Goal: Task Accomplishment & Management: Manage account settings

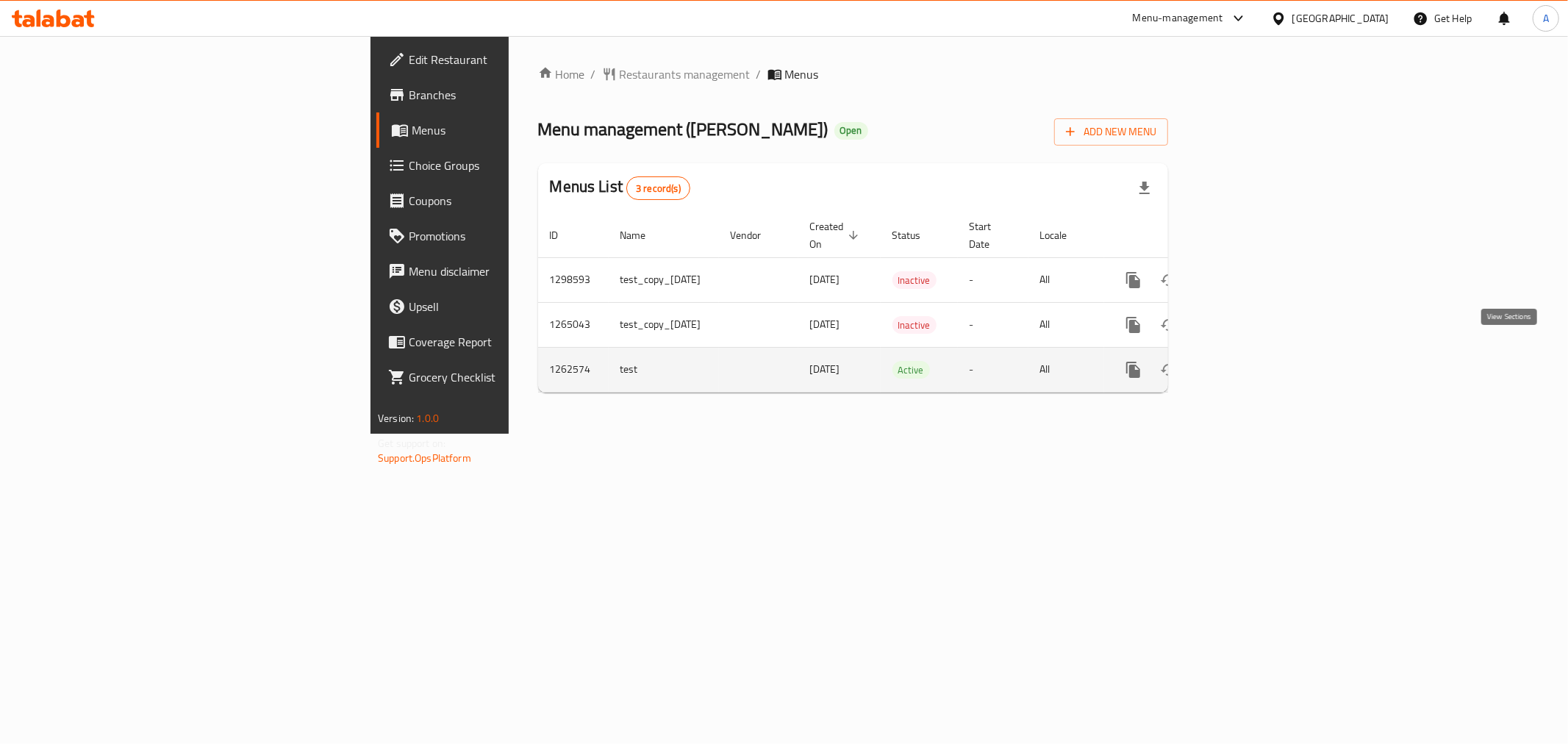
click at [1248, 361] on icon "enhanced table" at bounding box center [1239, 369] width 18 height 18
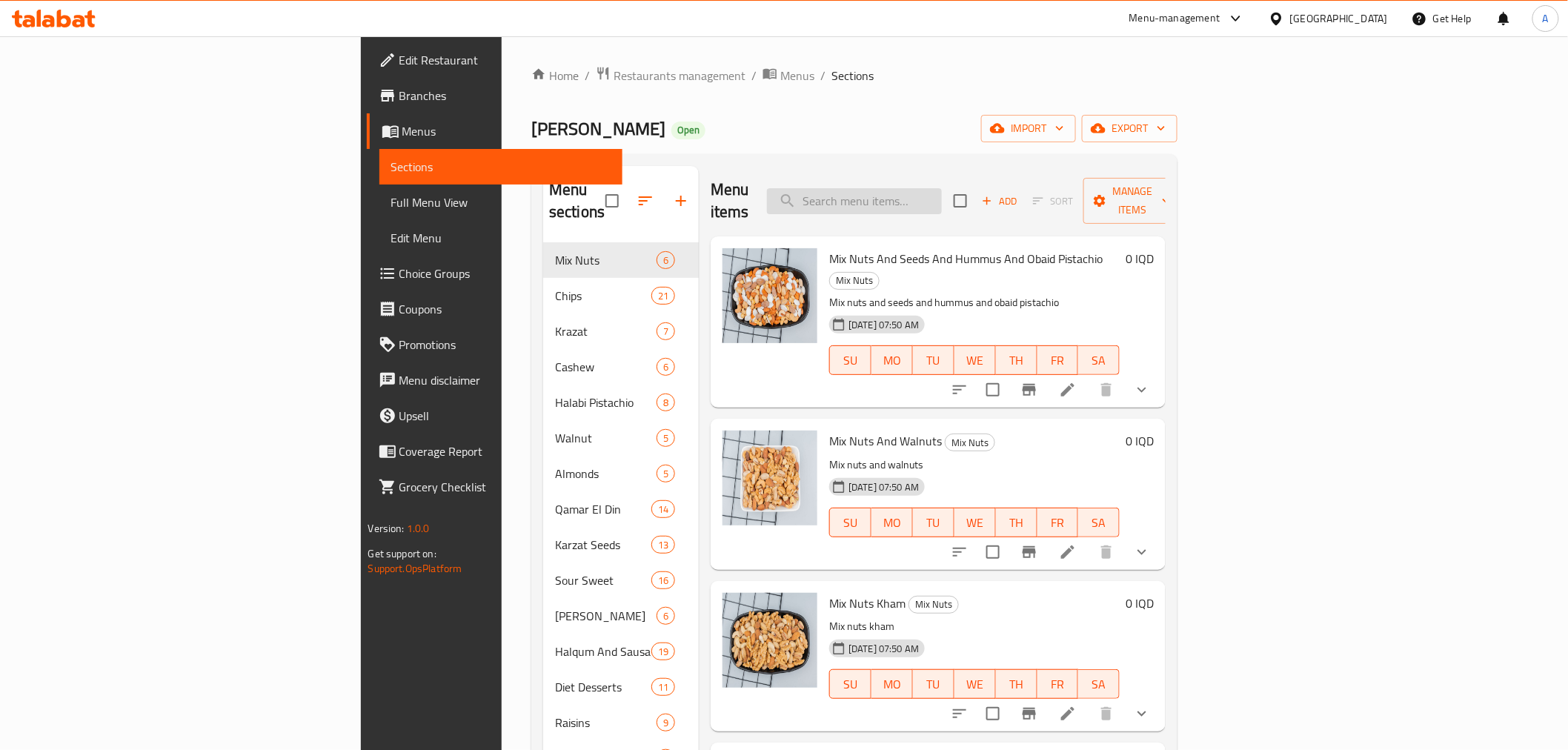
click at [942, 194] on input "search" at bounding box center [854, 202] width 175 height 26
click at [942, 193] on input "search" at bounding box center [854, 202] width 175 height 26
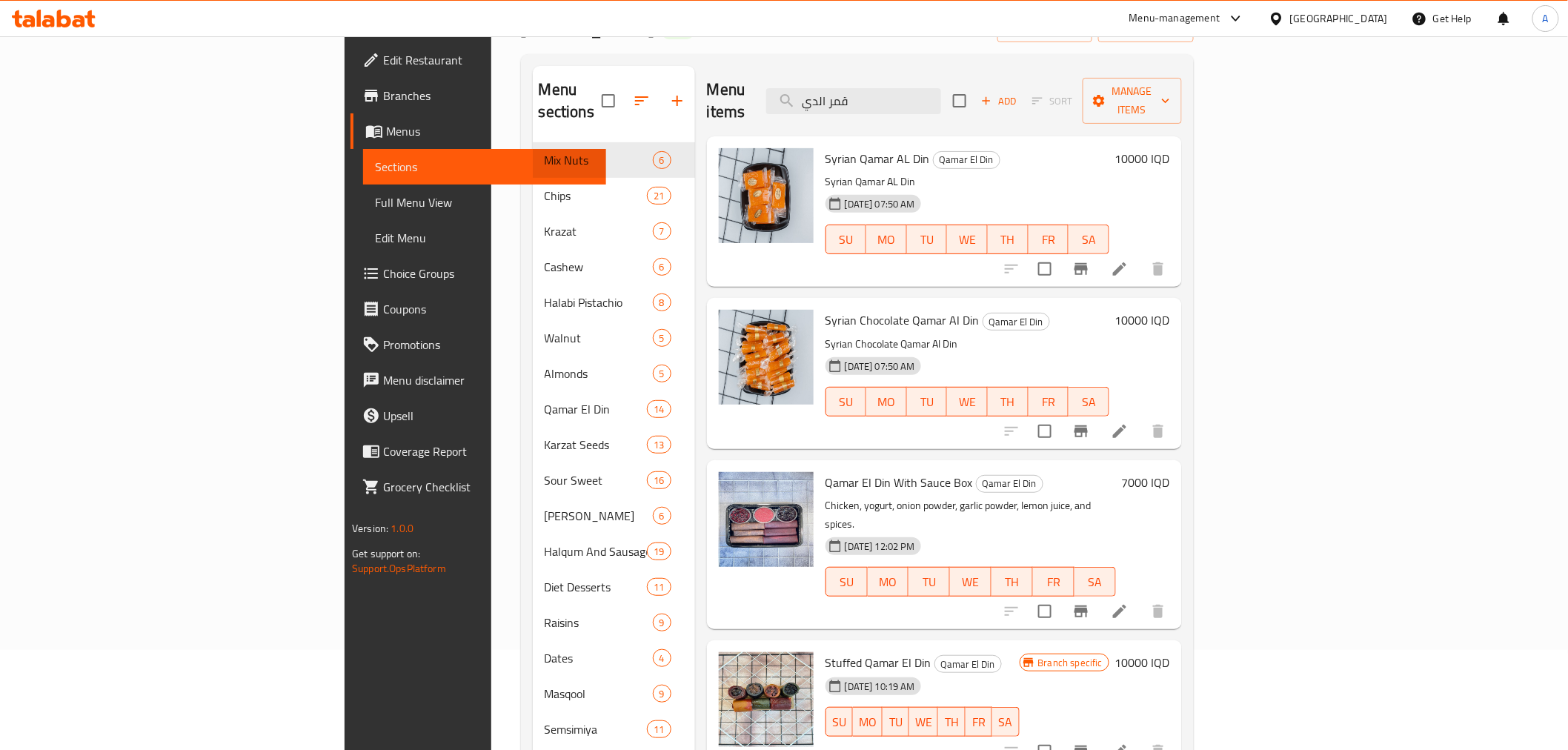
scroll to position [165, 0]
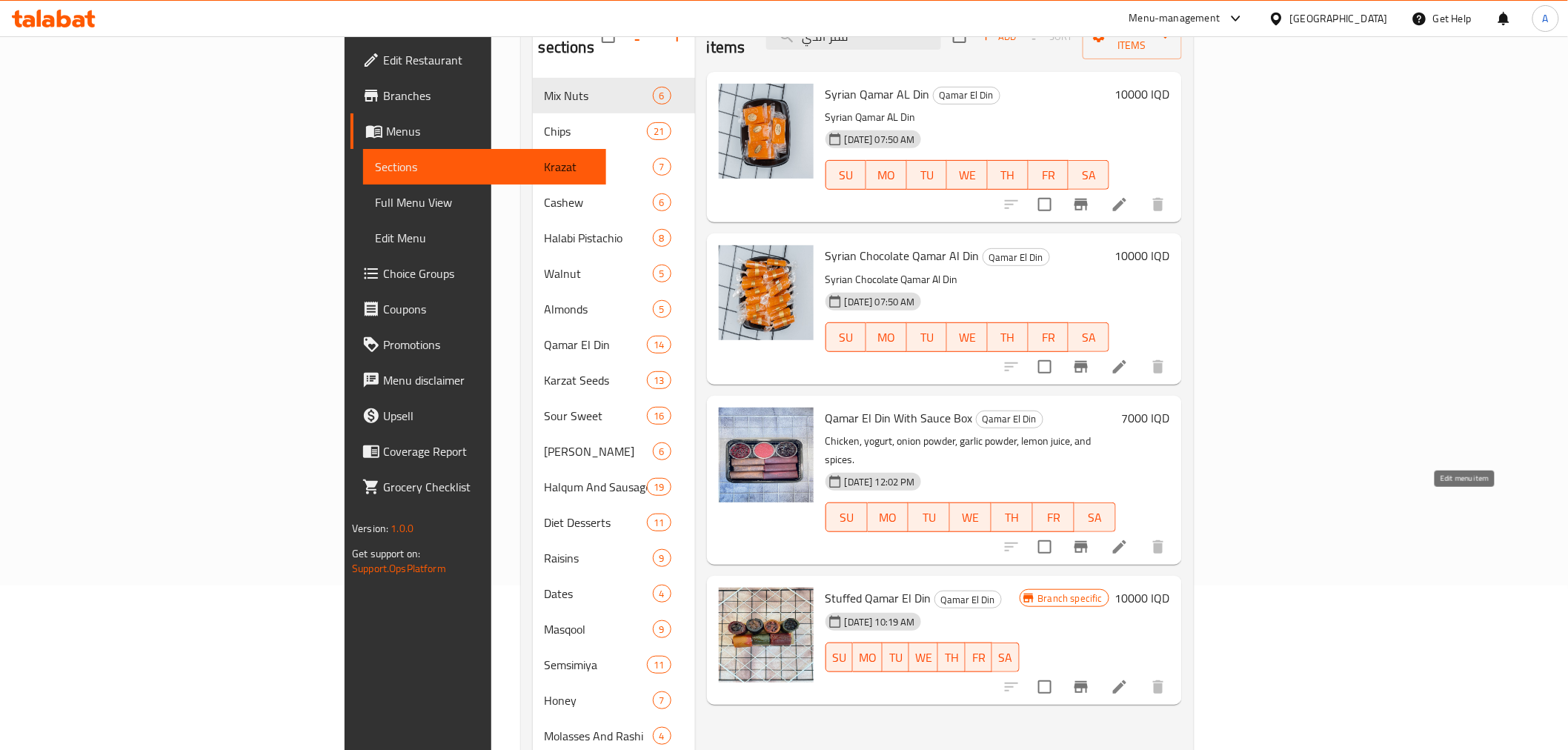
type input "قمر الدي"
click at [1128, 538] on icon at bounding box center [1119, 546] width 18 height 18
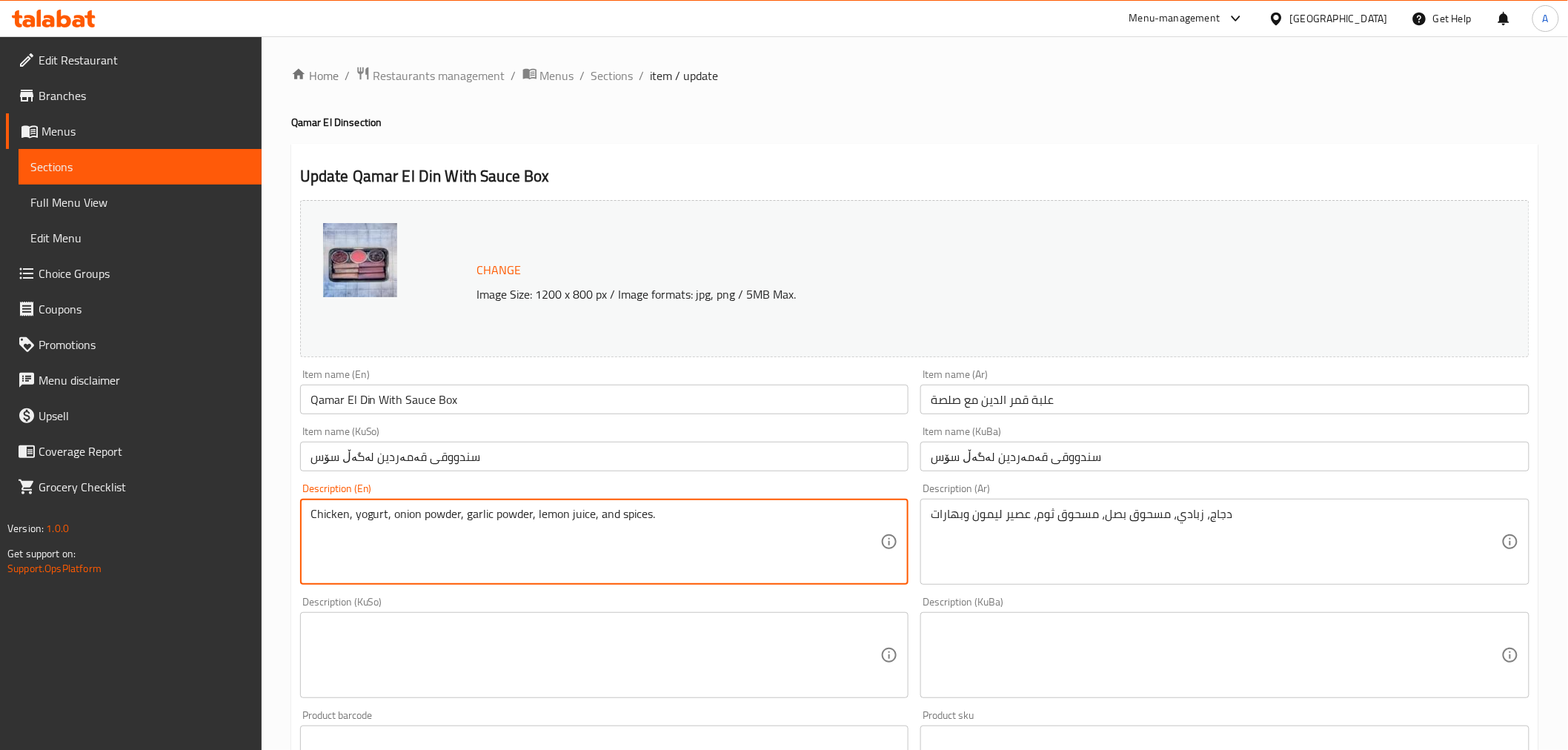
click at [654, 516] on textarea "Chicken, yogurt, onion powder, garlic powder, lemon juice, and spices." at bounding box center [596, 542] width 571 height 71
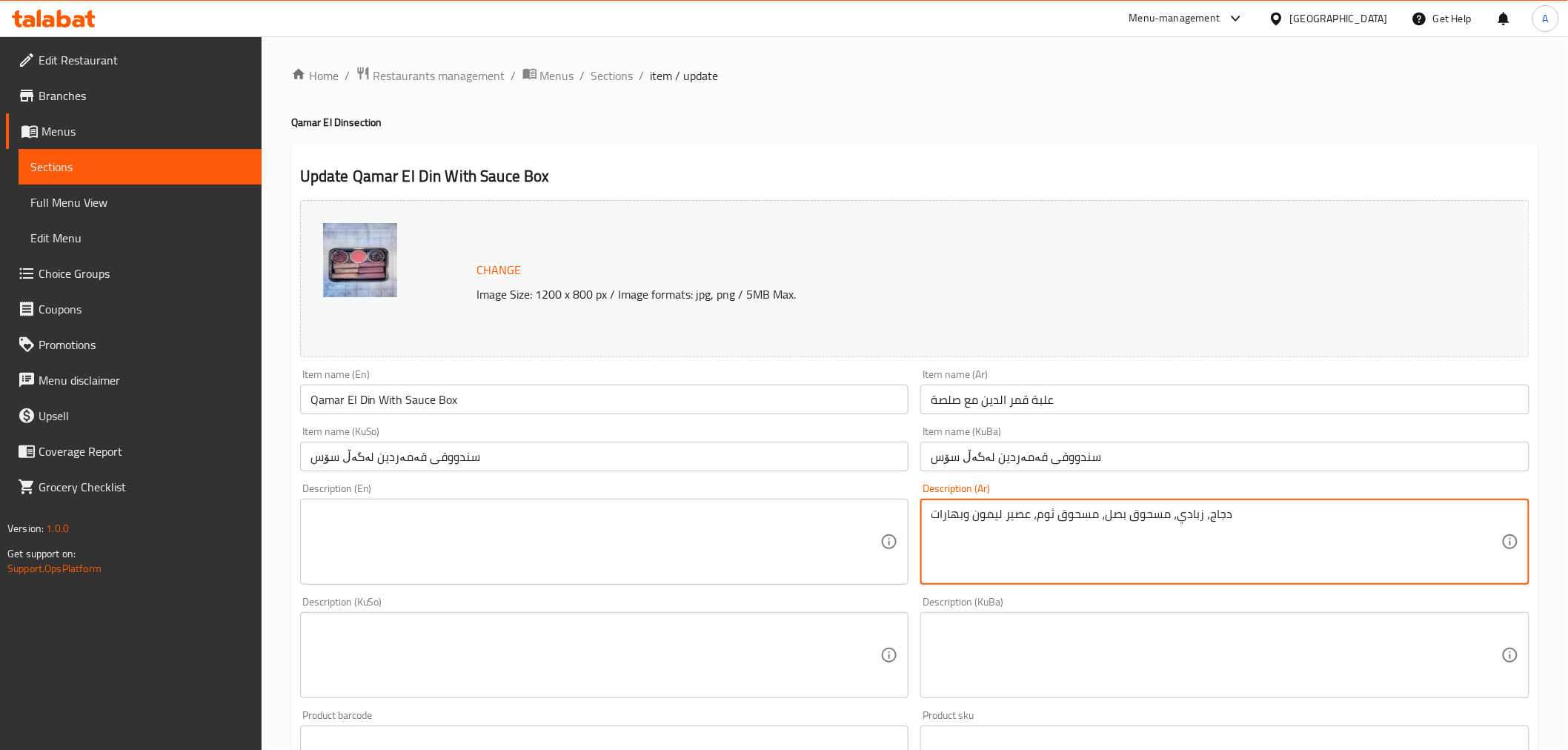
click at [963, 519] on textarea "دجاج، زبادي، مسحوق بصل، مسحوق ثوم، عصير ليمون وبهارات" at bounding box center [1216, 542] width 571 height 71
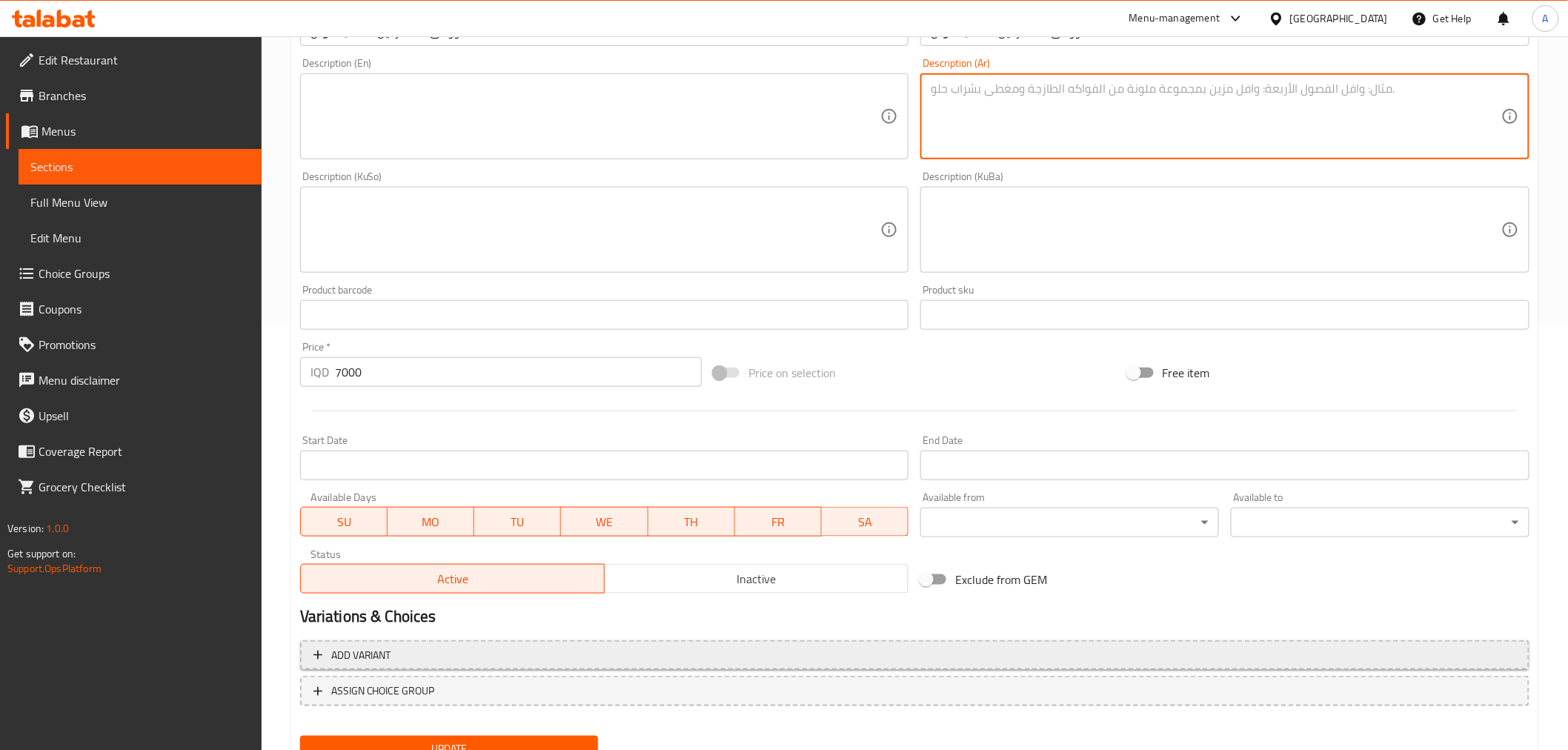
scroll to position [486, 0]
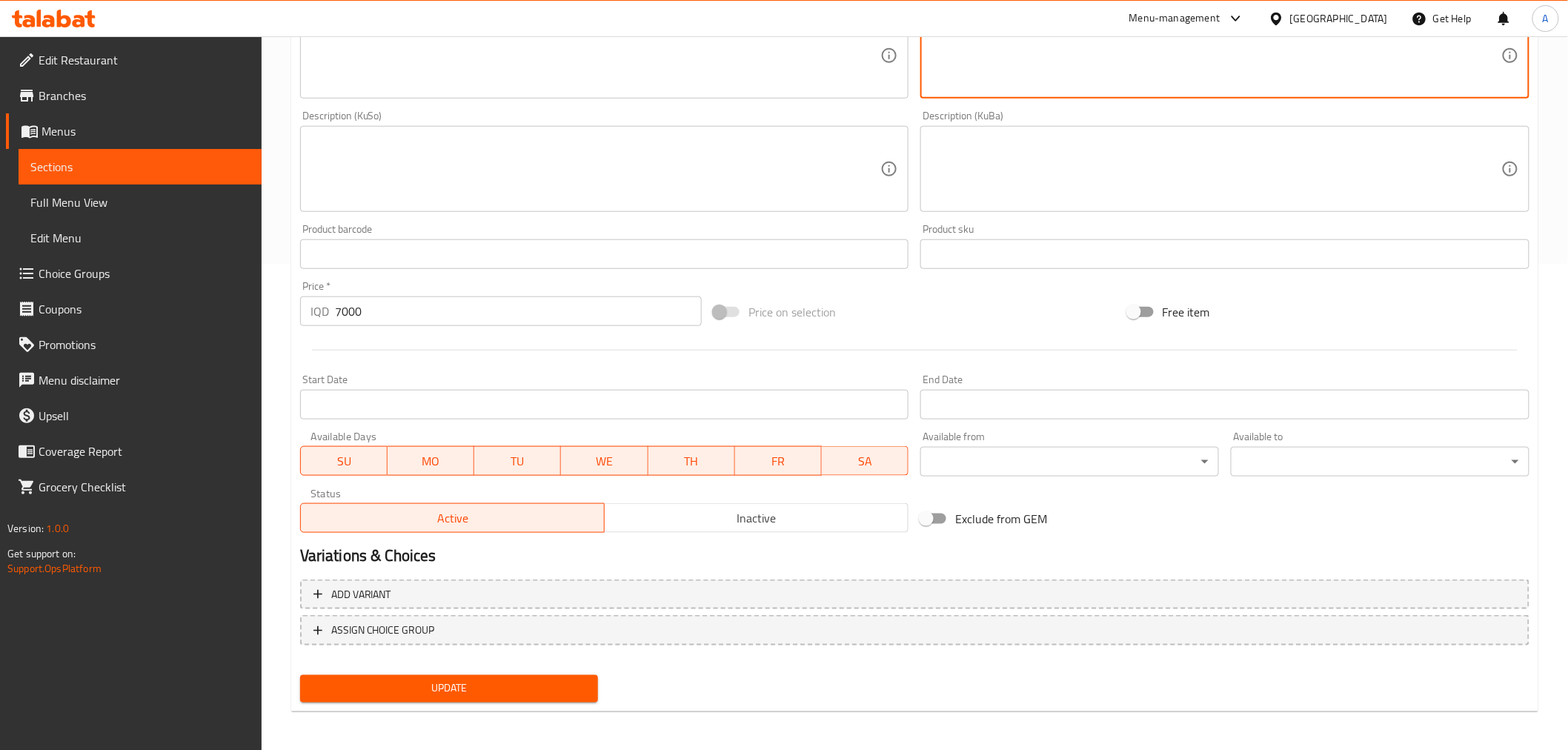
click at [428, 679] on span "Update" at bounding box center [449, 689] width 275 height 19
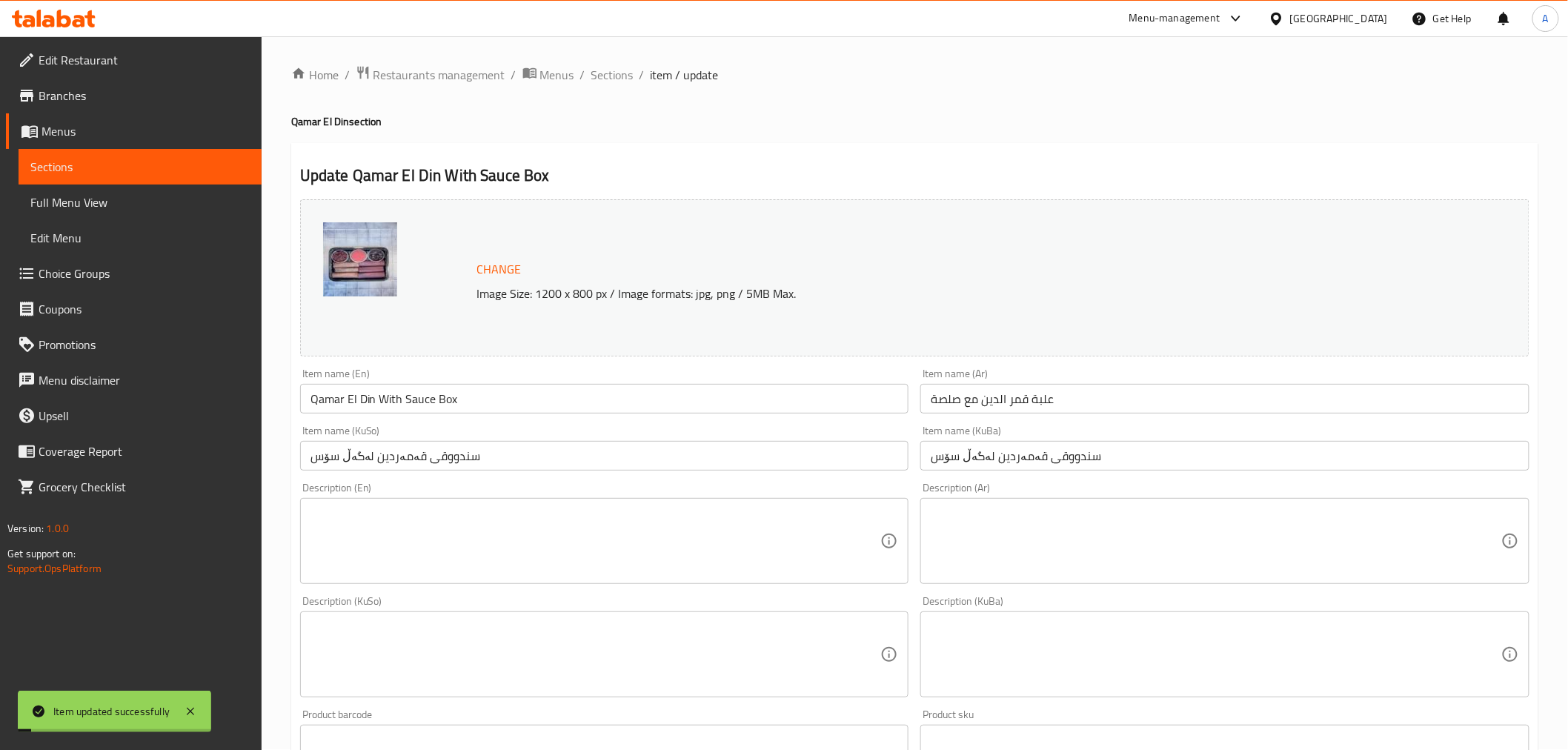
scroll to position [0, 0]
click at [623, 74] on span "Sections" at bounding box center [612, 75] width 42 height 18
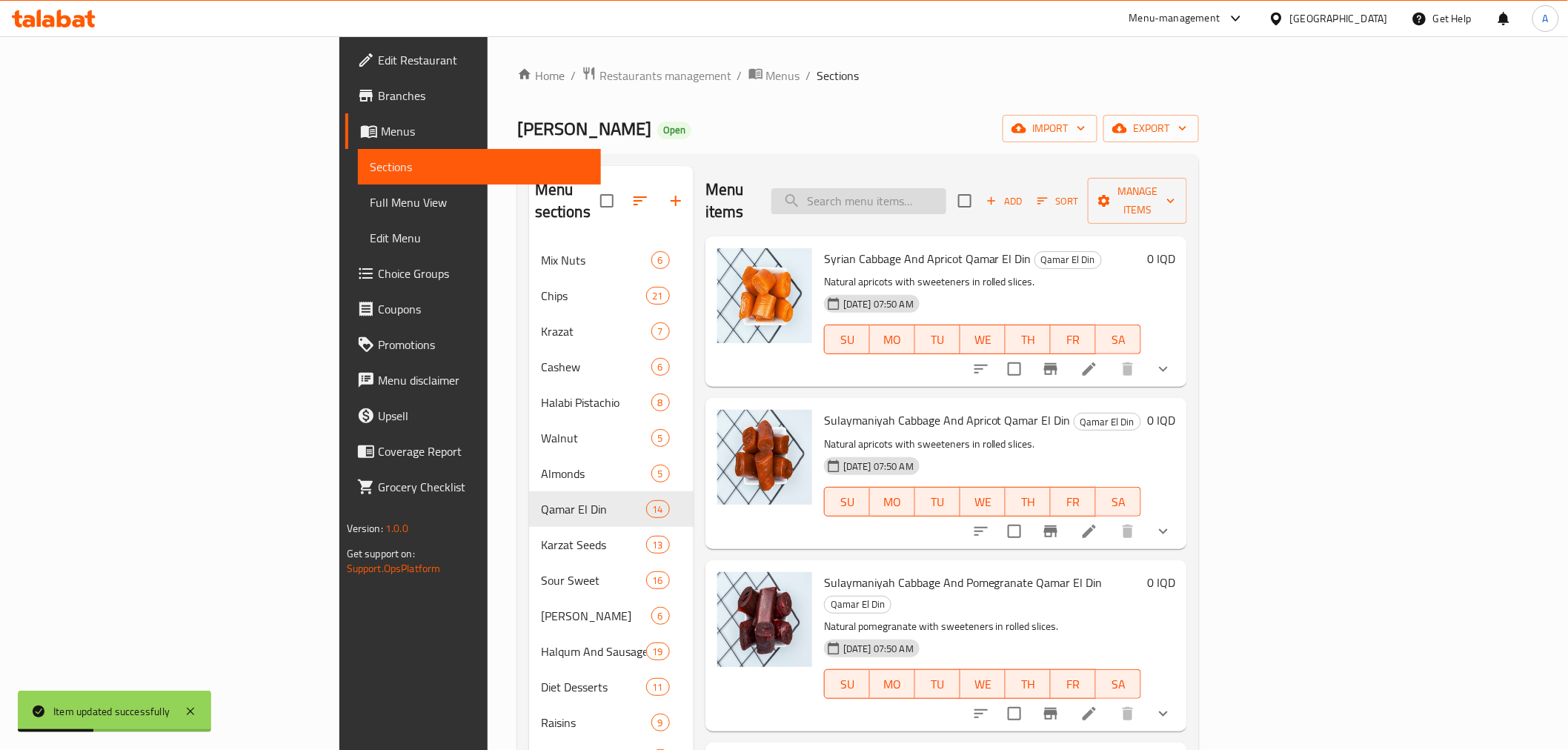
click at [946, 201] on input "search" at bounding box center [859, 202] width 175 height 26
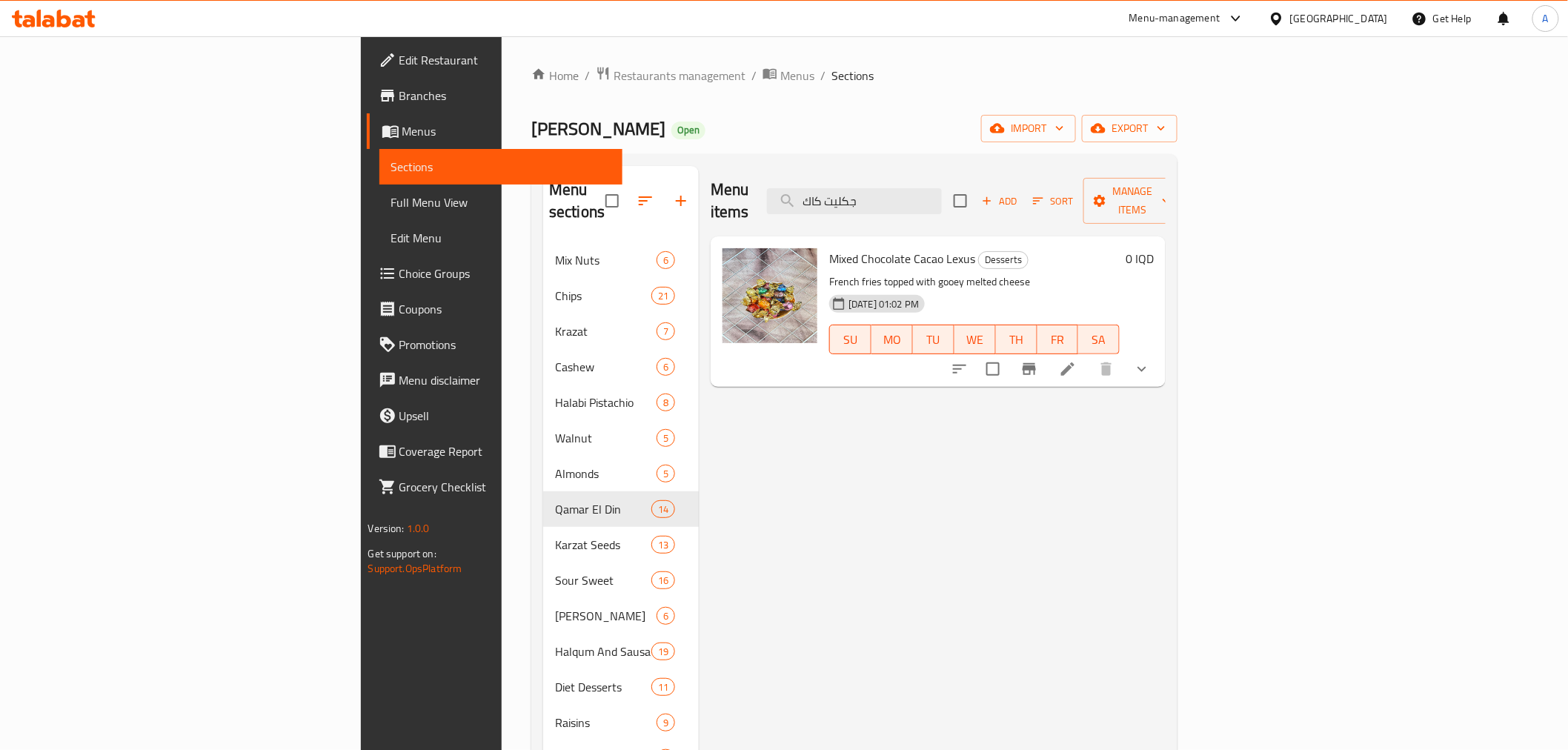
type input "جكليت كاك"
click at [1089, 356] on li at bounding box center [1068, 369] width 41 height 26
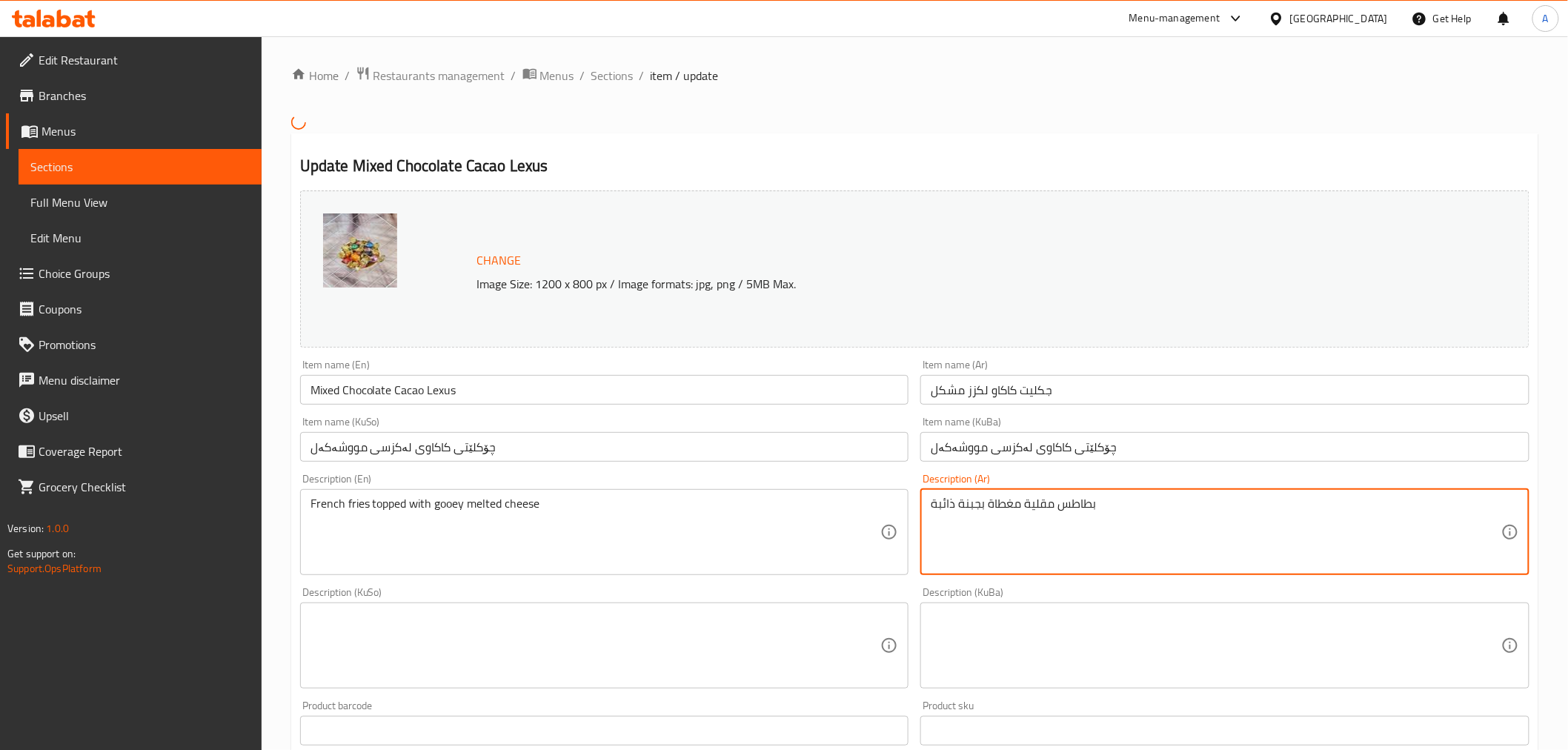
click at [1008, 513] on textarea "بطاطس مقلية مغطاة بجبنة ذائبة" at bounding box center [1216, 531] width 571 height 71
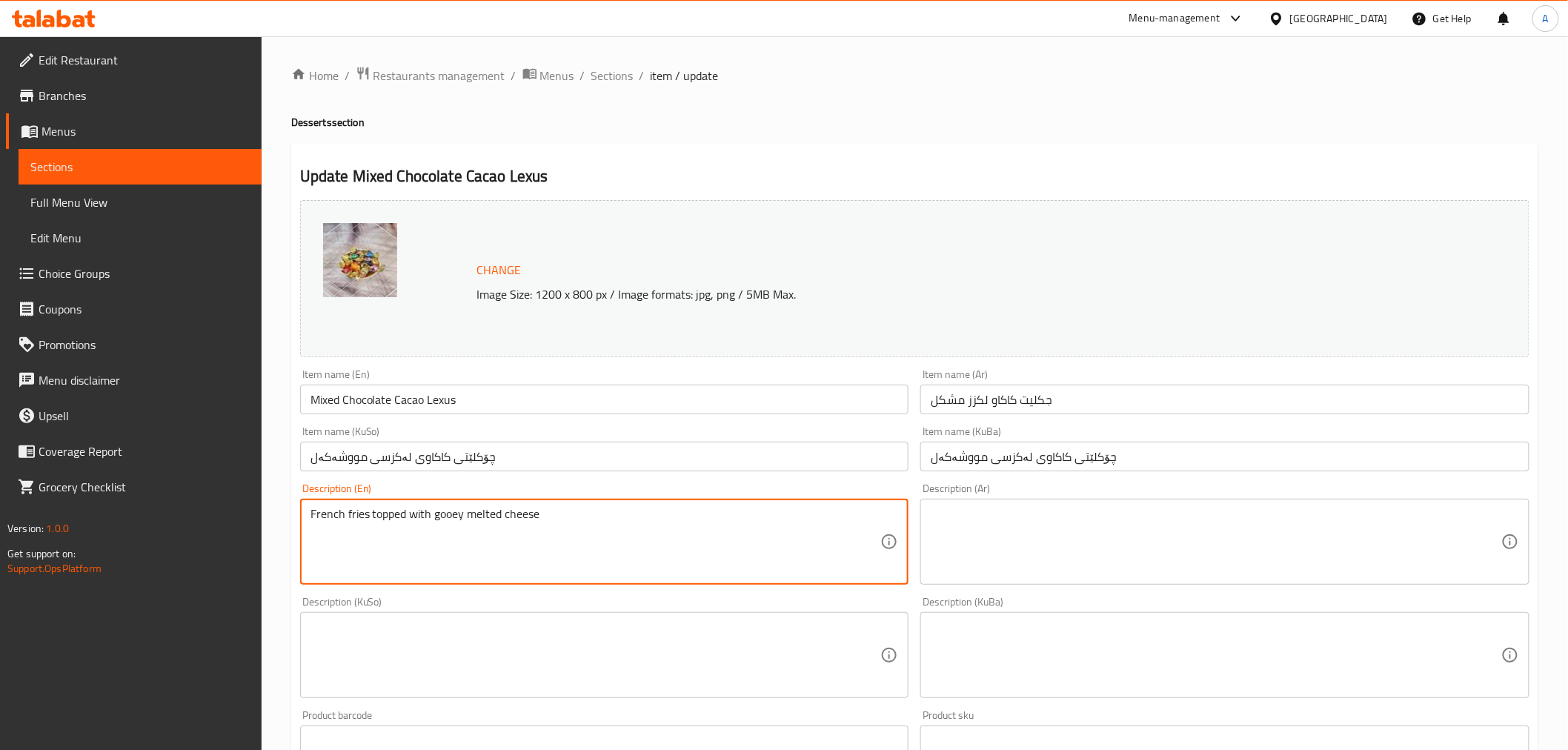
click at [719, 508] on textarea "French fries topped with gooey melted cheese" at bounding box center [596, 542] width 571 height 71
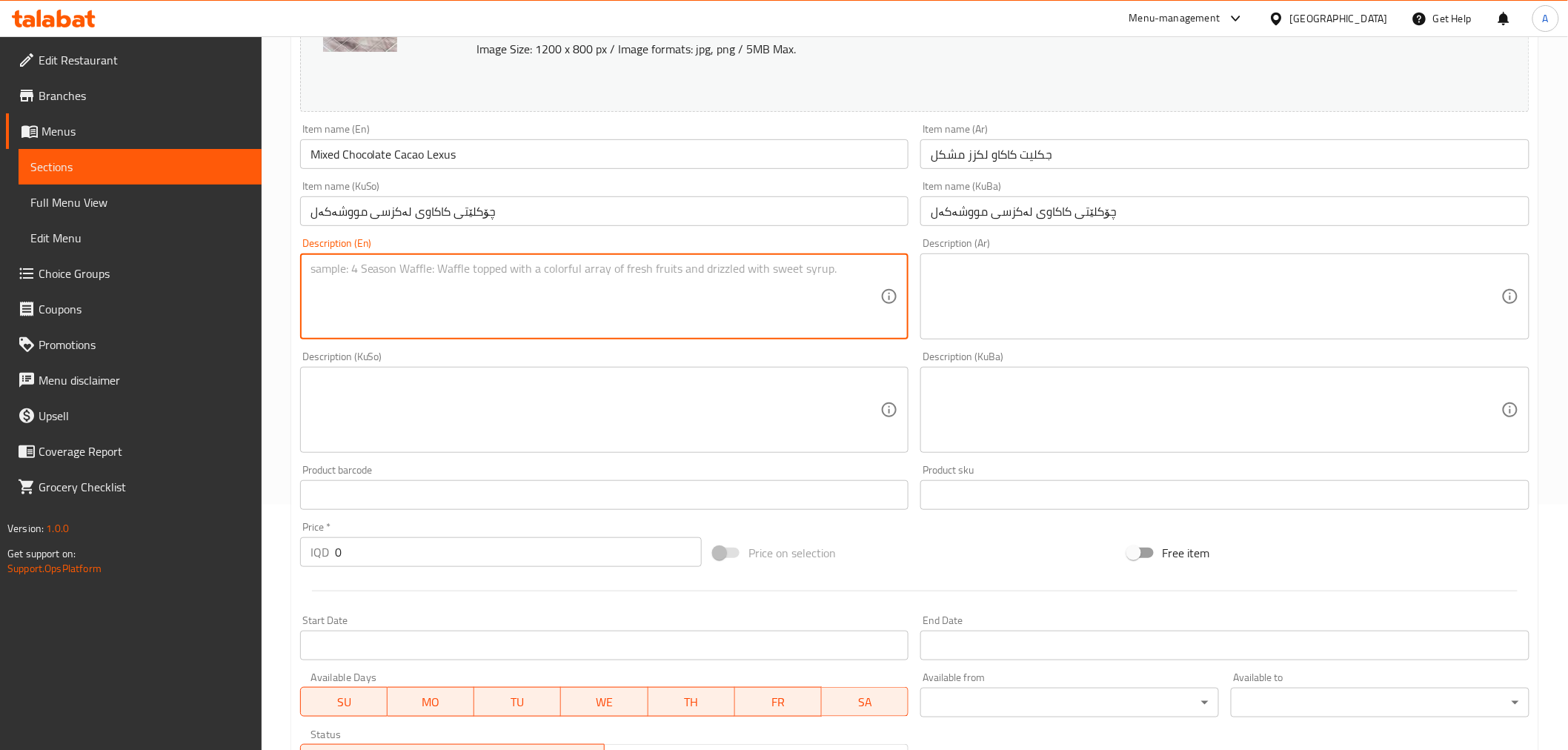
scroll to position [564, 0]
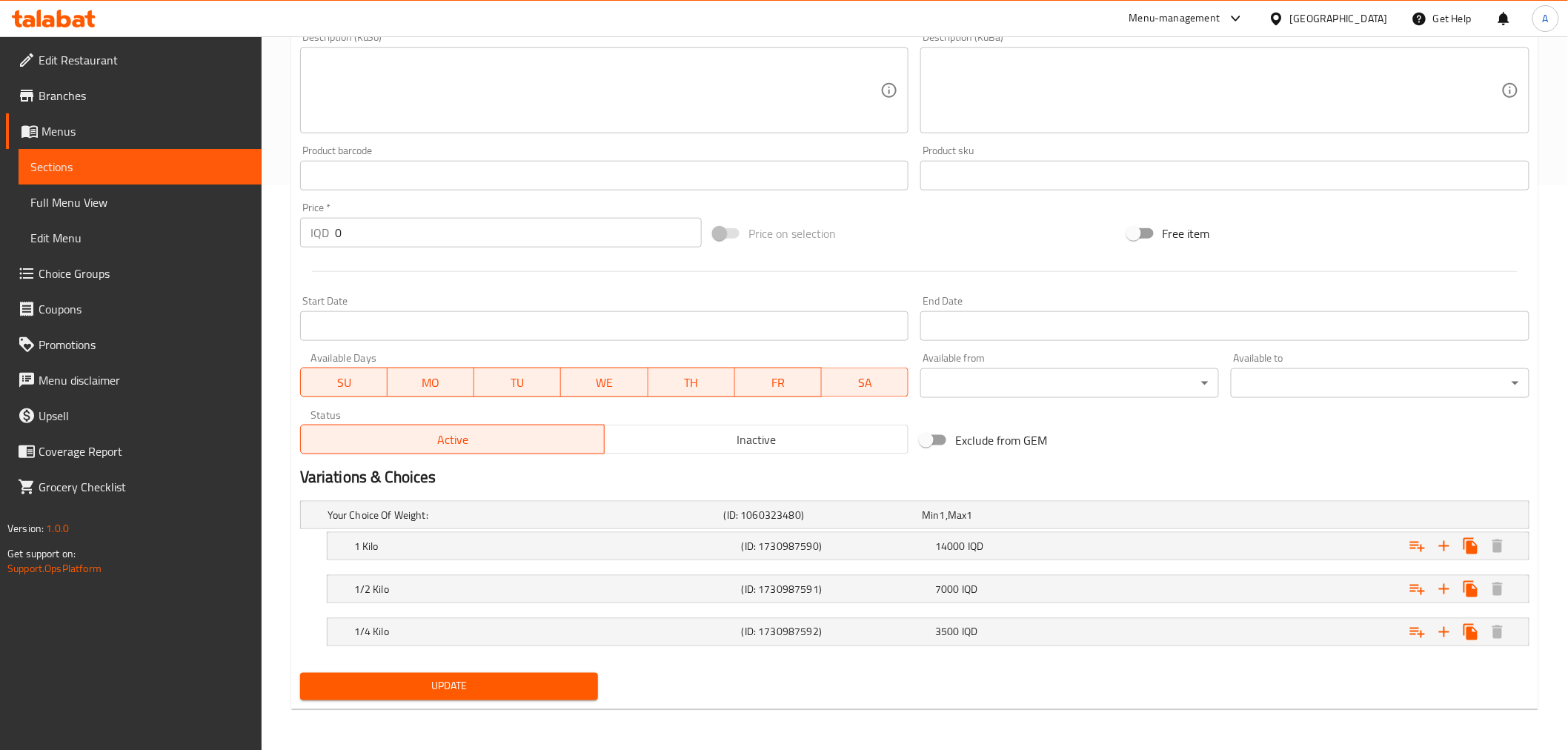
click at [494, 694] on span "Update" at bounding box center [449, 687] width 275 height 19
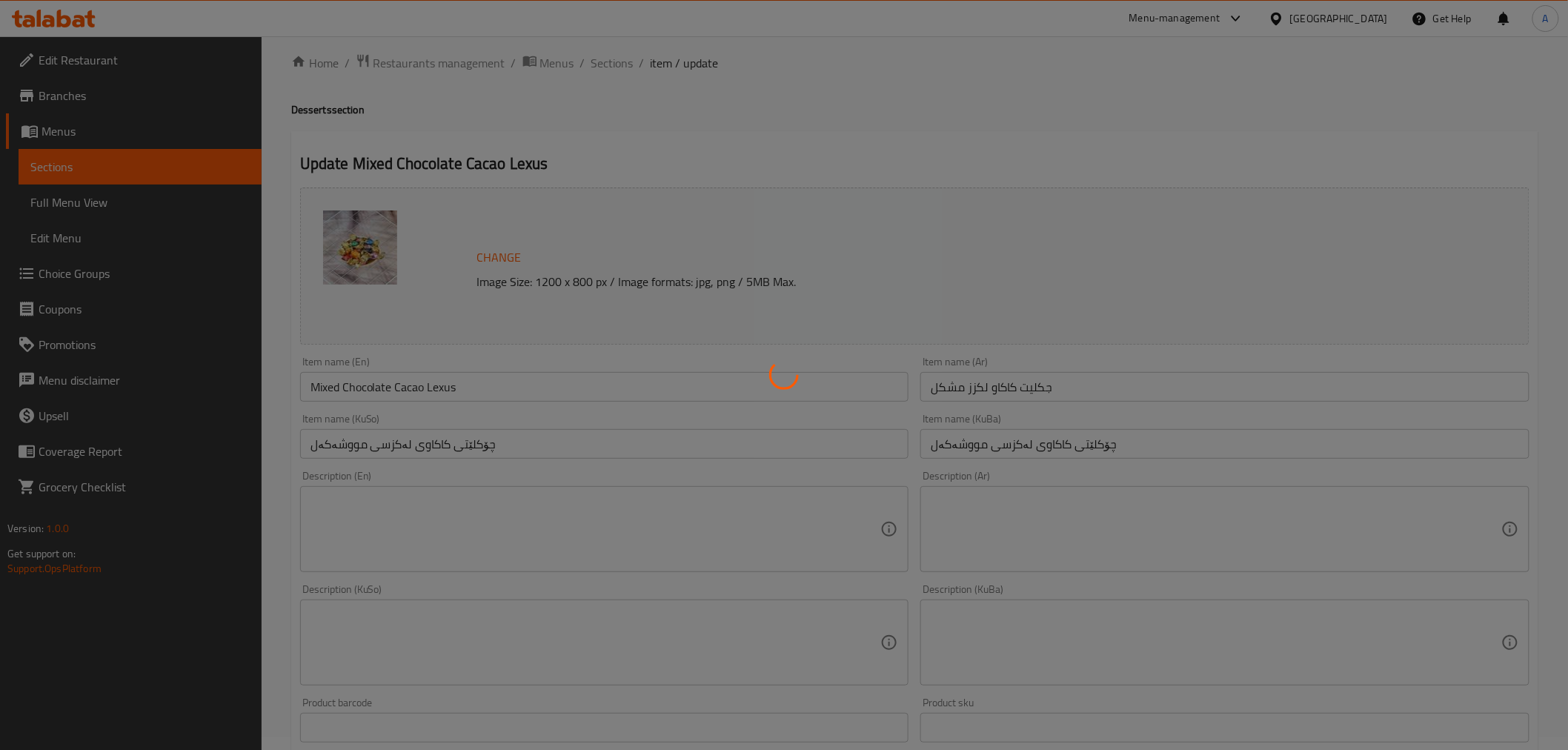
scroll to position [0, 0]
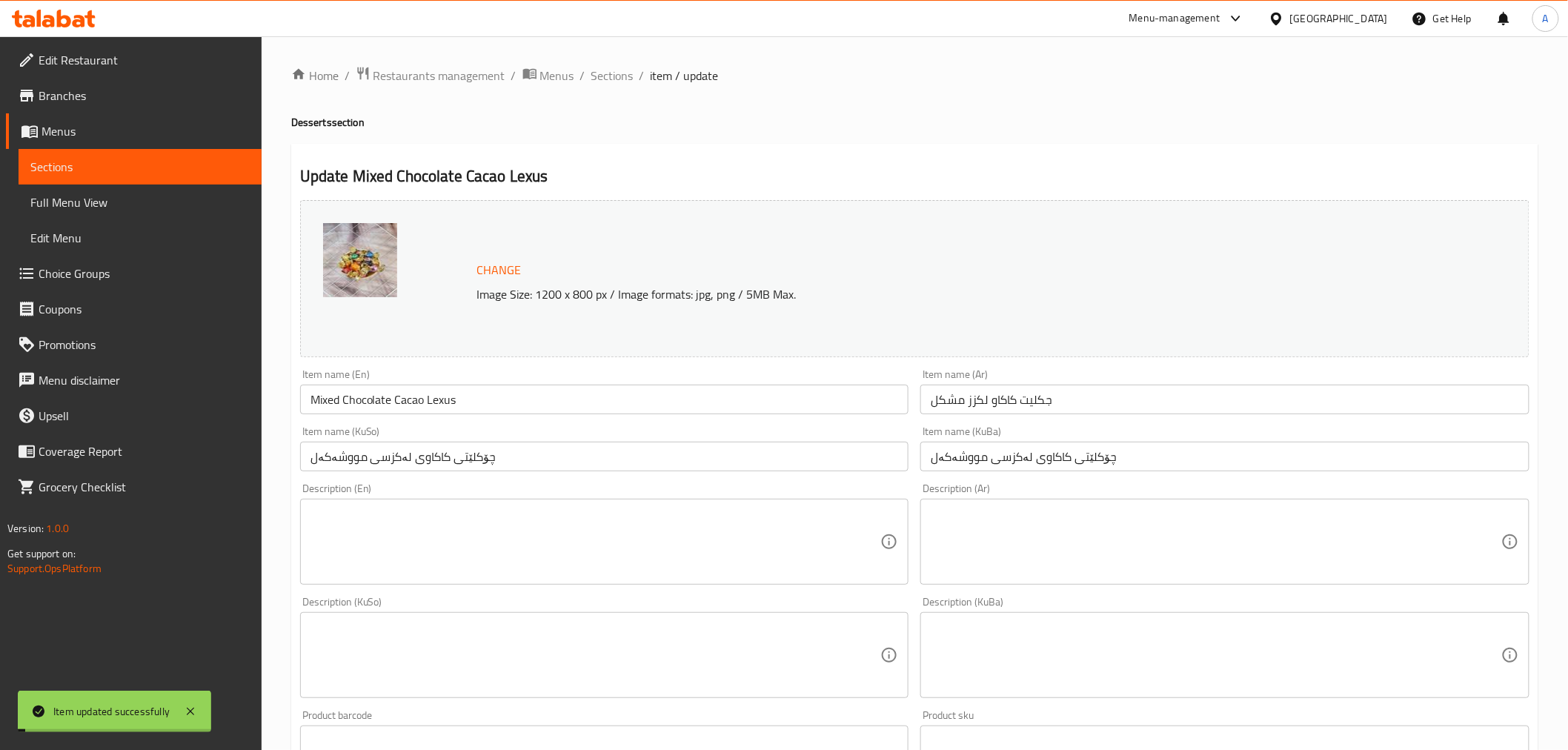
drag, startPoint x: 613, startPoint y: 77, endPoint x: 55, endPoint y: 233, distance: 579.4
click at [613, 77] on span "Sections" at bounding box center [612, 75] width 42 height 18
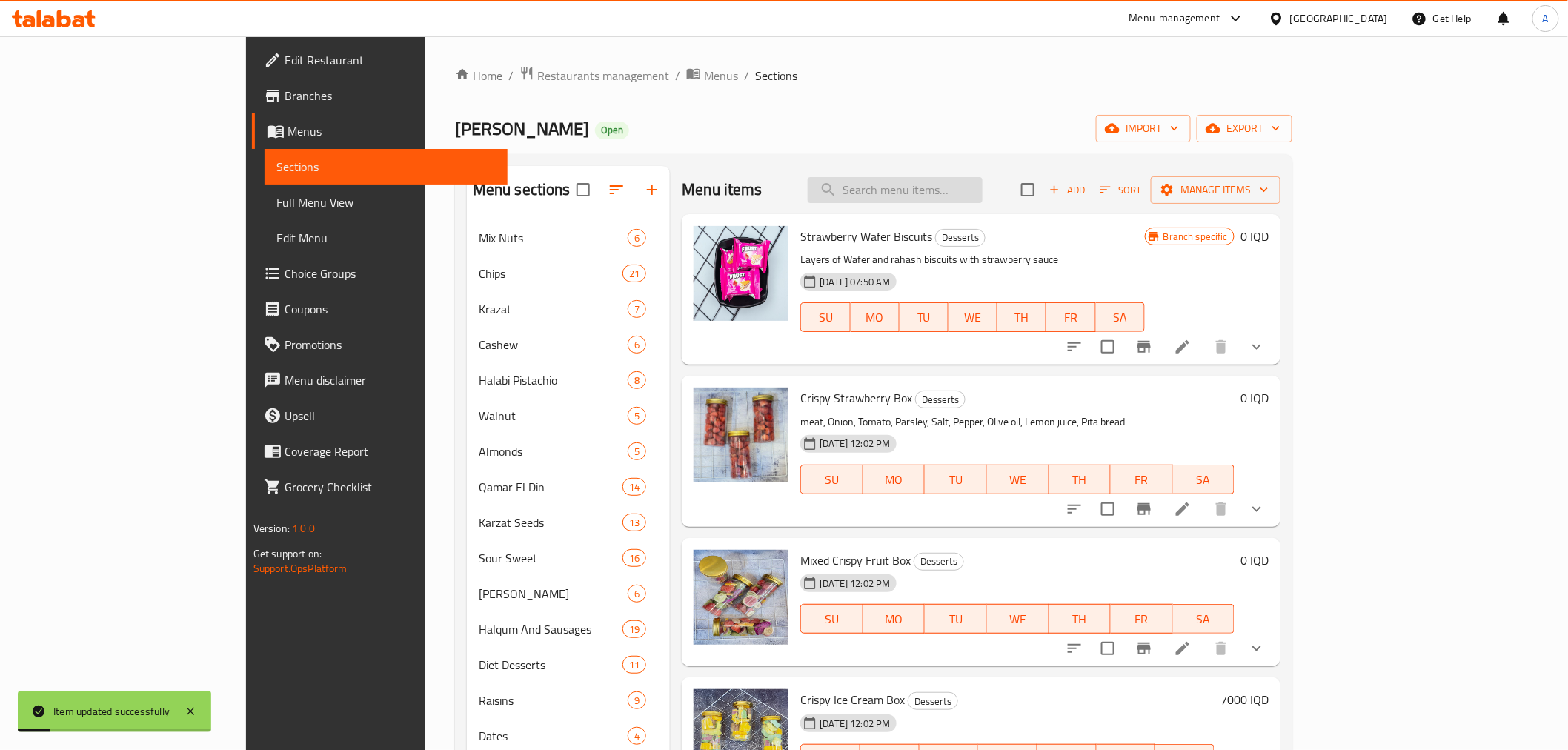
click at [982, 202] on input "search" at bounding box center [895, 190] width 175 height 26
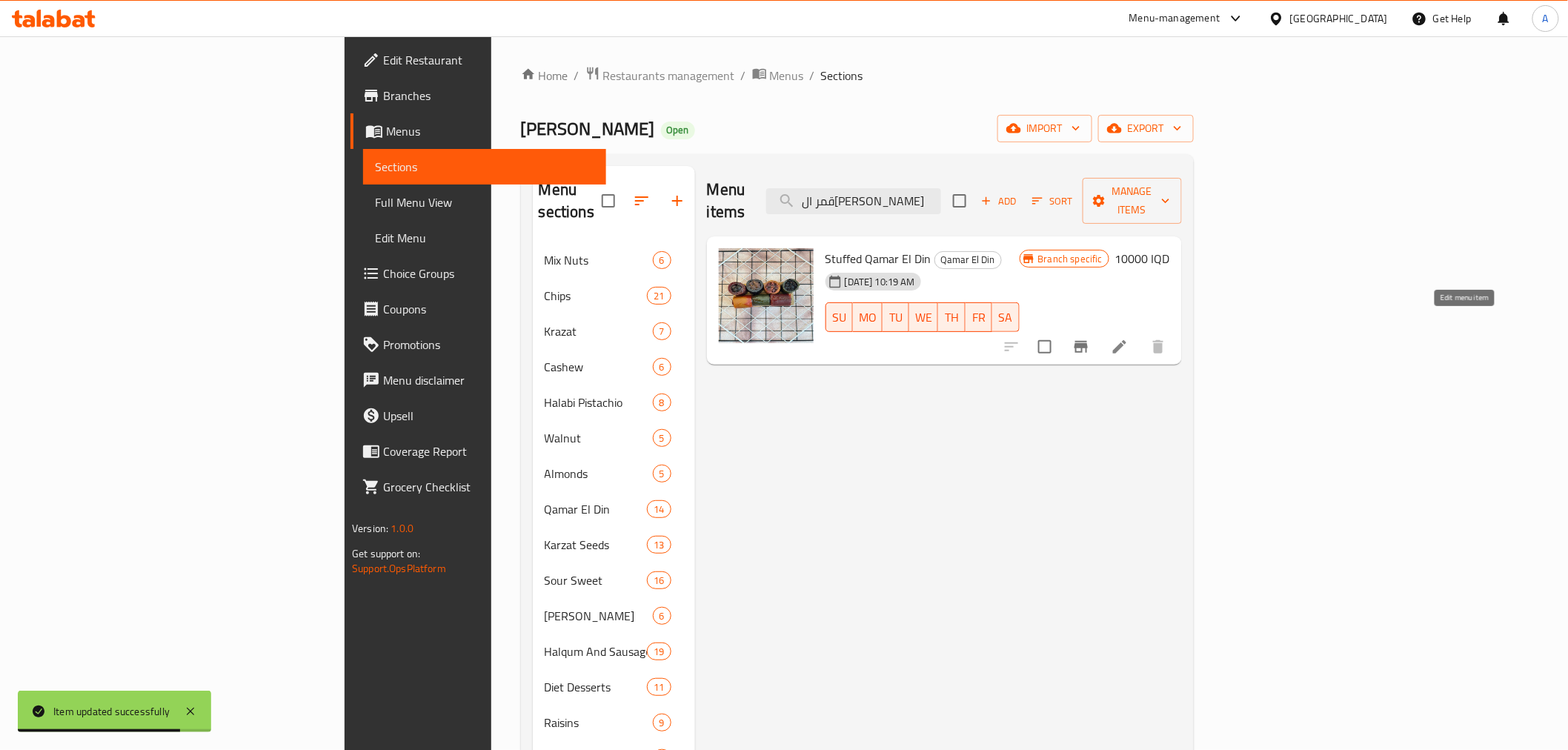
type input "قمر ال[PERSON_NAME]"
click at [1126, 340] on icon at bounding box center [1120, 347] width 13 height 13
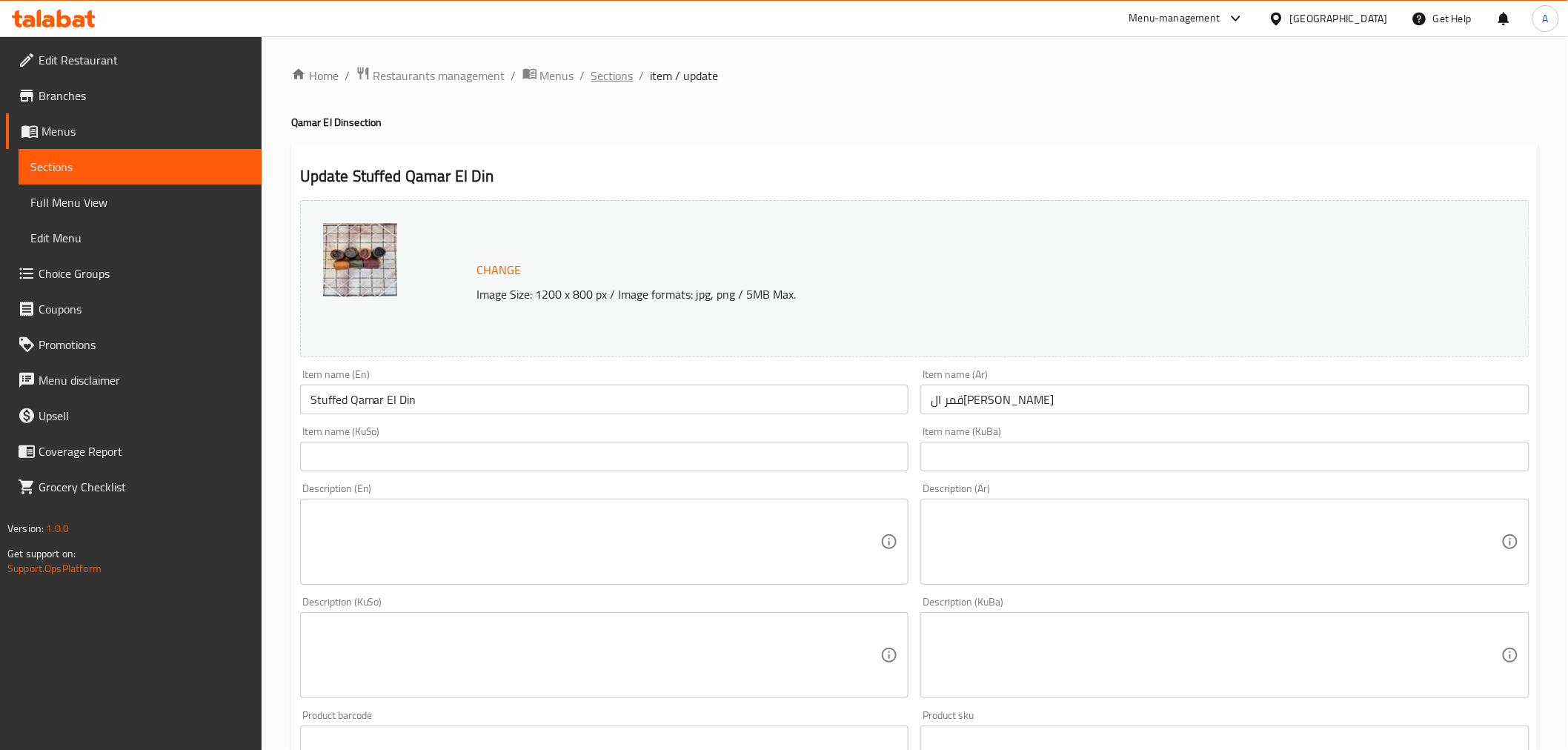
click at [597, 70] on span "Sections" at bounding box center [612, 75] width 42 height 18
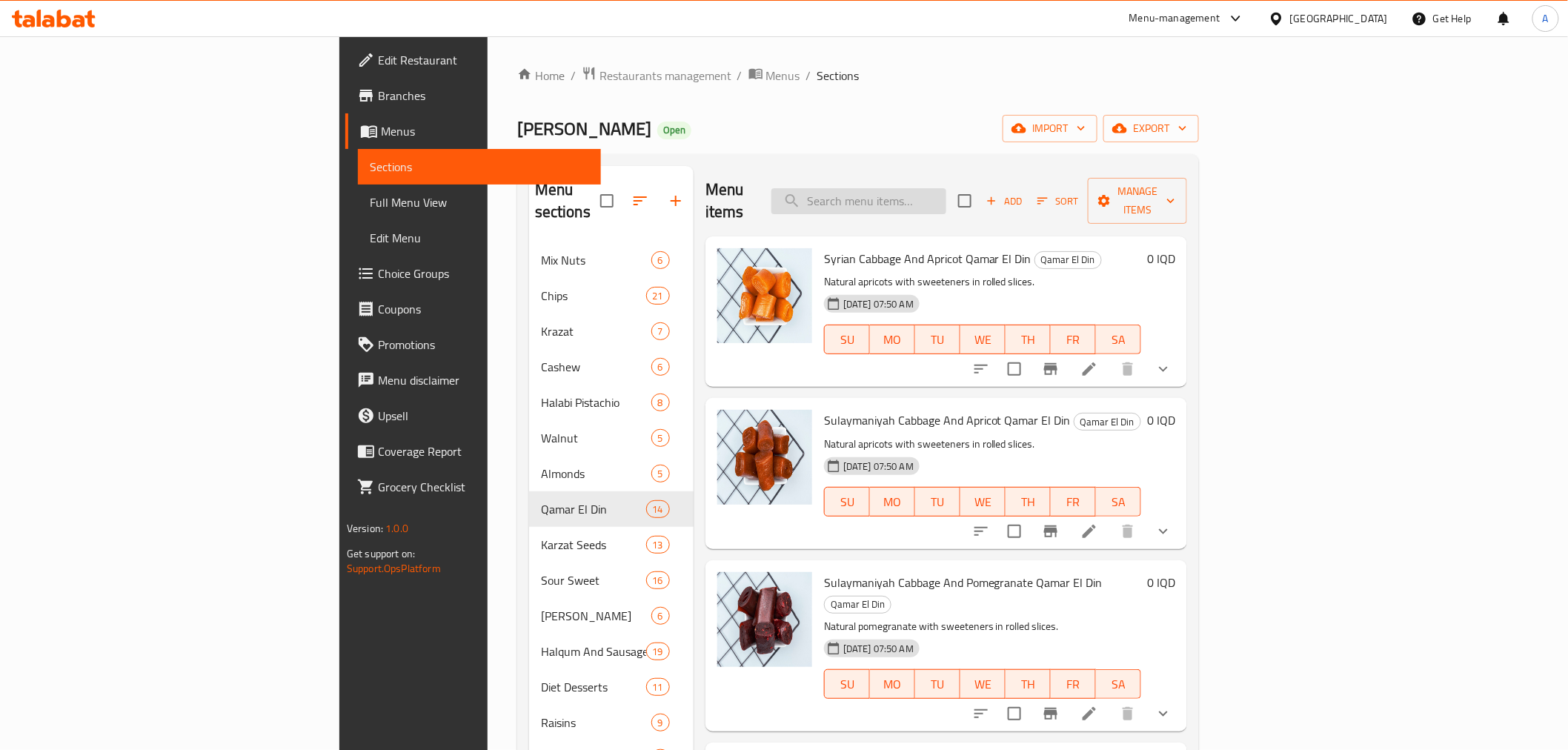
click at [946, 189] on input "search" at bounding box center [859, 202] width 175 height 26
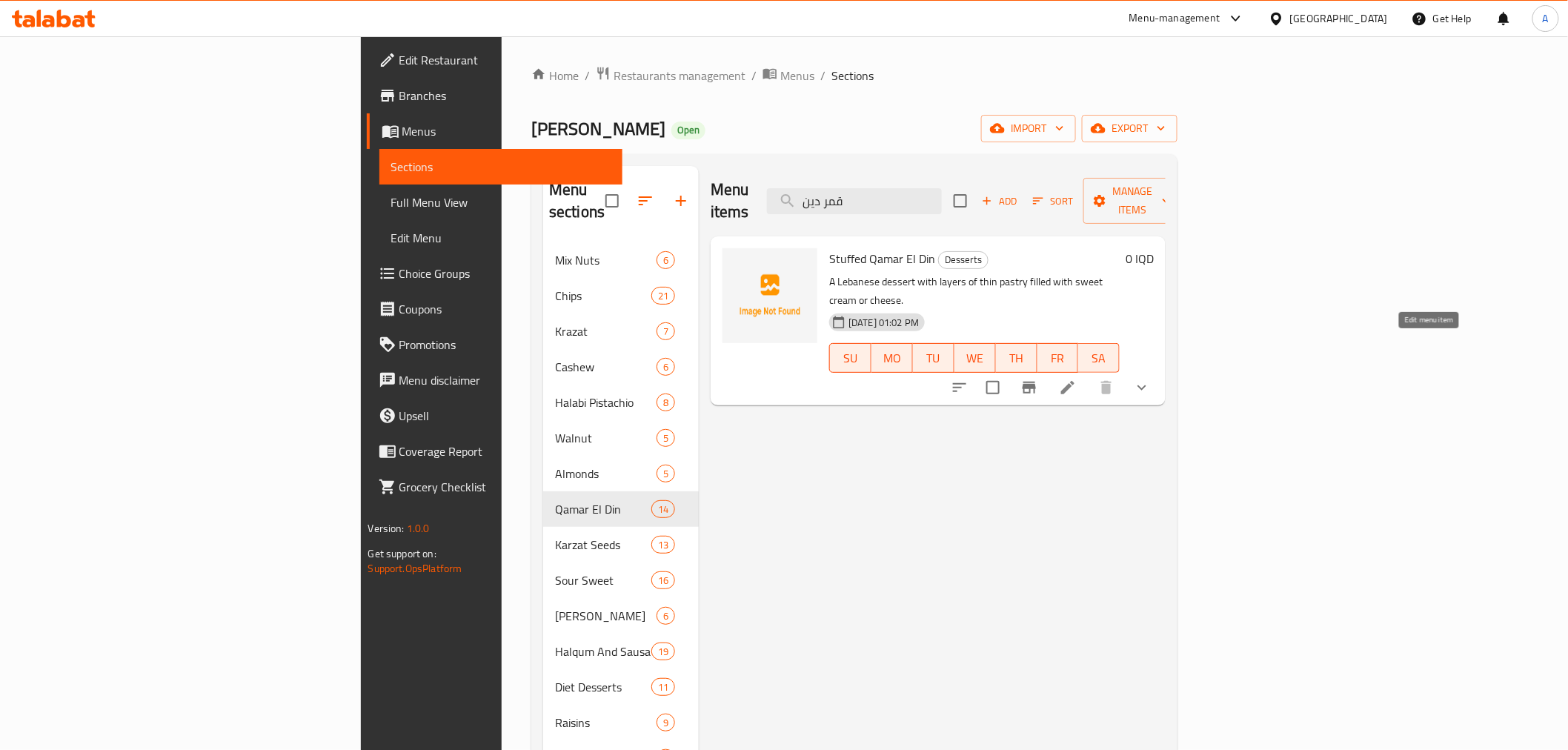
type input "قمر دين"
click at [1075, 381] on icon at bounding box center [1068, 387] width 13 height 13
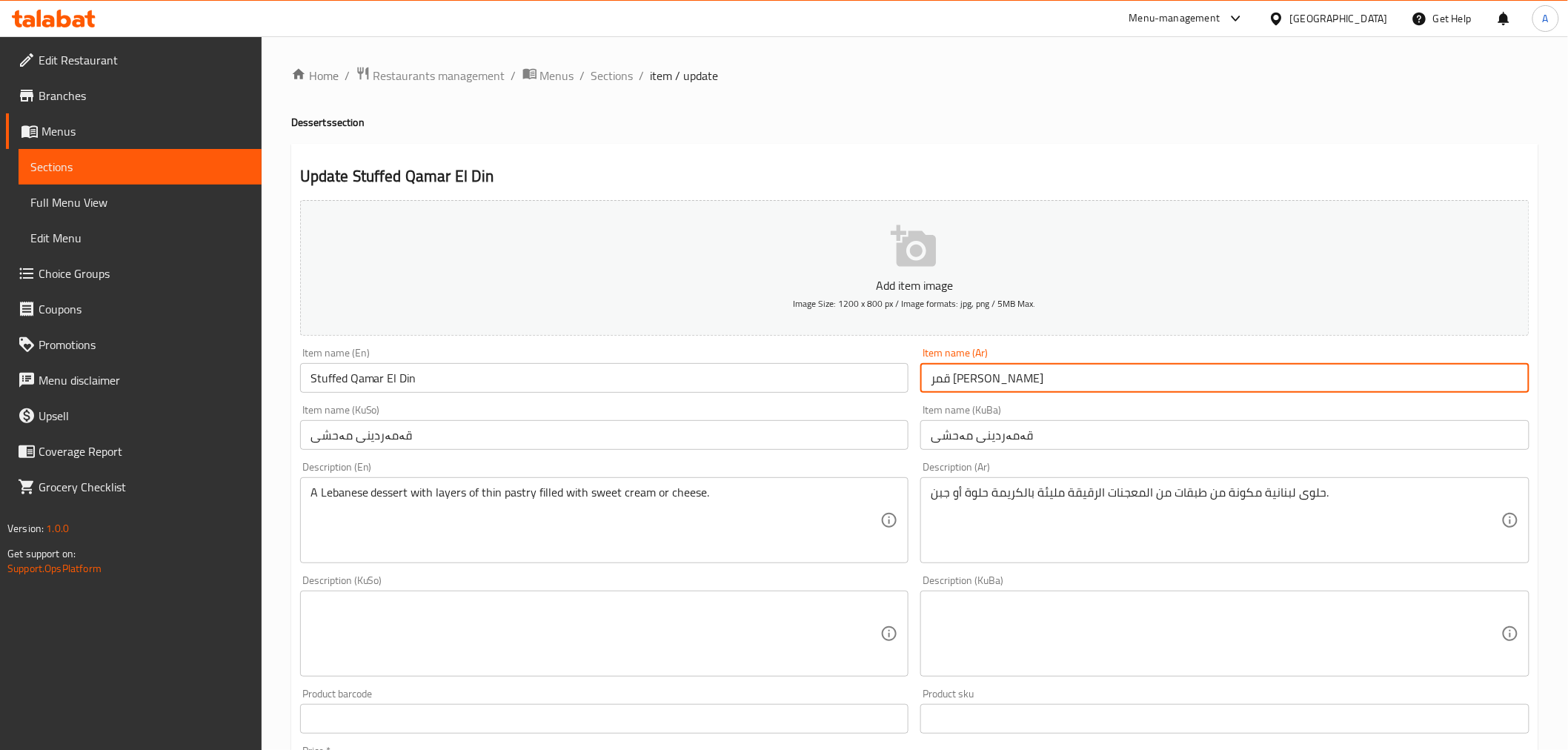
click at [989, 374] on input "قمر [PERSON_NAME]" at bounding box center [1224, 377] width 609 height 29
click at [994, 484] on div "حلوى لبنانية مكونة من طبقات من المعجنات الرقيقة مليئة بالكريمة حلوة أو جبن. Des…" at bounding box center [1224, 520] width 609 height 86
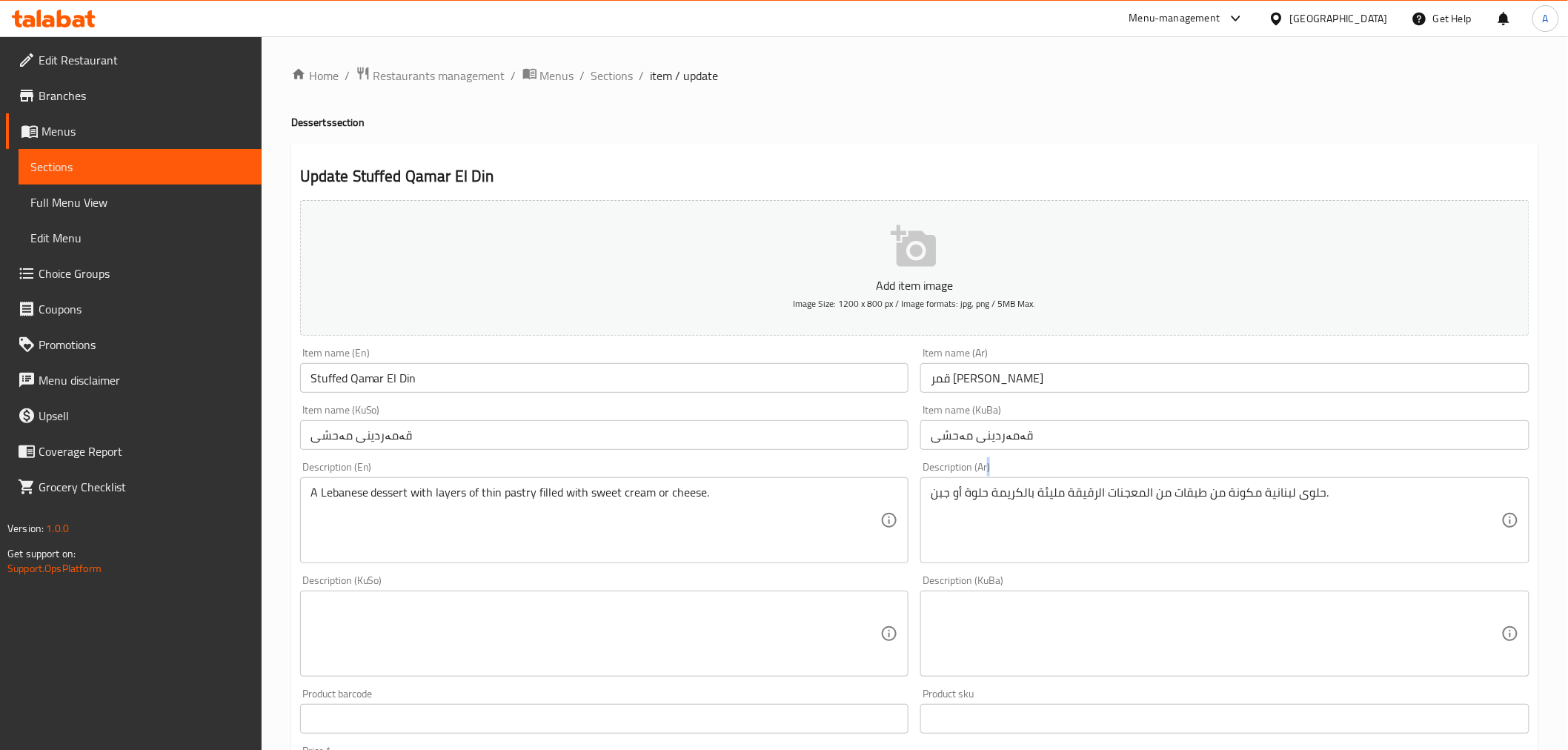
click at [994, 484] on div "حلوى لبنانية مكونة من طبقات من المعجنات الرقيقة مليئة بالكريمة حلوة أو جبن. Des…" at bounding box center [1224, 520] width 609 height 86
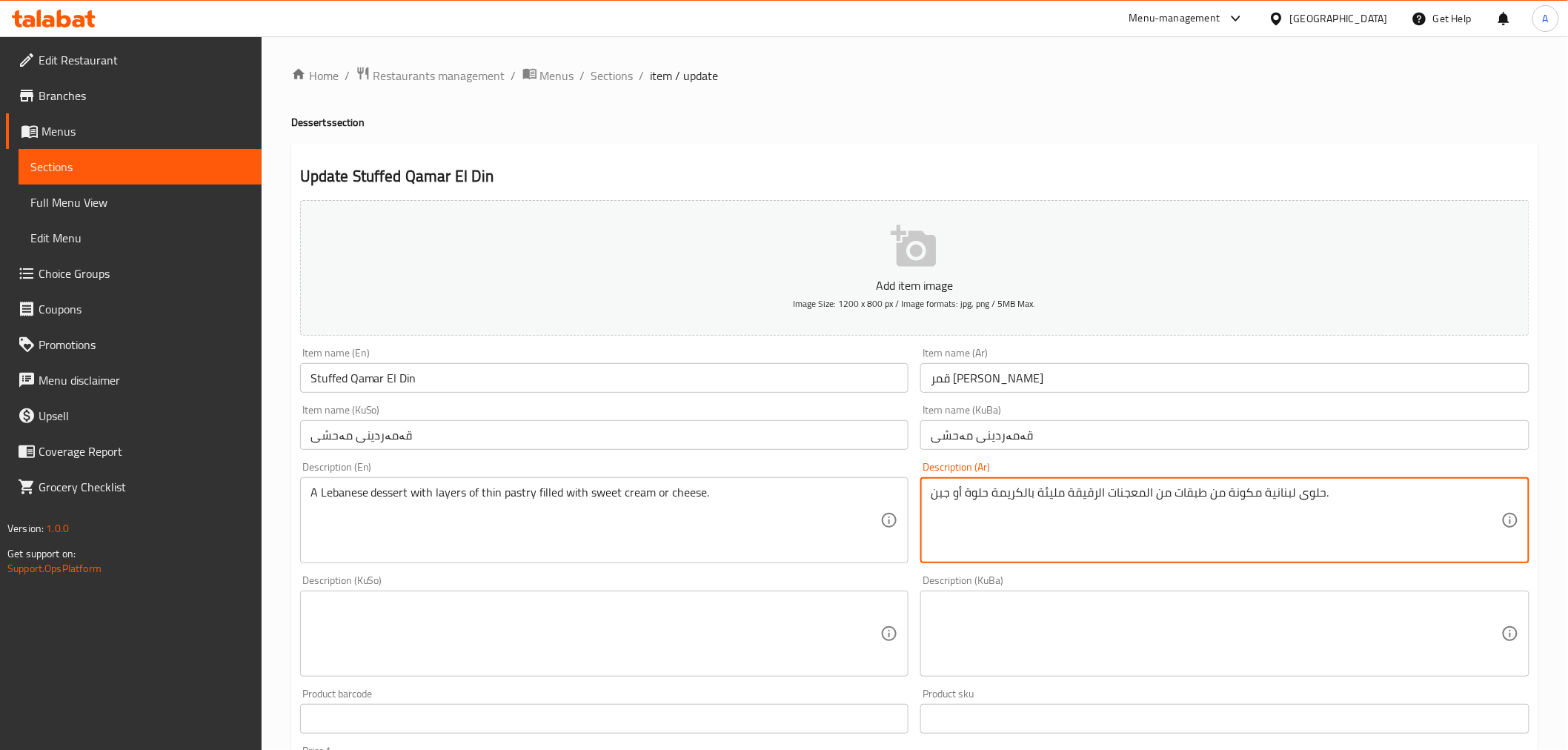
click at [1005, 508] on textarea "حلوى لبنانية مكونة من طبقات من المعجنات الرقيقة مليئة بالكريمة حلوة أو جبن." at bounding box center [1216, 520] width 571 height 71
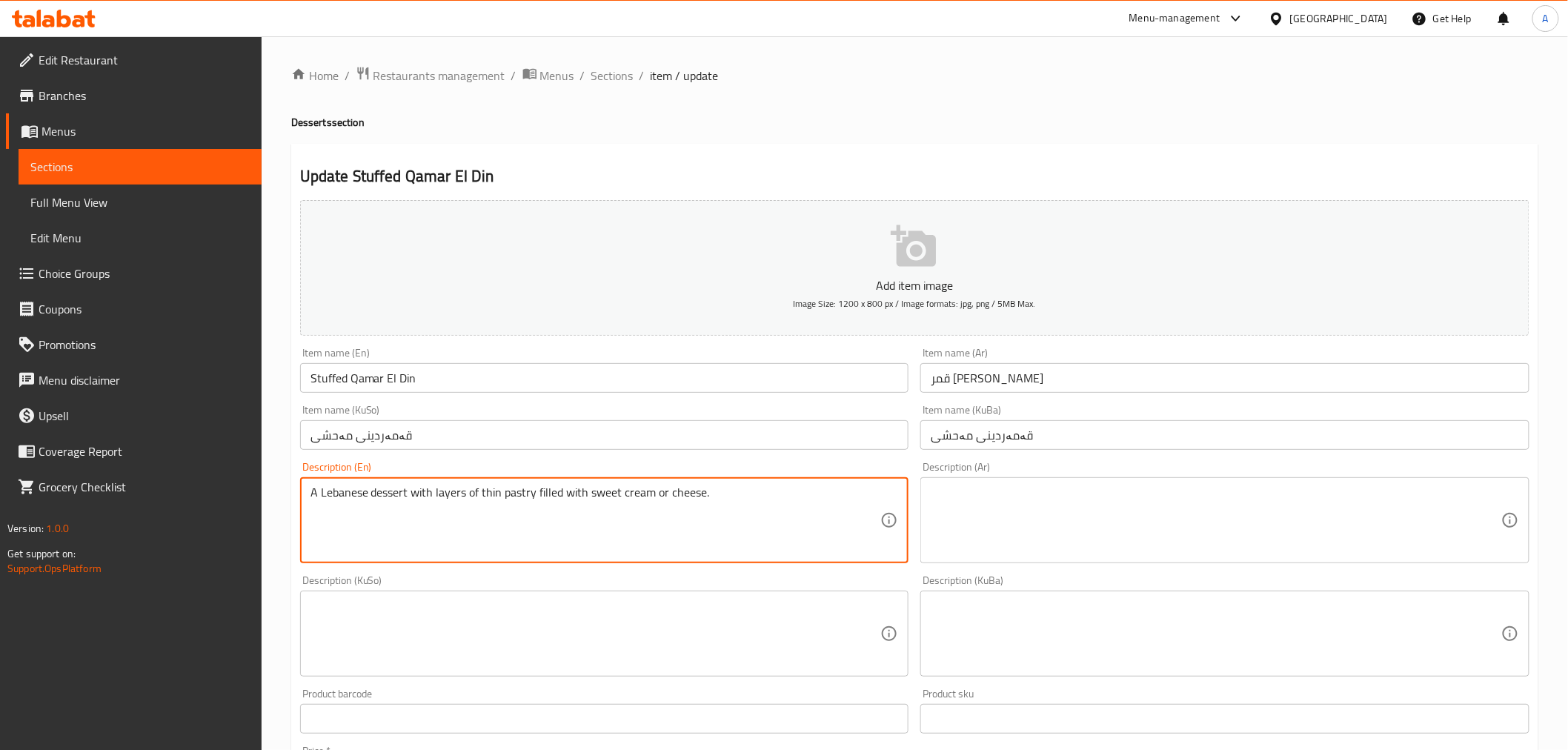
click at [606, 508] on textarea "A Lebanese dessert with layers of thin pastry filled with sweet cream or cheese." at bounding box center [596, 520] width 571 height 71
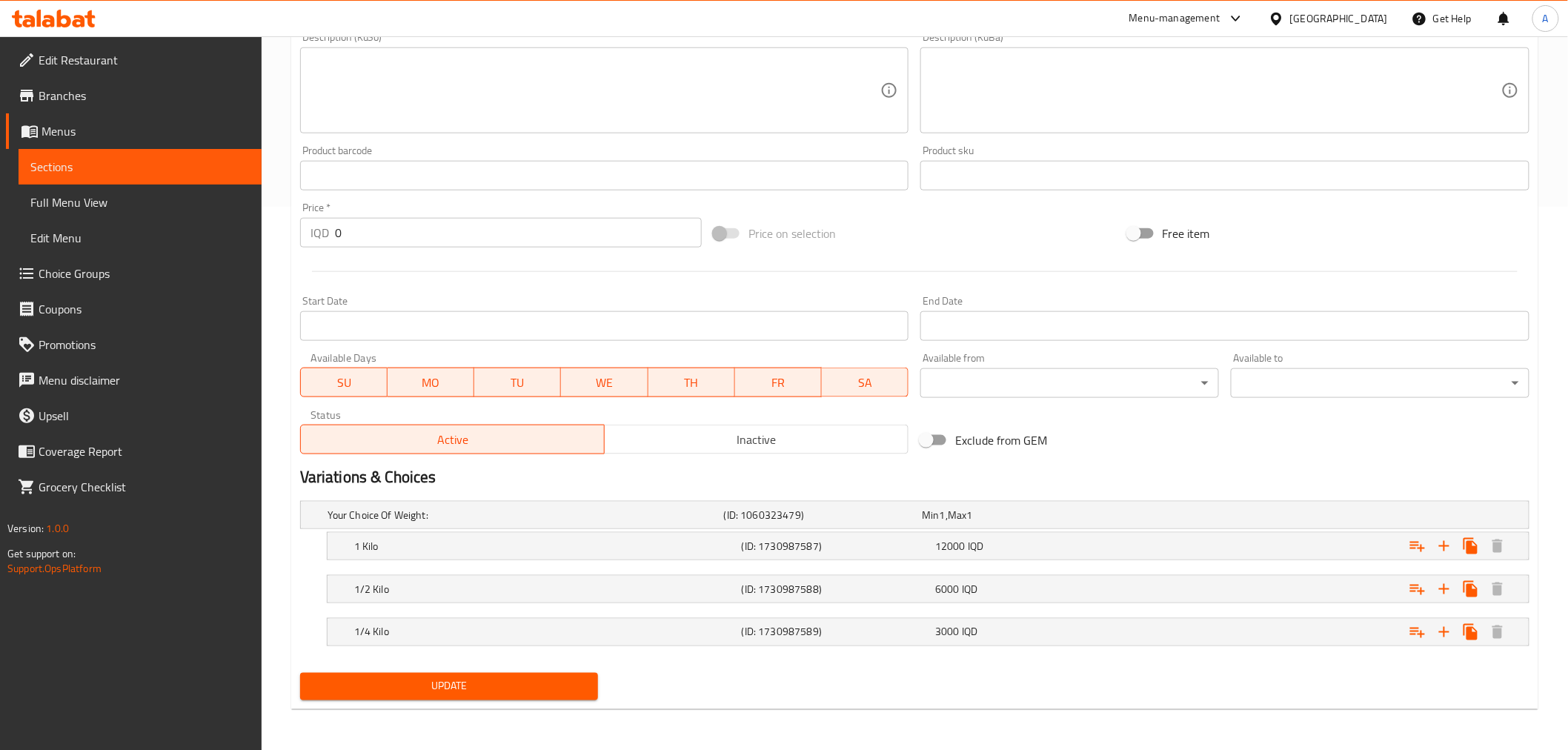
click at [505, 682] on span "Update" at bounding box center [449, 687] width 275 height 19
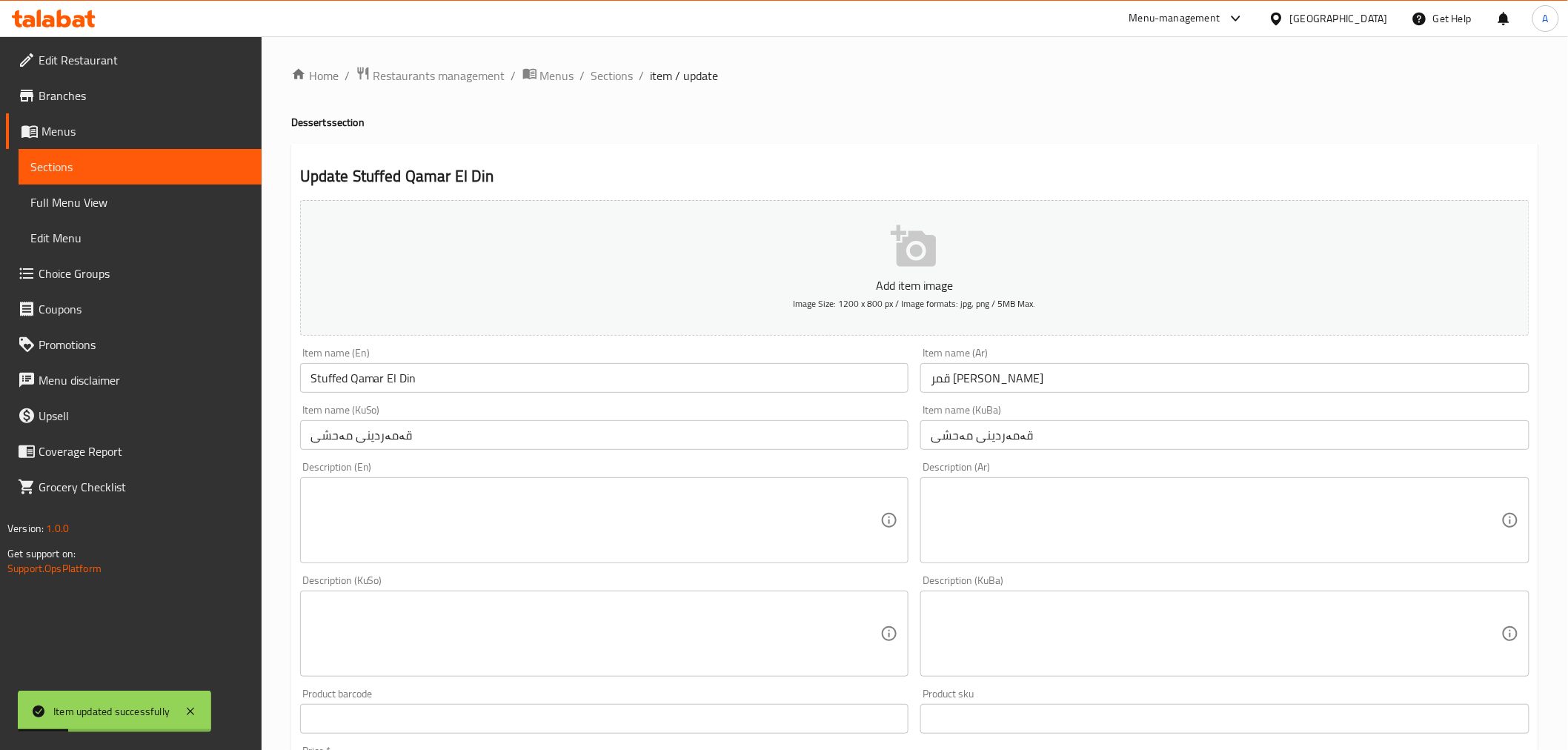
click at [619, 78] on span "Sections" at bounding box center [612, 75] width 42 height 18
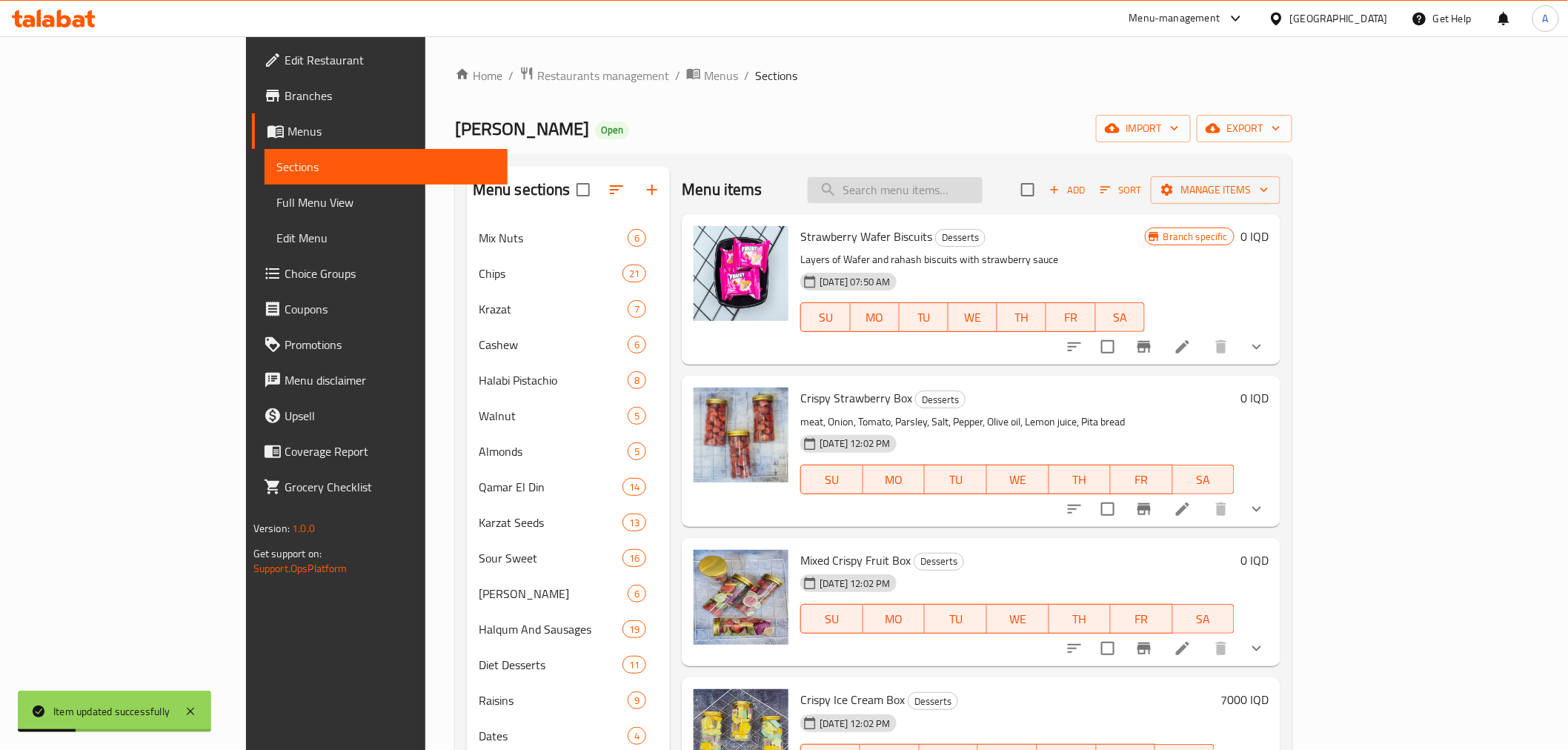
click at [949, 193] on input "search" at bounding box center [895, 190] width 175 height 26
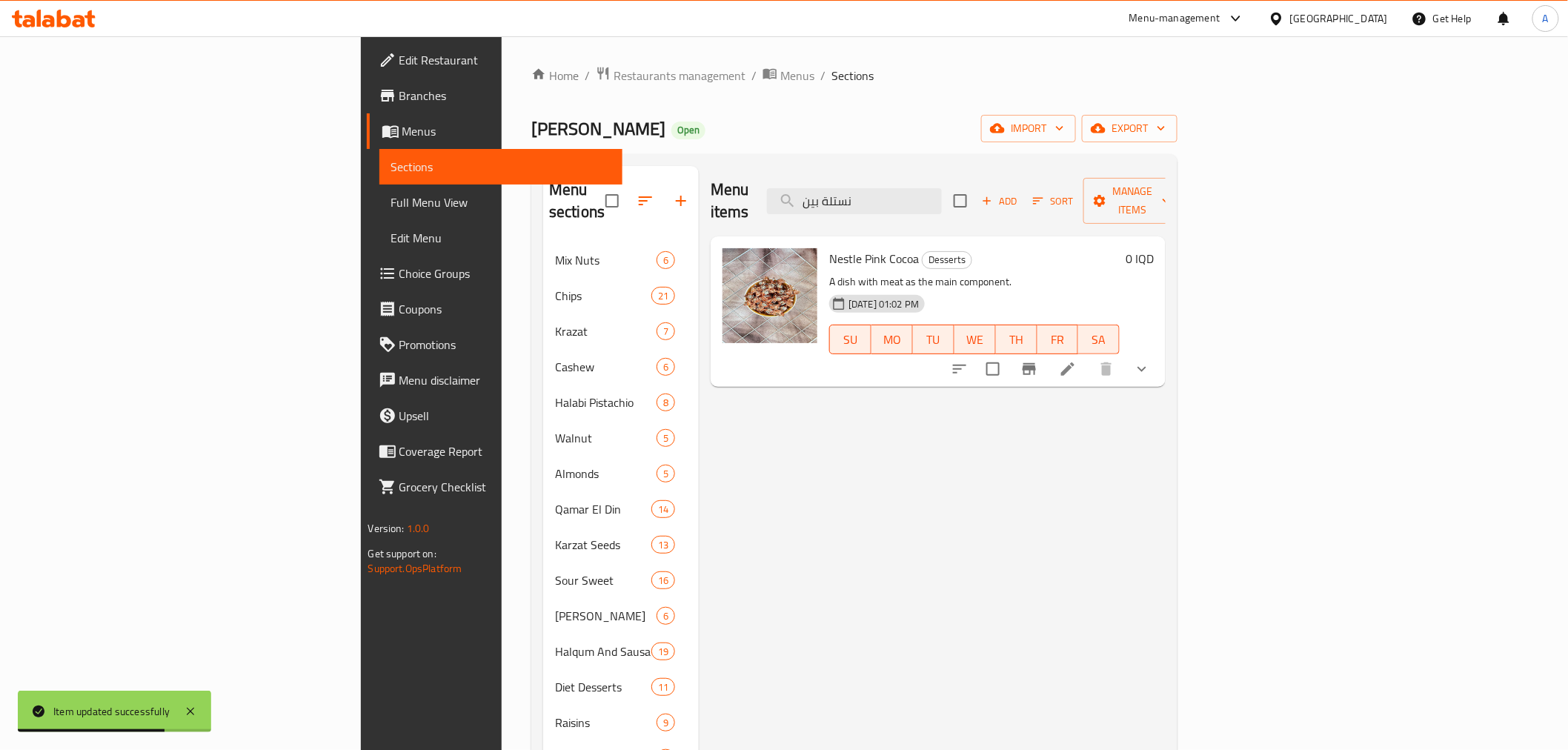
type input "نستلة بين"
click at [1089, 358] on li at bounding box center [1068, 369] width 41 height 26
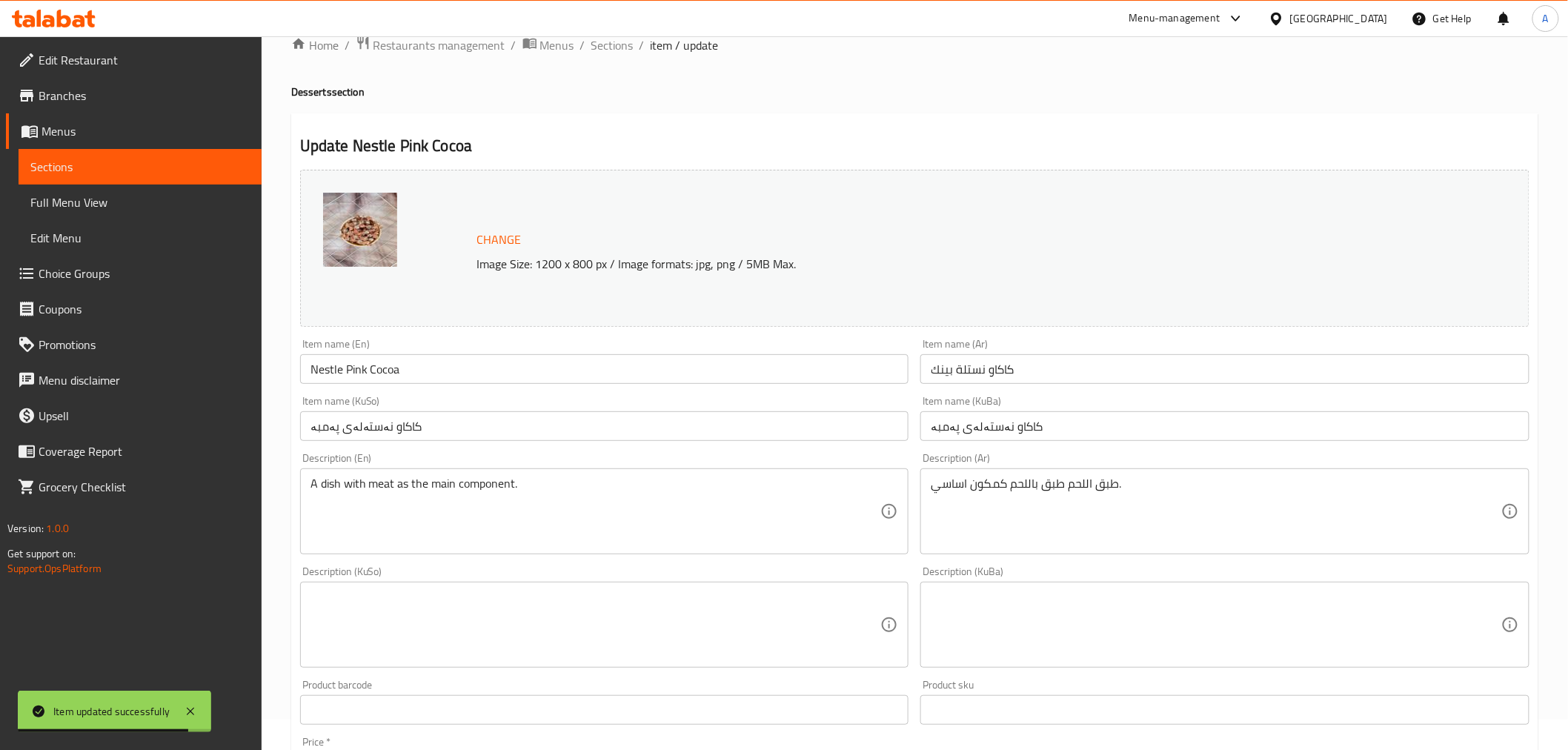
scroll to position [82, 0]
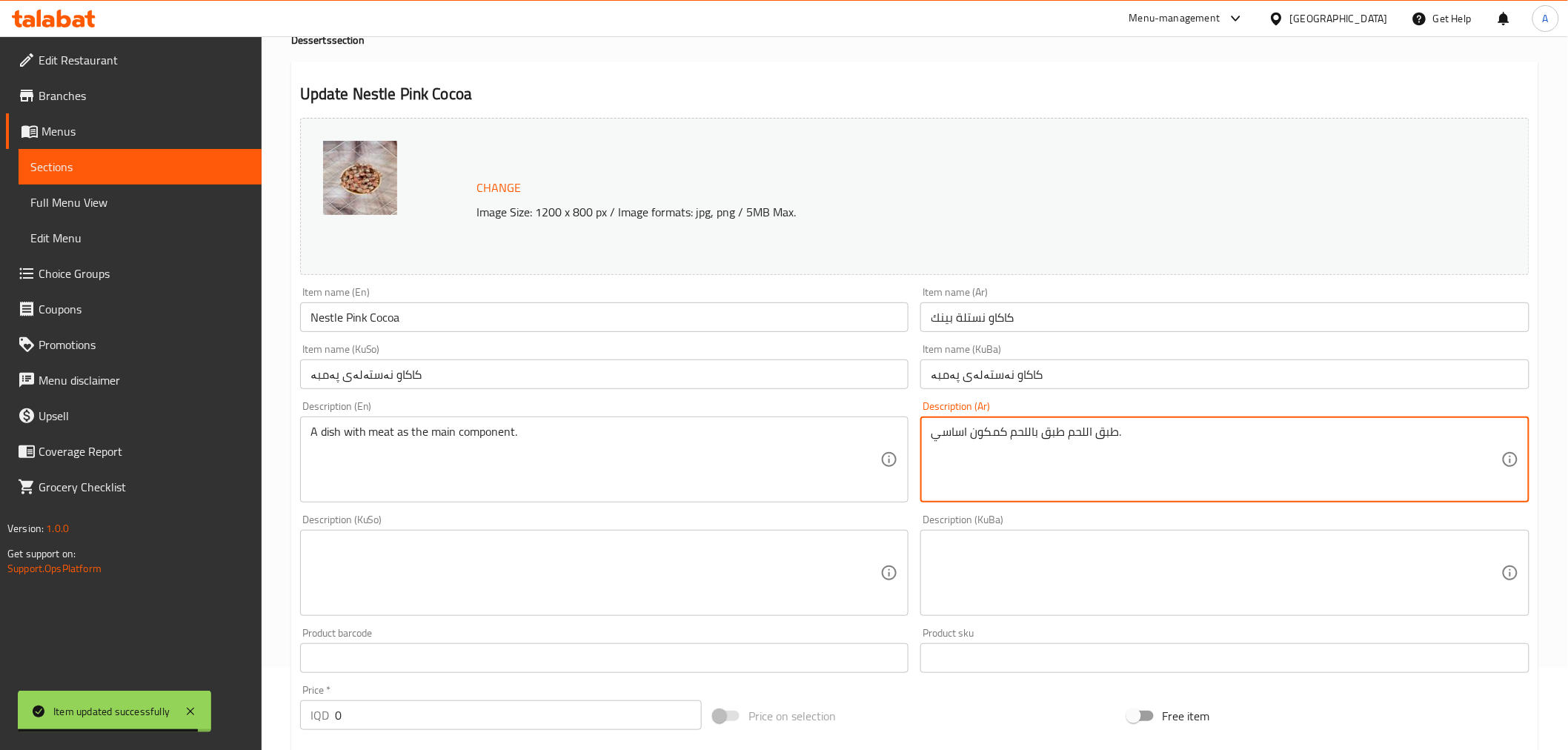
click at [1004, 447] on textarea "طبق اللحم طبق باللحم كمكون اساسي." at bounding box center [1216, 460] width 571 height 71
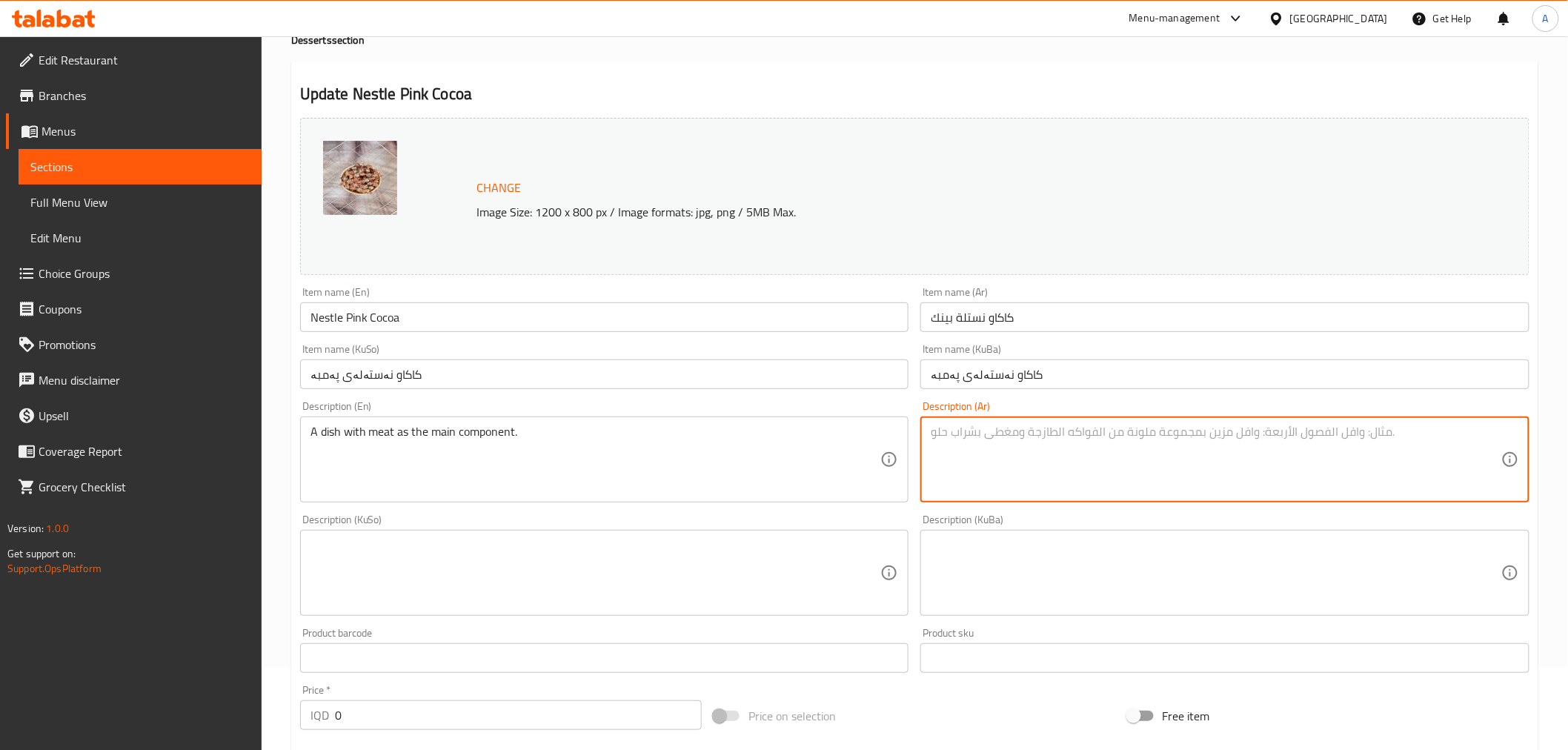
click at [784, 436] on textarea "A dish with meat as the main component." at bounding box center [596, 460] width 571 height 71
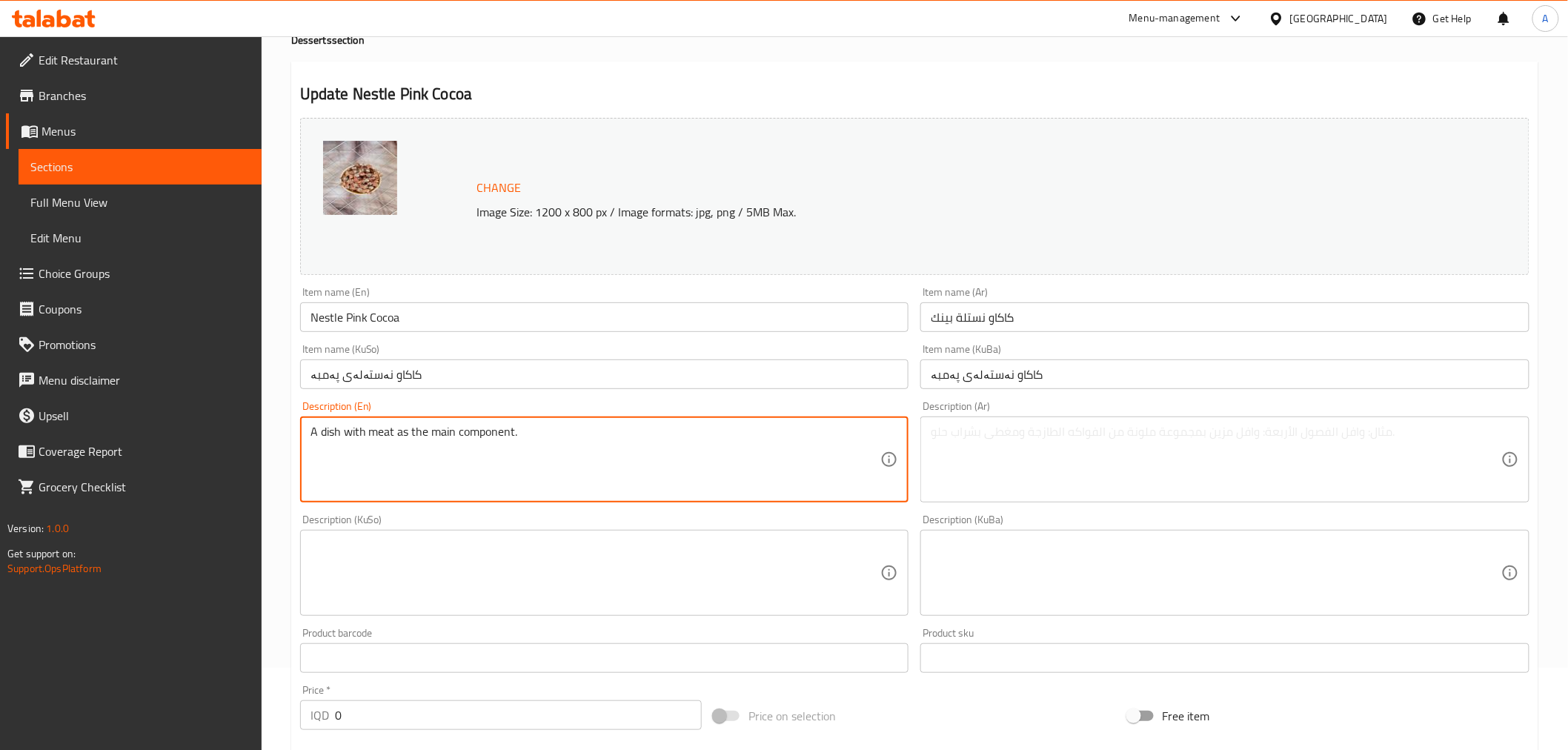
click at [784, 436] on textarea "A dish with meat as the main component." at bounding box center [596, 460] width 571 height 71
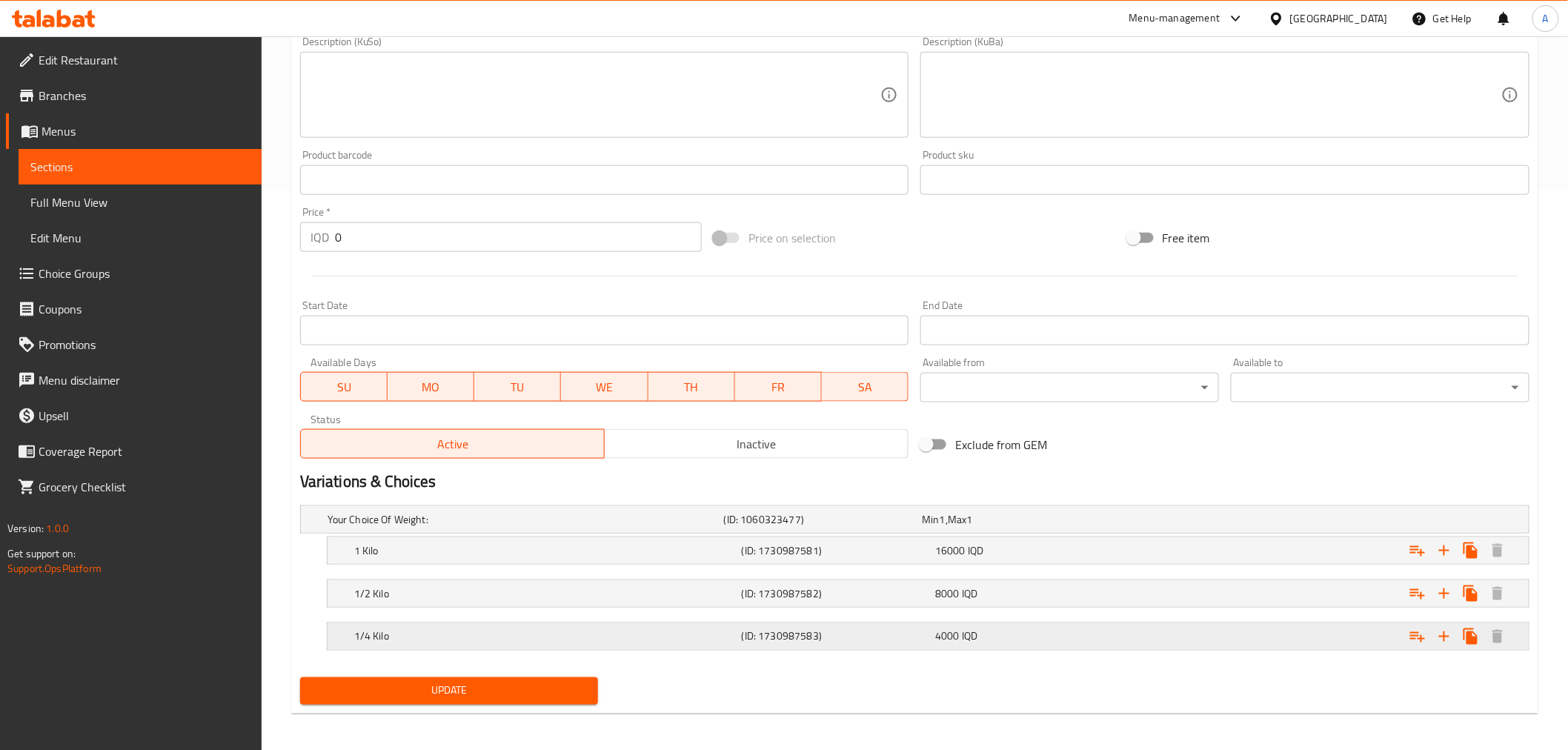
scroll to position [564, 0]
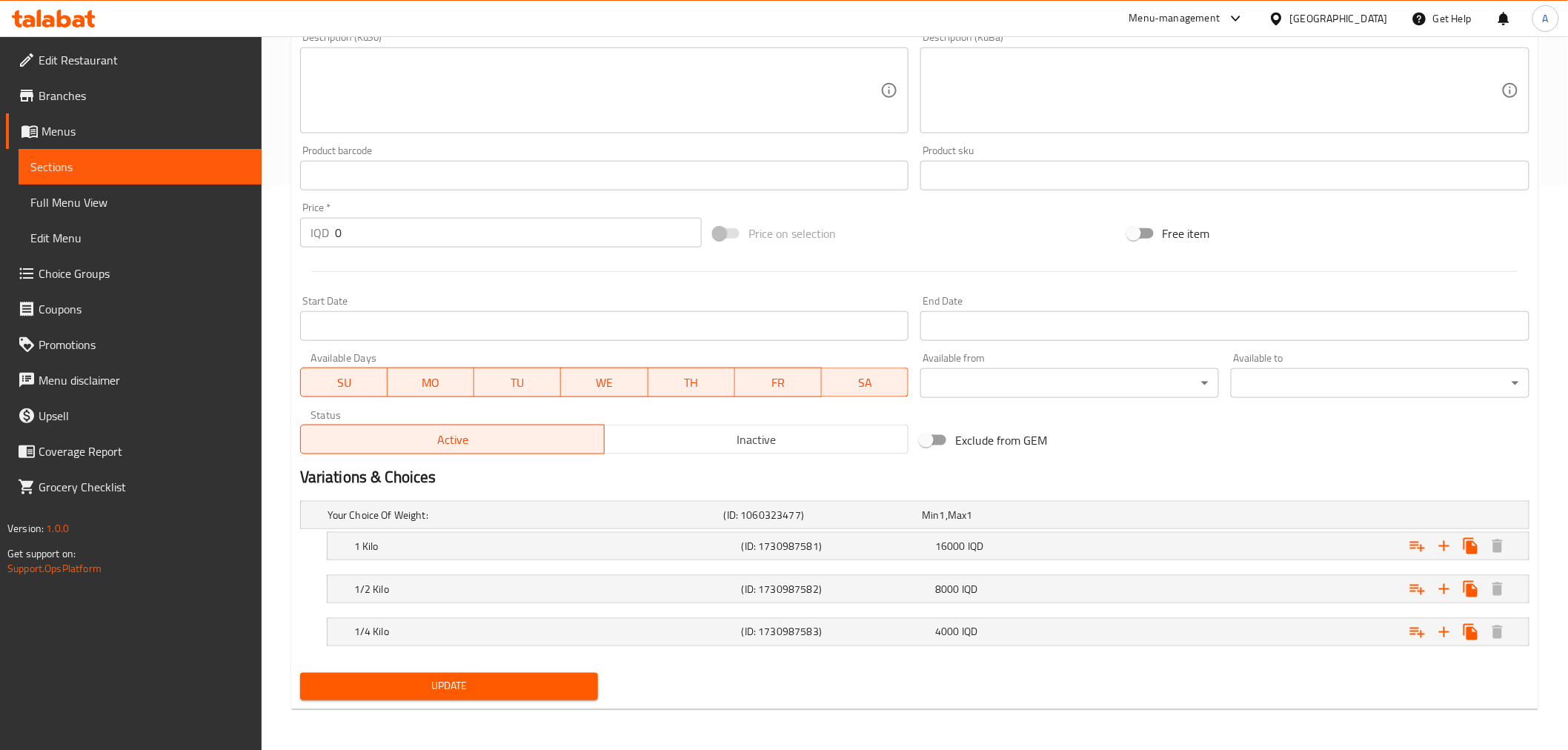
click at [483, 673] on div "Change Image Size: 1200 x 800 px / Image formats: jpg, png / 5MB Max. Item name…" at bounding box center [914, 168] width 1241 height 1076
click at [483, 673] on button "Update" at bounding box center [449, 686] width 299 height 27
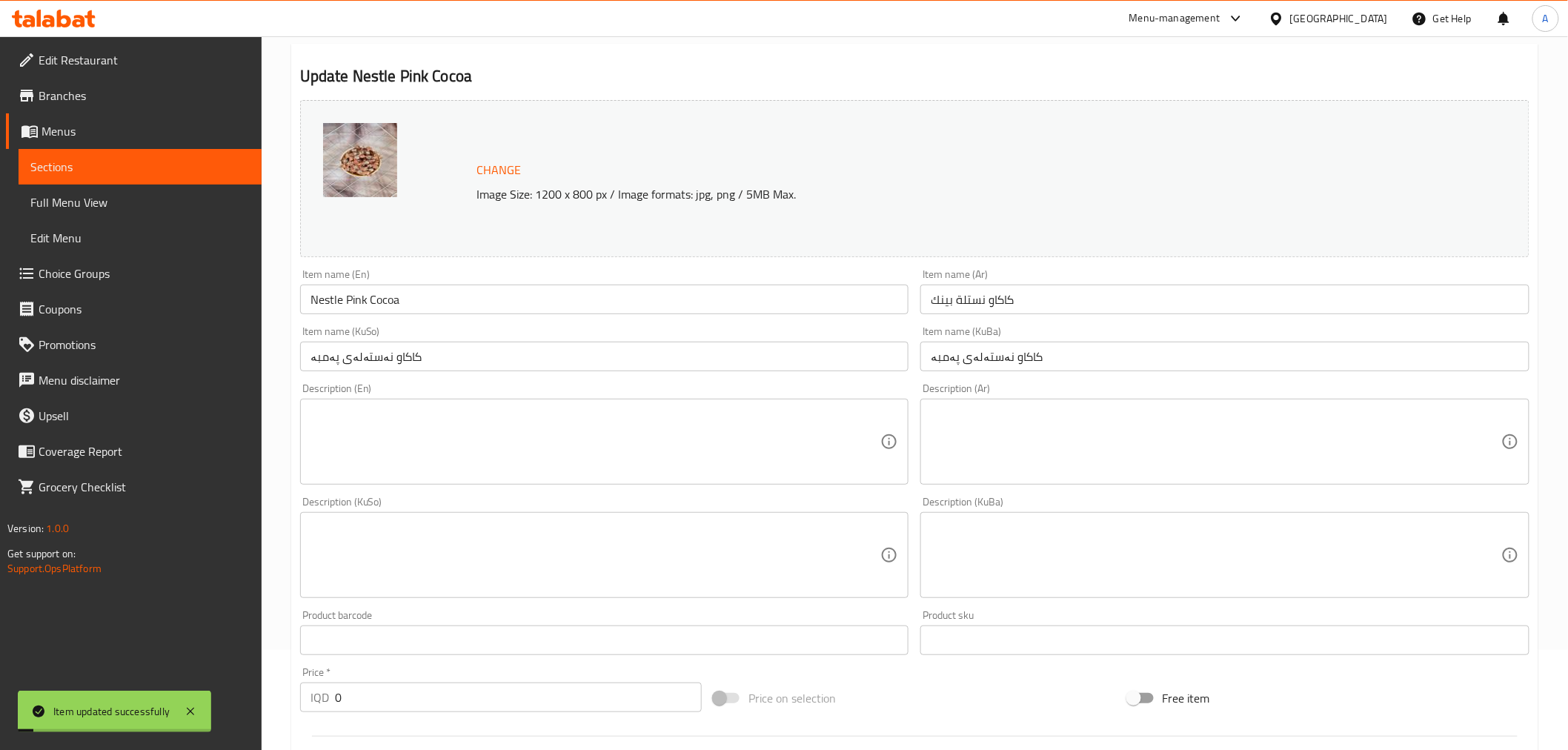
scroll to position [0, 0]
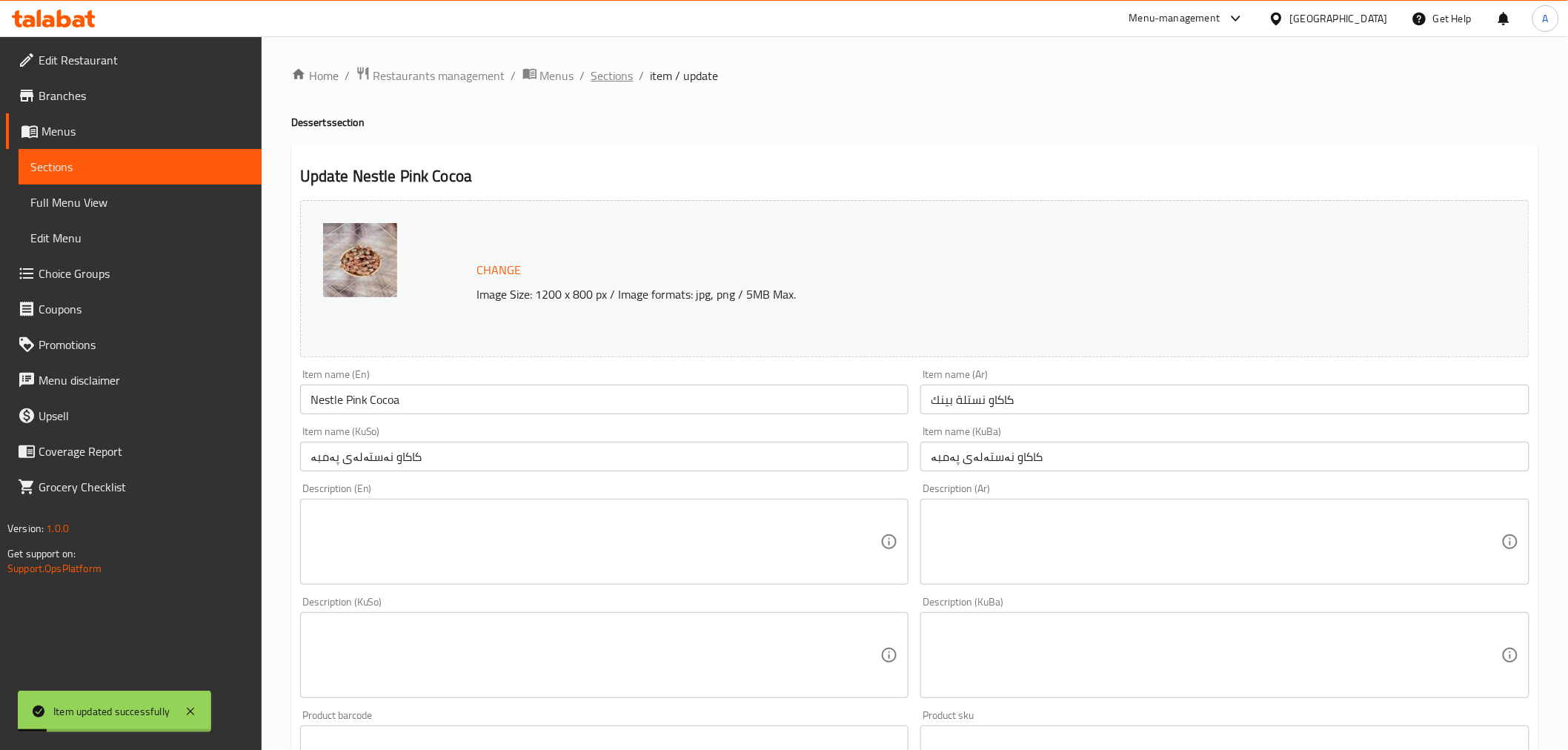
click at [591, 78] on span "Sections" at bounding box center [612, 75] width 42 height 18
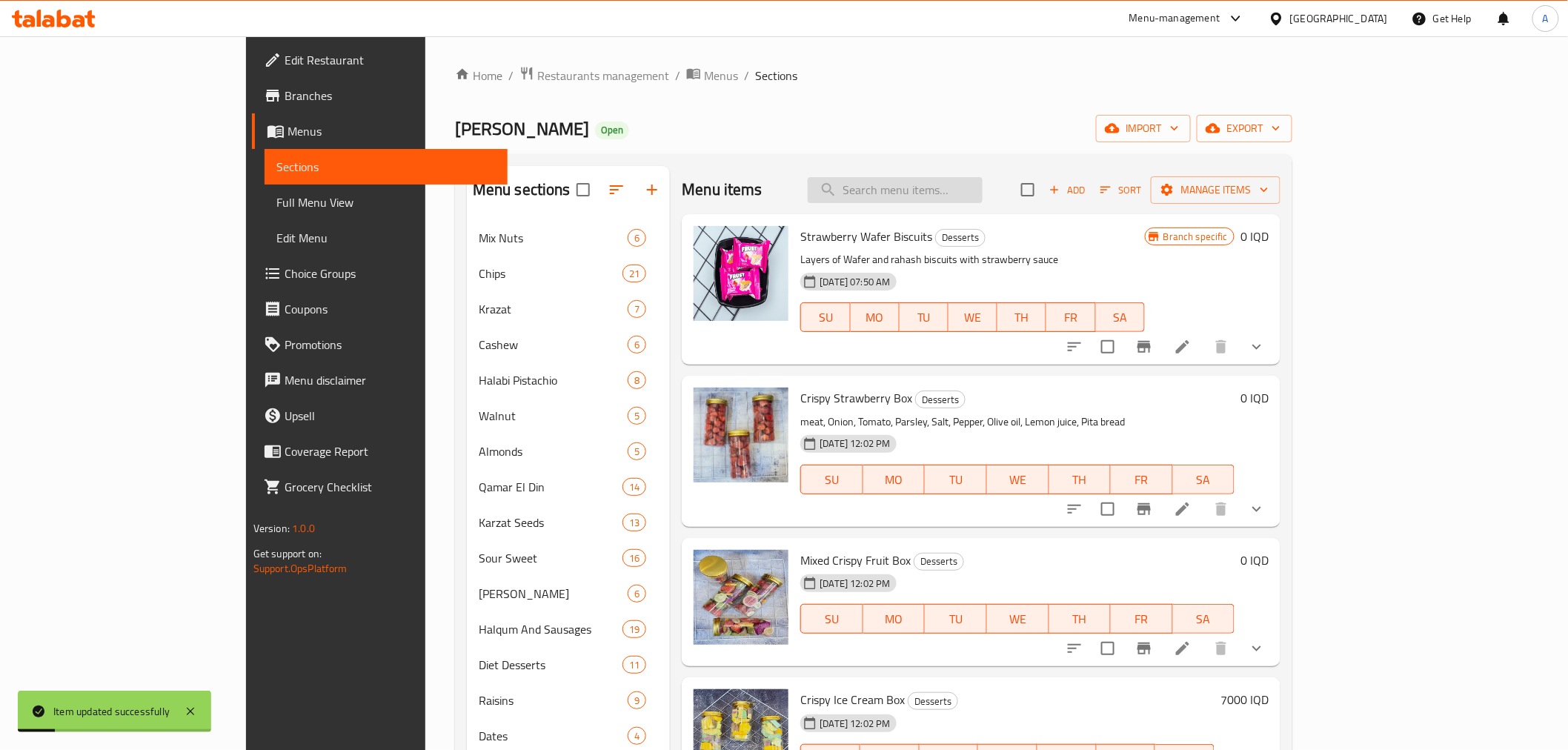
click at [982, 188] on input "search" at bounding box center [895, 190] width 175 height 26
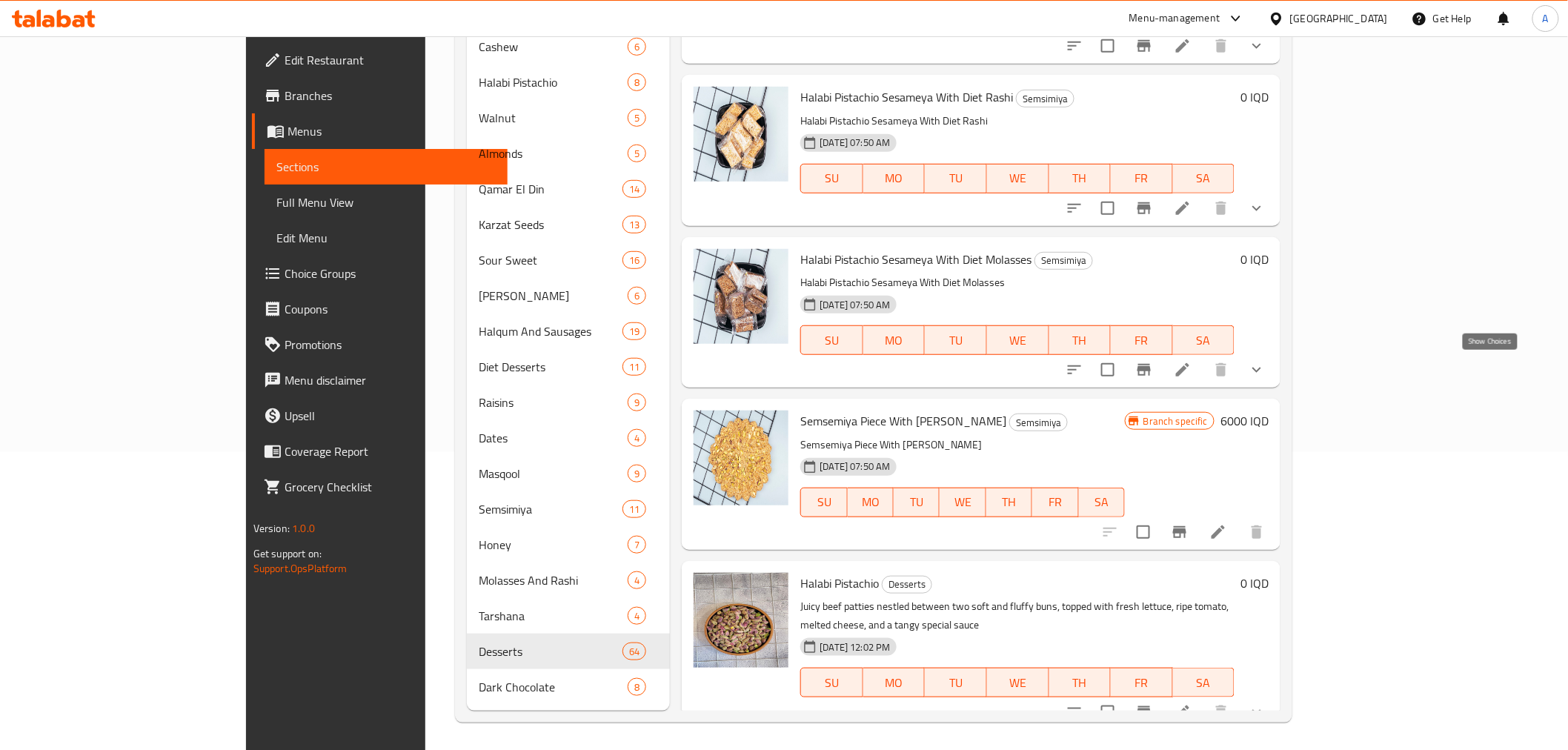
scroll to position [300, 0]
type input "فستق حلبي"
click at [1204, 697] on li at bounding box center [1182, 710] width 41 height 26
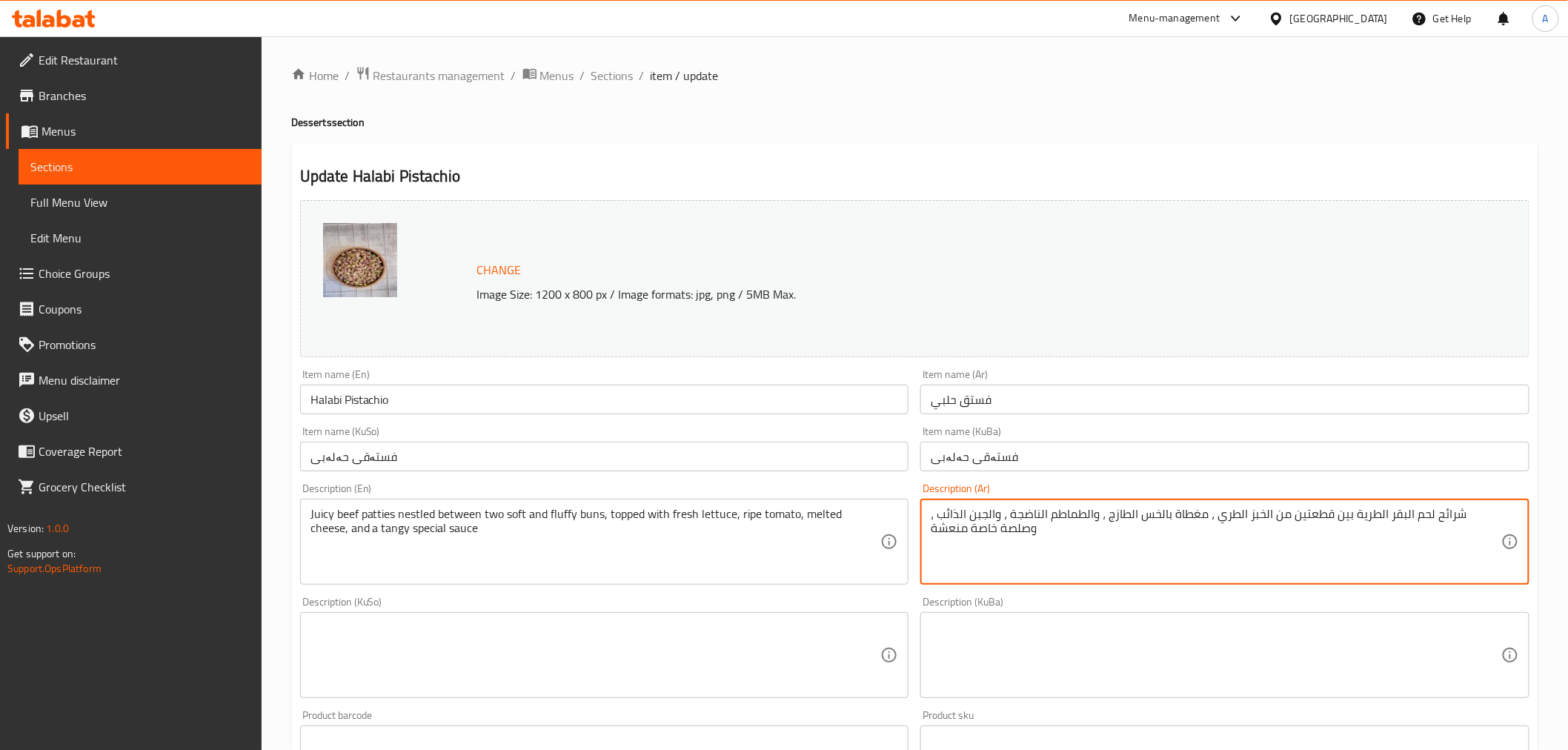
click at [1025, 525] on textarea "شرائح لحم البقر الطرية بين قطعتين من الخبز الطري ، مغطاة بالخس الطازج ، والطماط…" at bounding box center [1216, 542] width 571 height 71
click at [752, 499] on div "Juicy beef patties nestled between two soft and fluffy buns, topped with fresh …" at bounding box center [605, 541] width 609 height 86
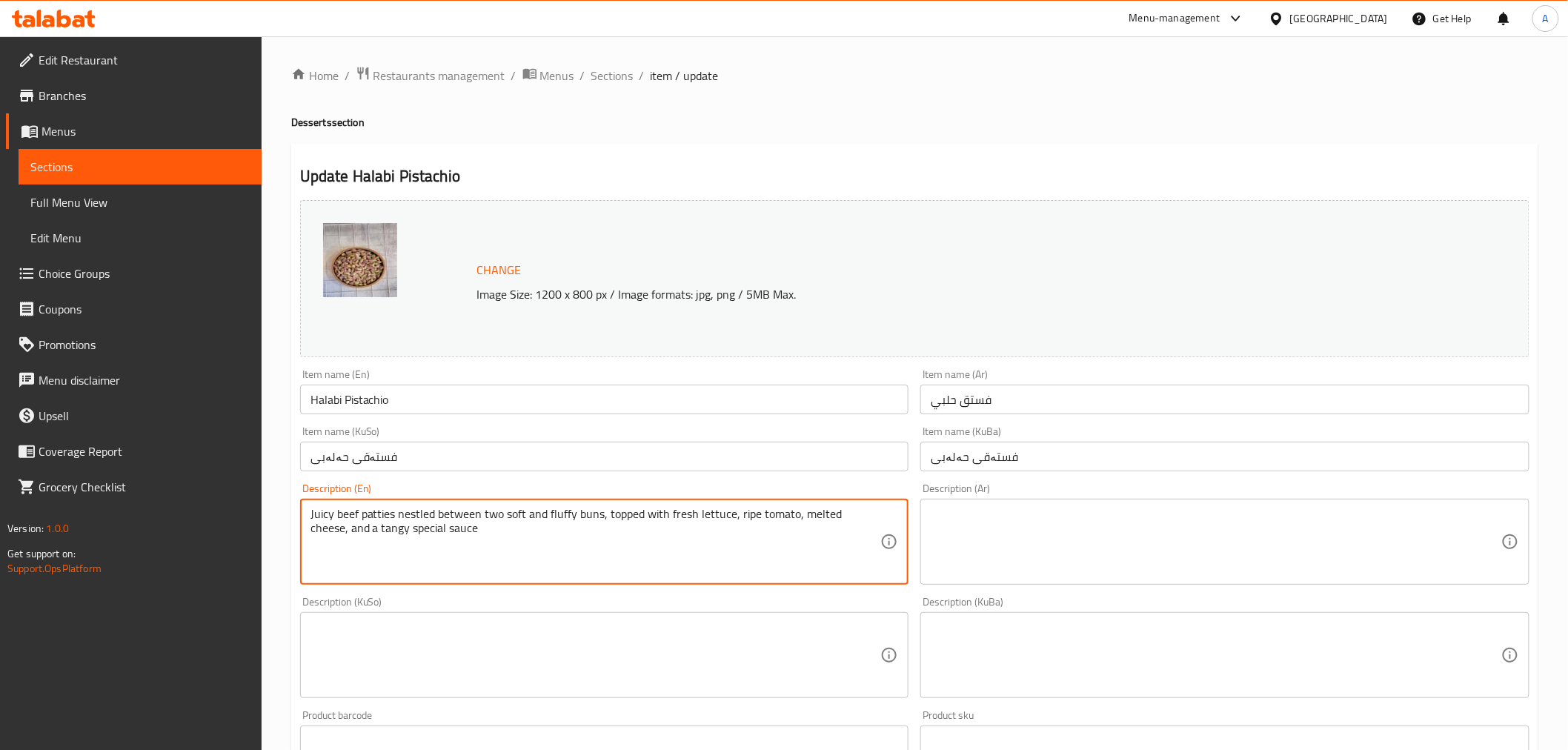
click at [728, 513] on textarea "Juicy beef patties nestled between two soft and fluffy buns, topped with fresh …" at bounding box center [596, 542] width 571 height 71
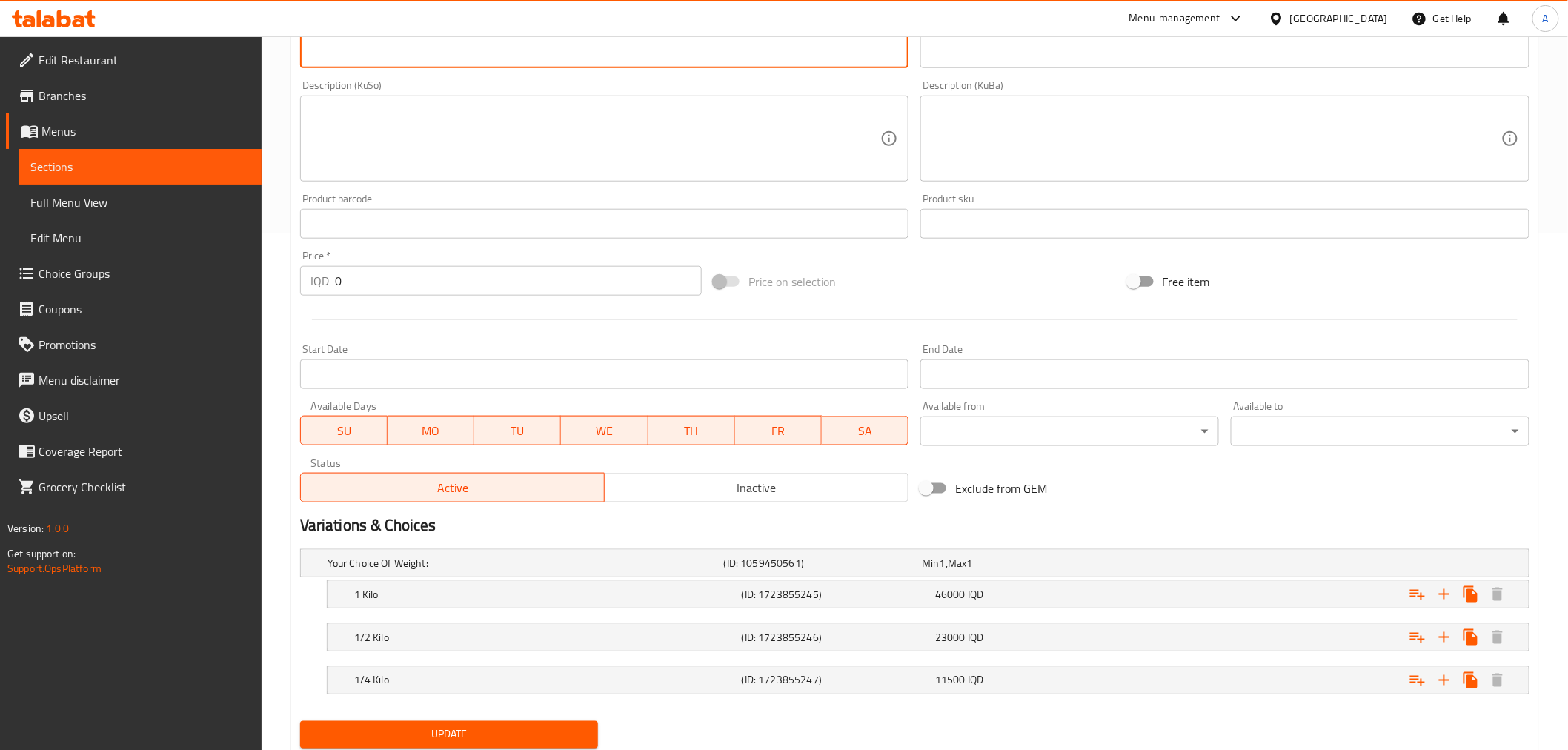
scroll to position [564, 0]
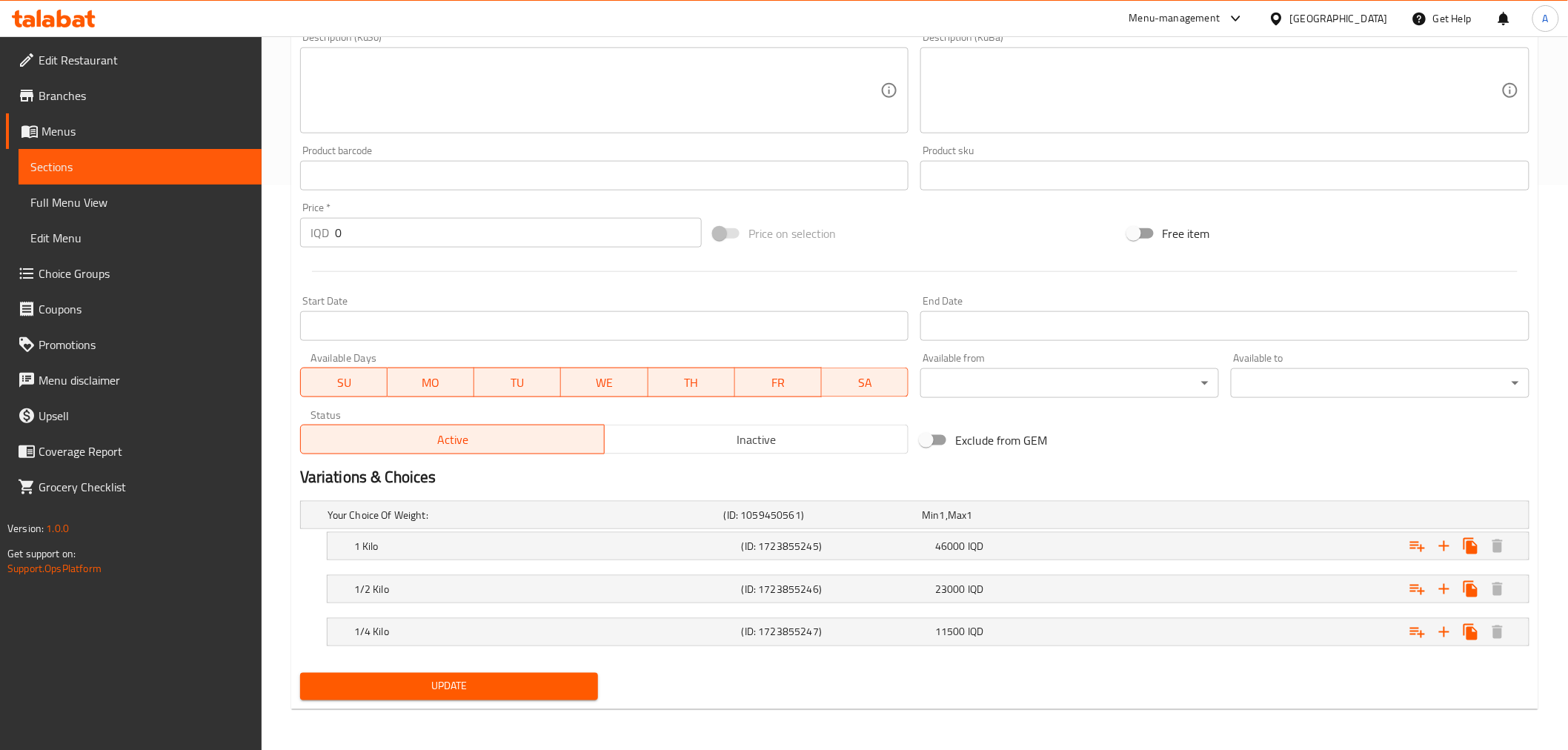
click at [494, 697] on button "Update" at bounding box center [449, 686] width 299 height 27
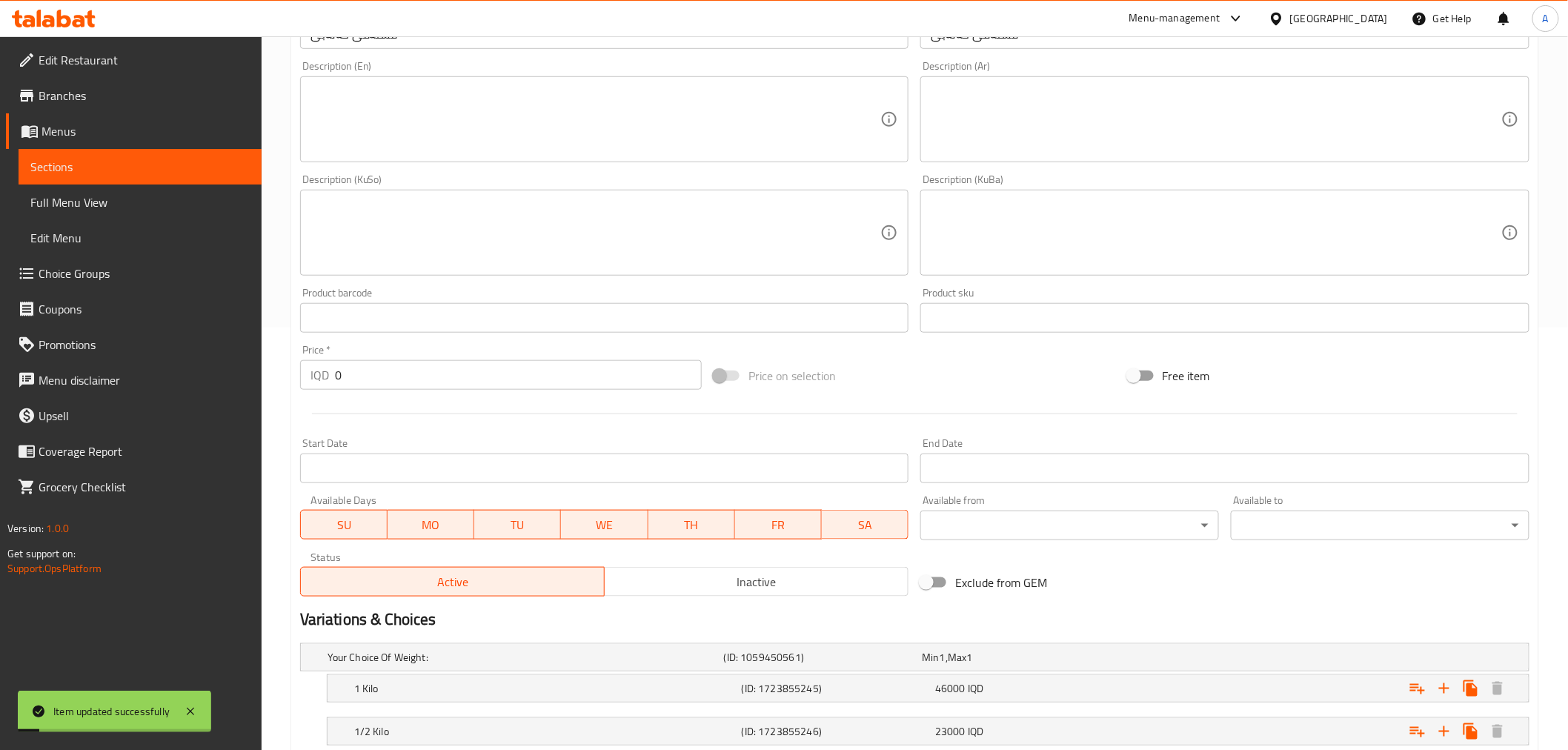
scroll to position [0, 0]
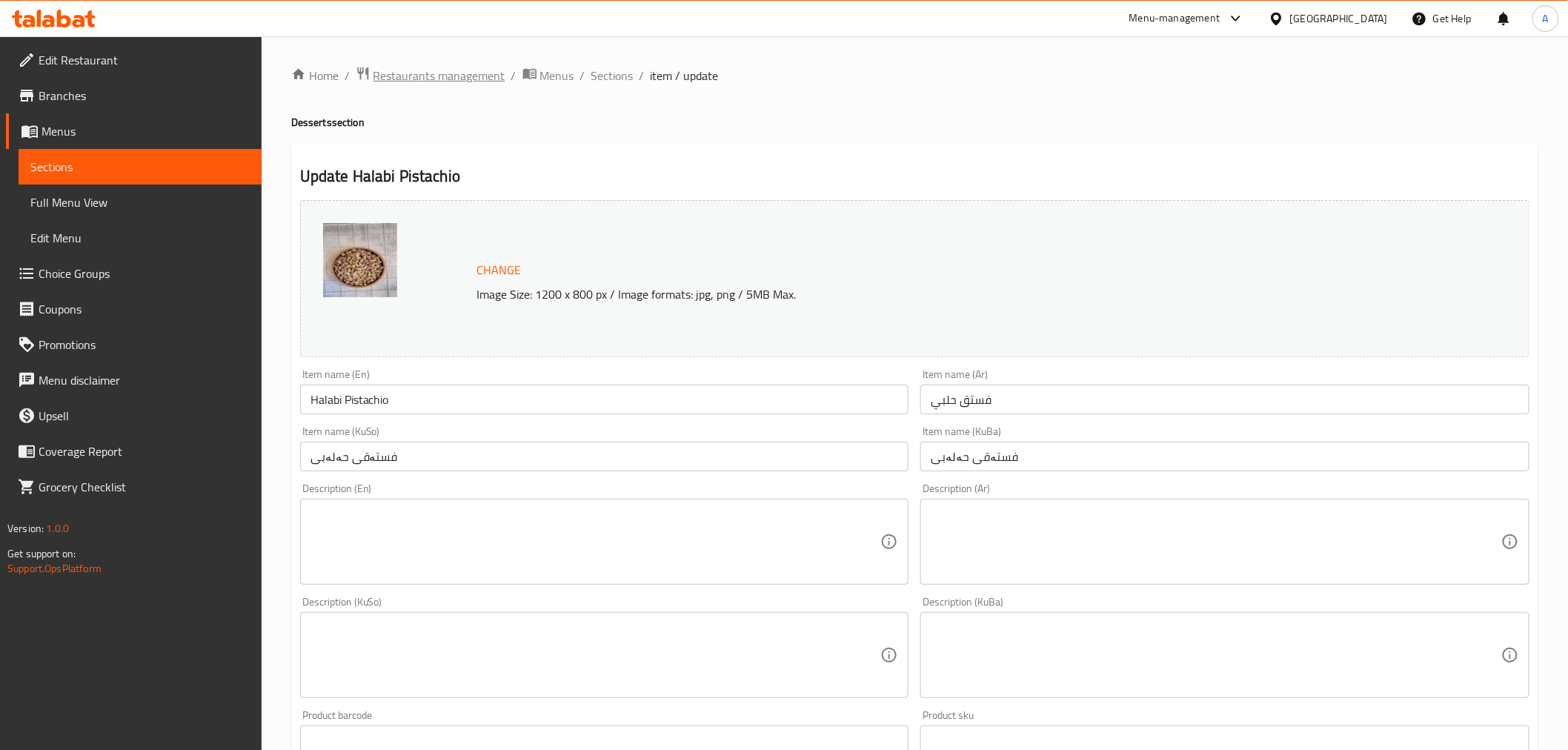
click at [461, 74] on span "Restaurants management" at bounding box center [439, 75] width 132 height 18
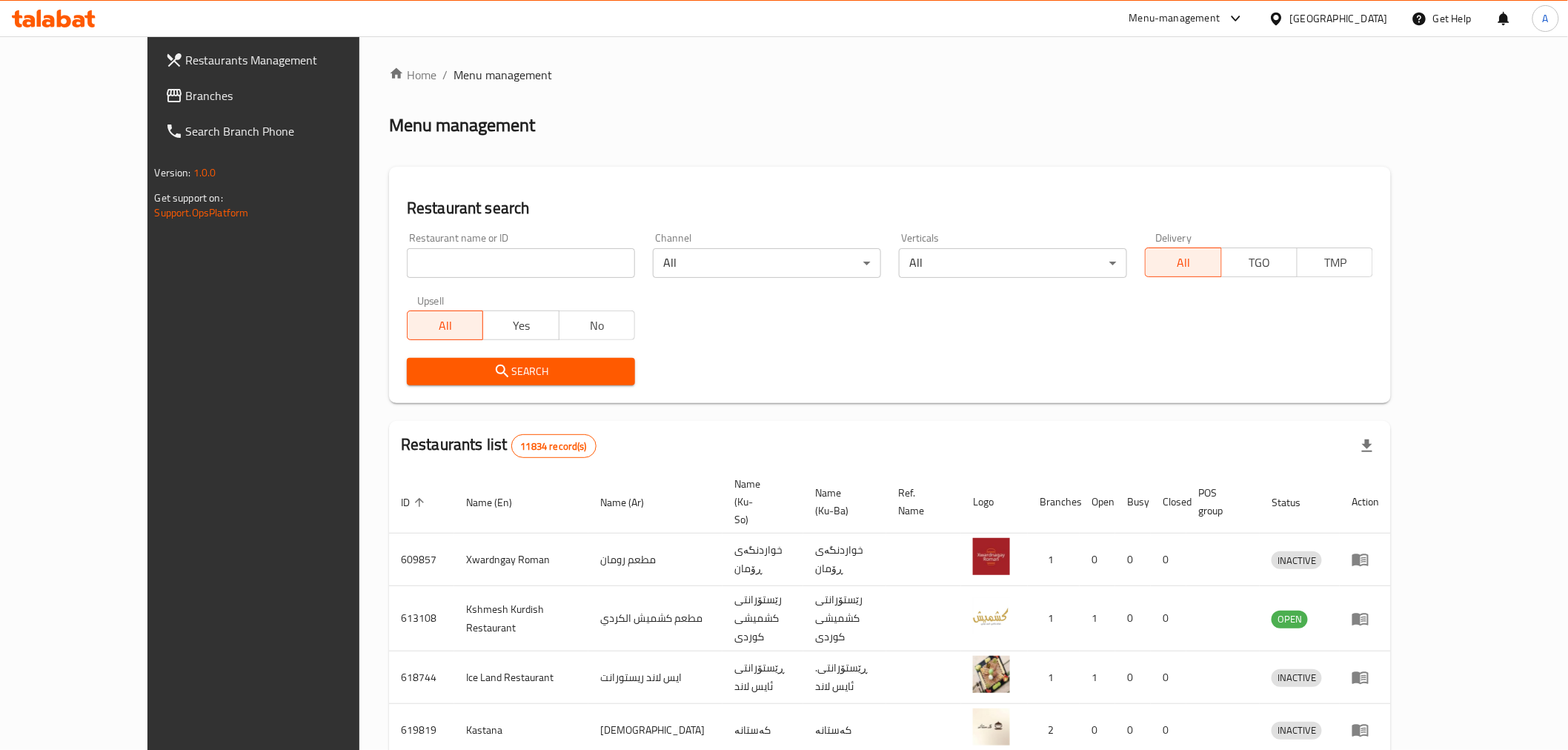
click at [389, 270] on div "Home / Menu management Menu management Restaurant search Restaurant name or ID …" at bounding box center [890, 595] width 1002 height 1057
click at [407, 267] on input "search" at bounding box center [521, 263] width 228 height 29
type input "p"
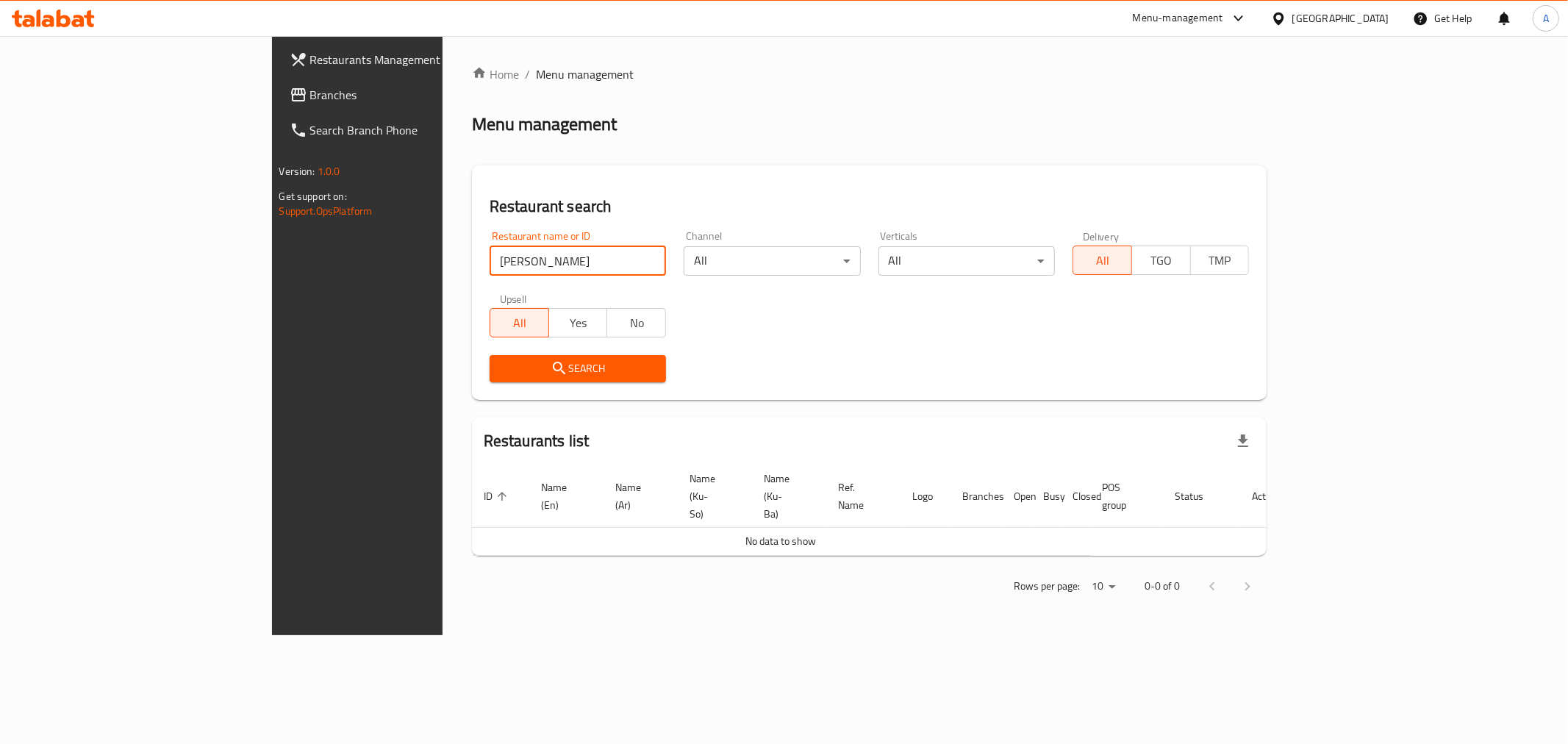
type input "[PERSON_NAME]"
click button "Search" at bounding box center [577, 368] width 177 height 27
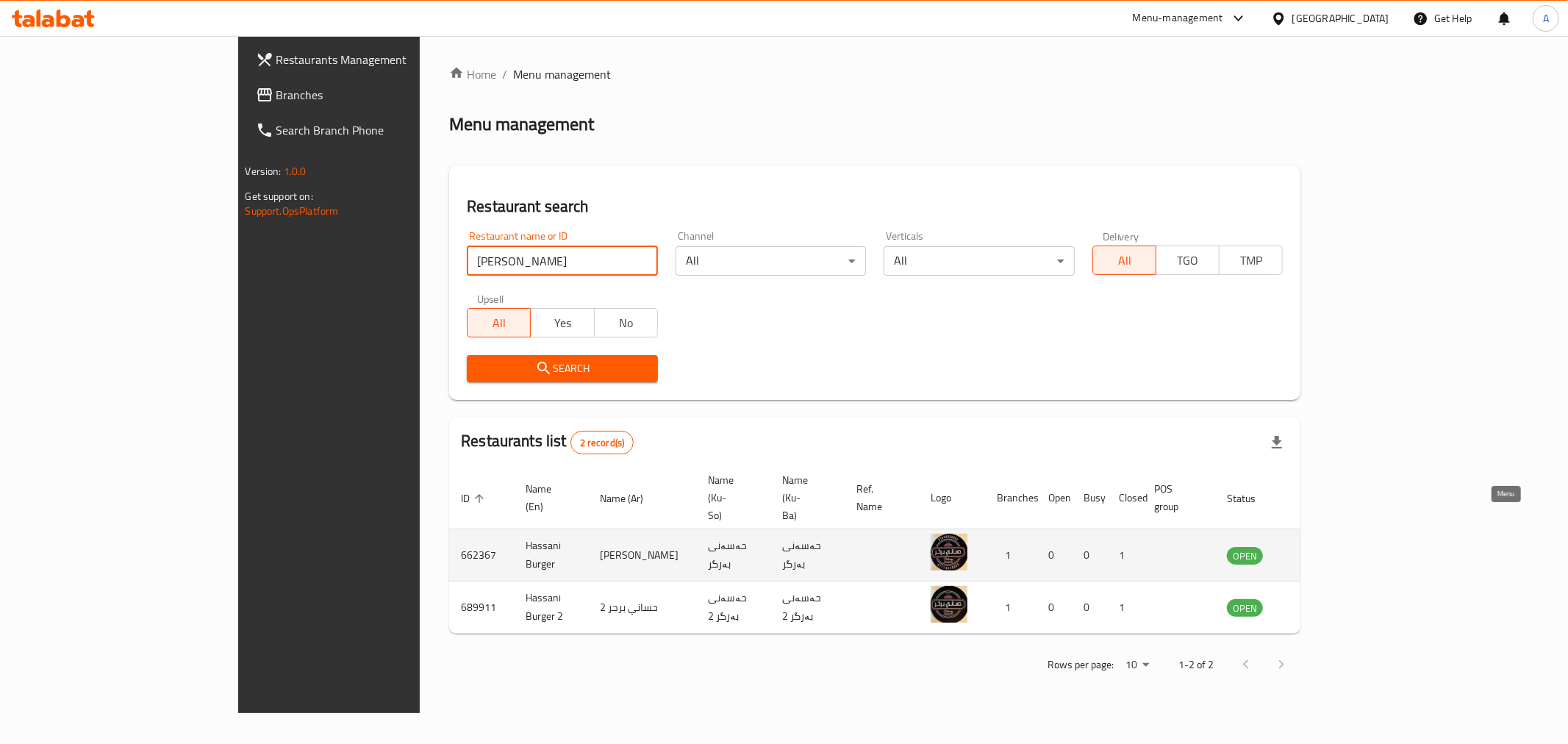
click at [1321, 546] on icon "enhanced table" at bounding box center [1313, 554] width 18 height 18
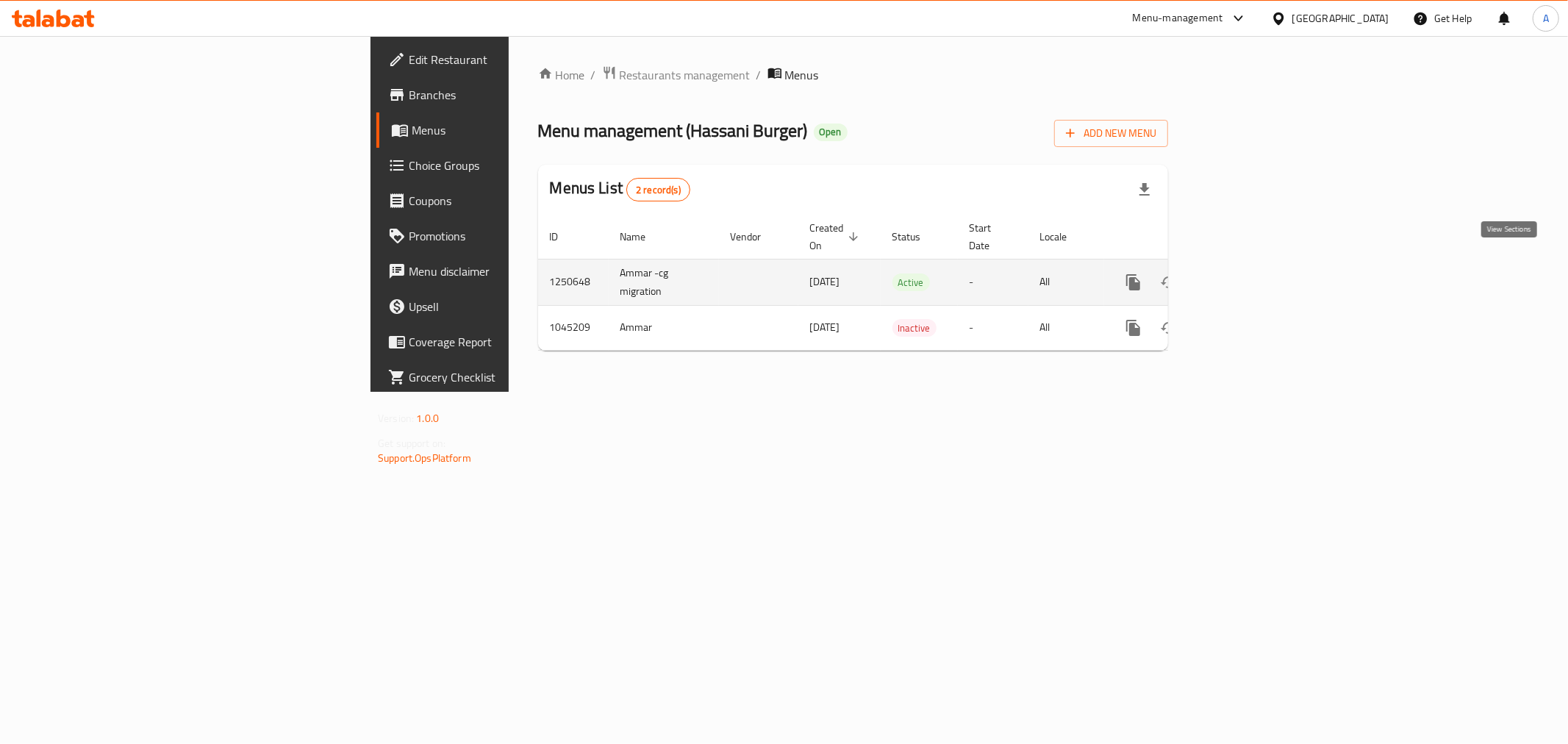
click at [1246, 276] on icon "enhanced table" at bounding box center [1239, 282] width 13 height 13
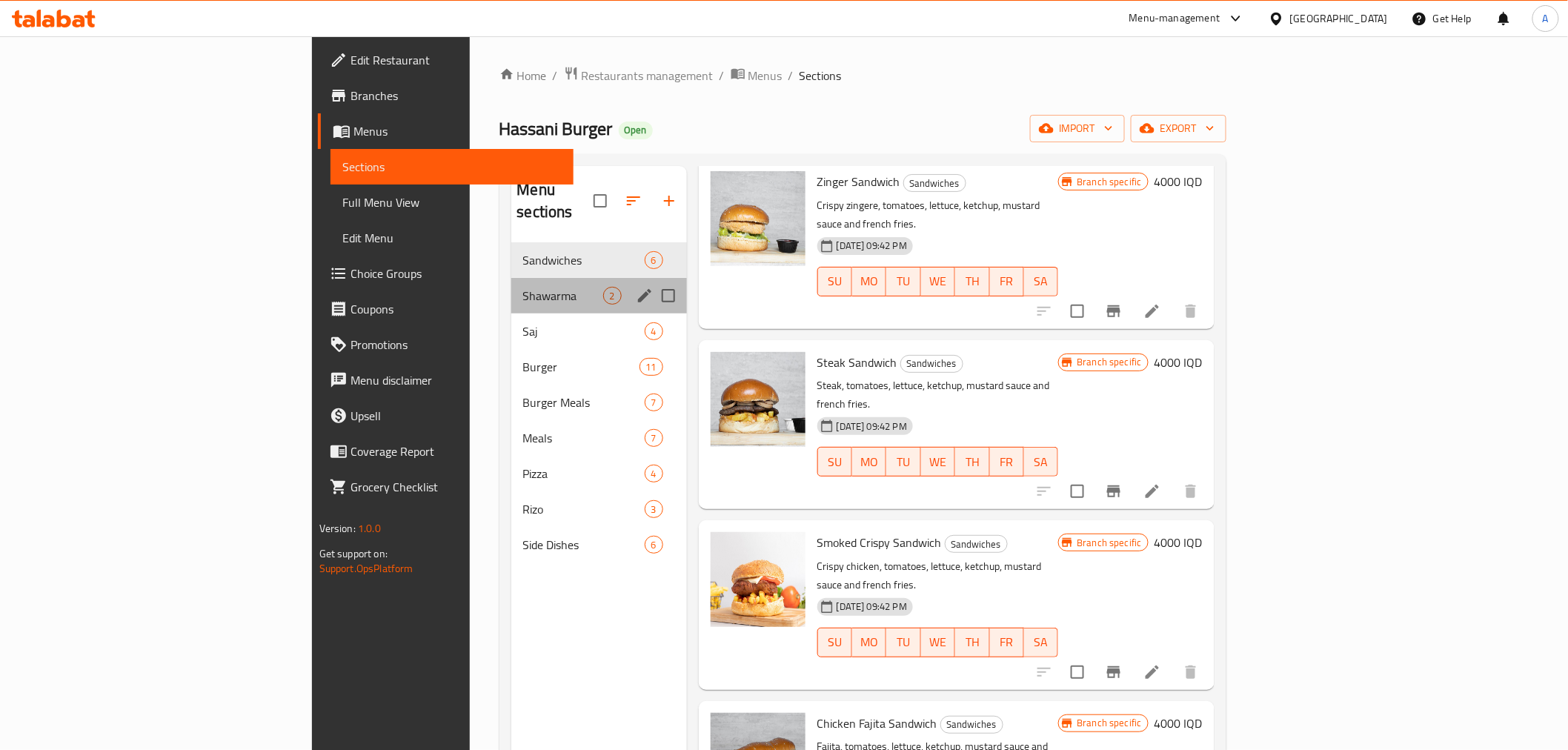
click at [511, 285] on div "Shawarma 2" at bounding box center [599, 296] width 175 height 36
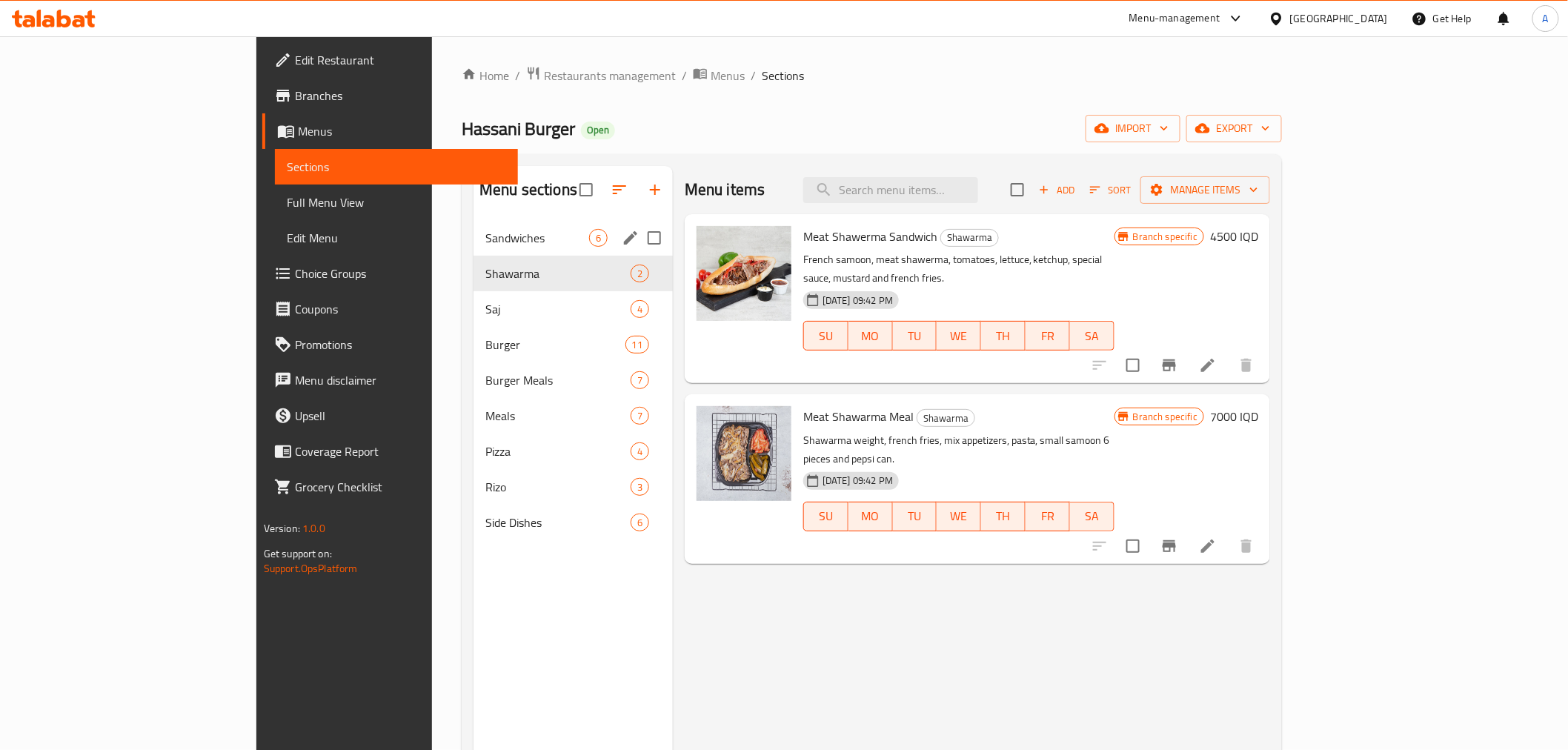
click at [474, 249] on div "Sandwiches 6" at bounding box center [574, 238] width 200 height 36
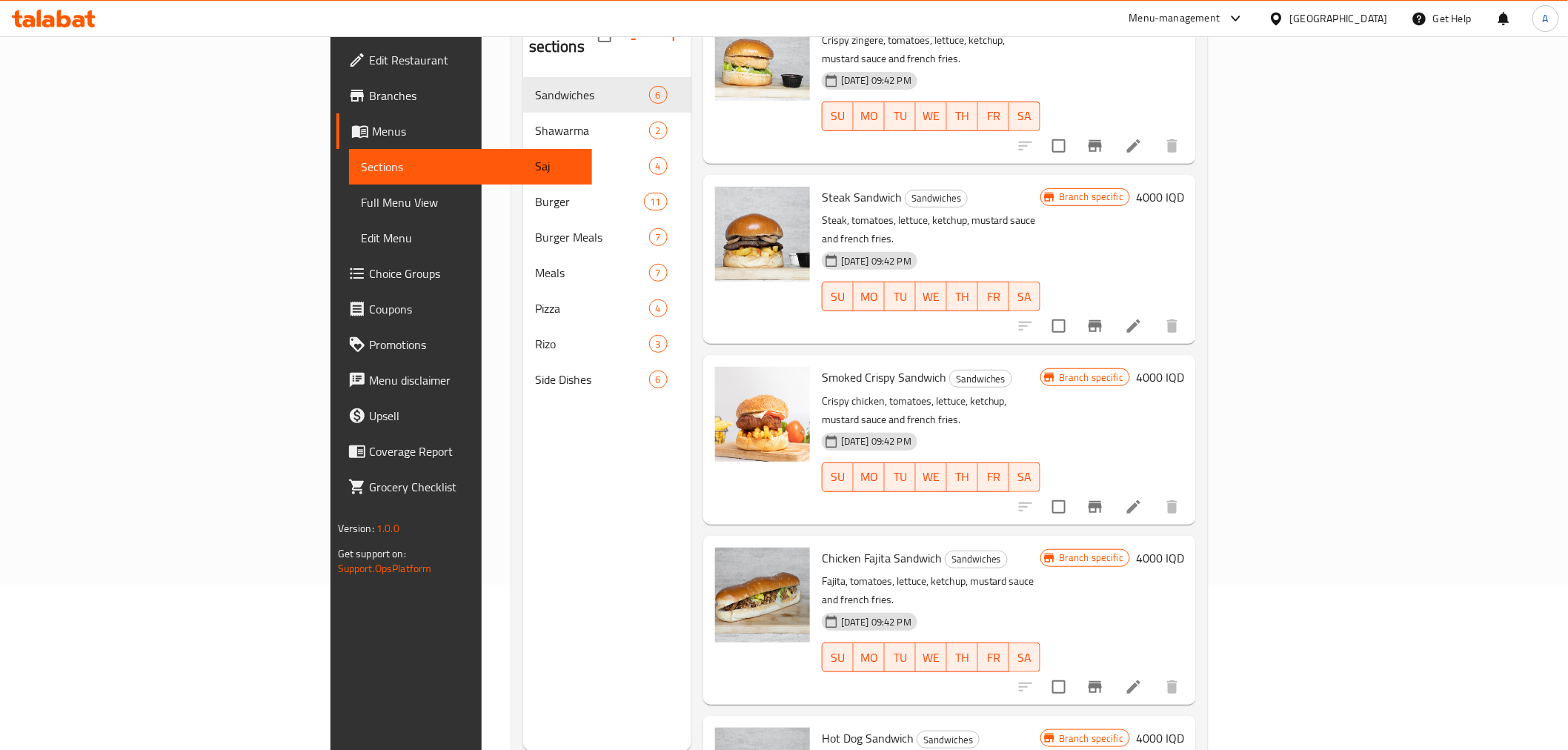
scroll to position [207, 0]
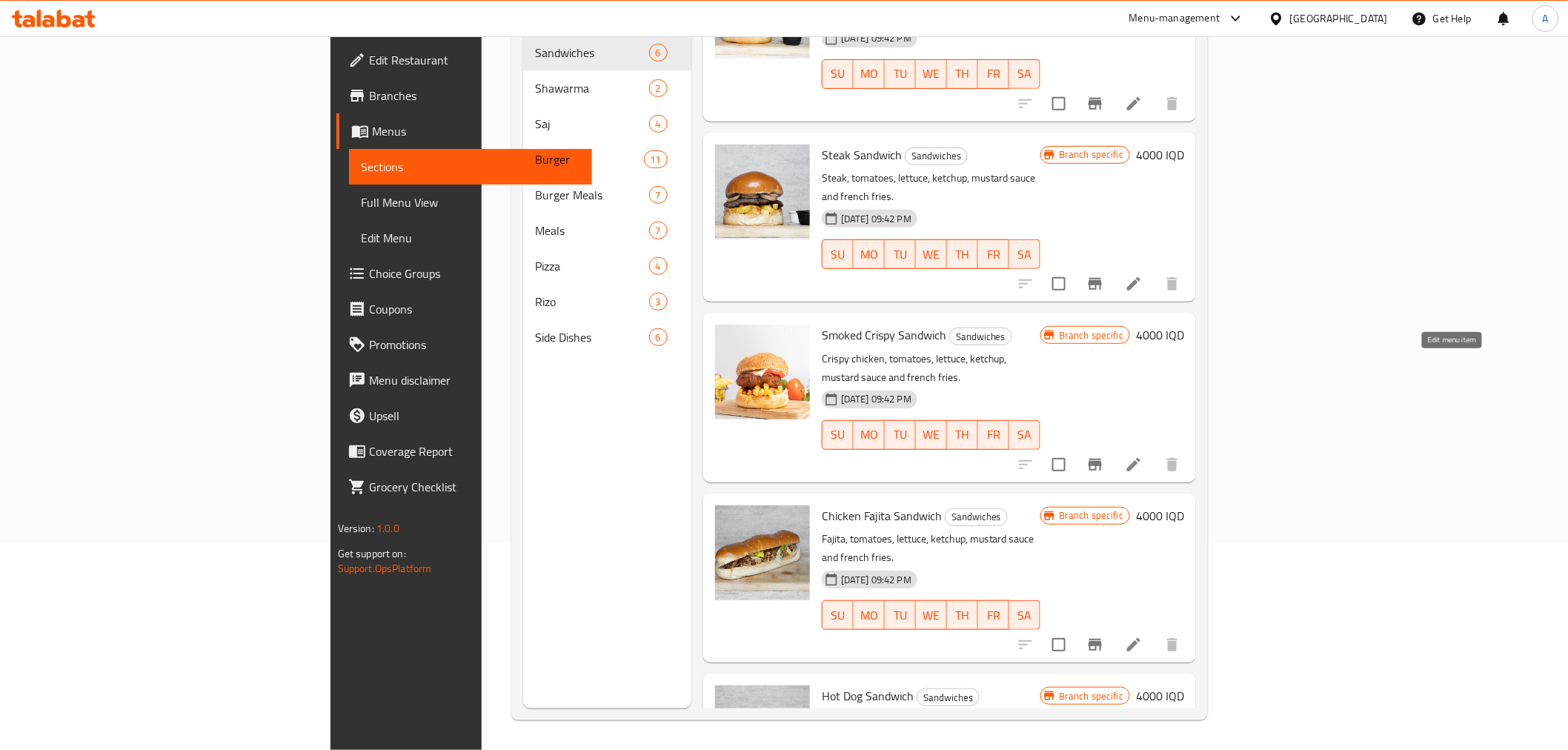
click at [1142, 456] on icon at bounding box center [1133, 465] width 18 height 18
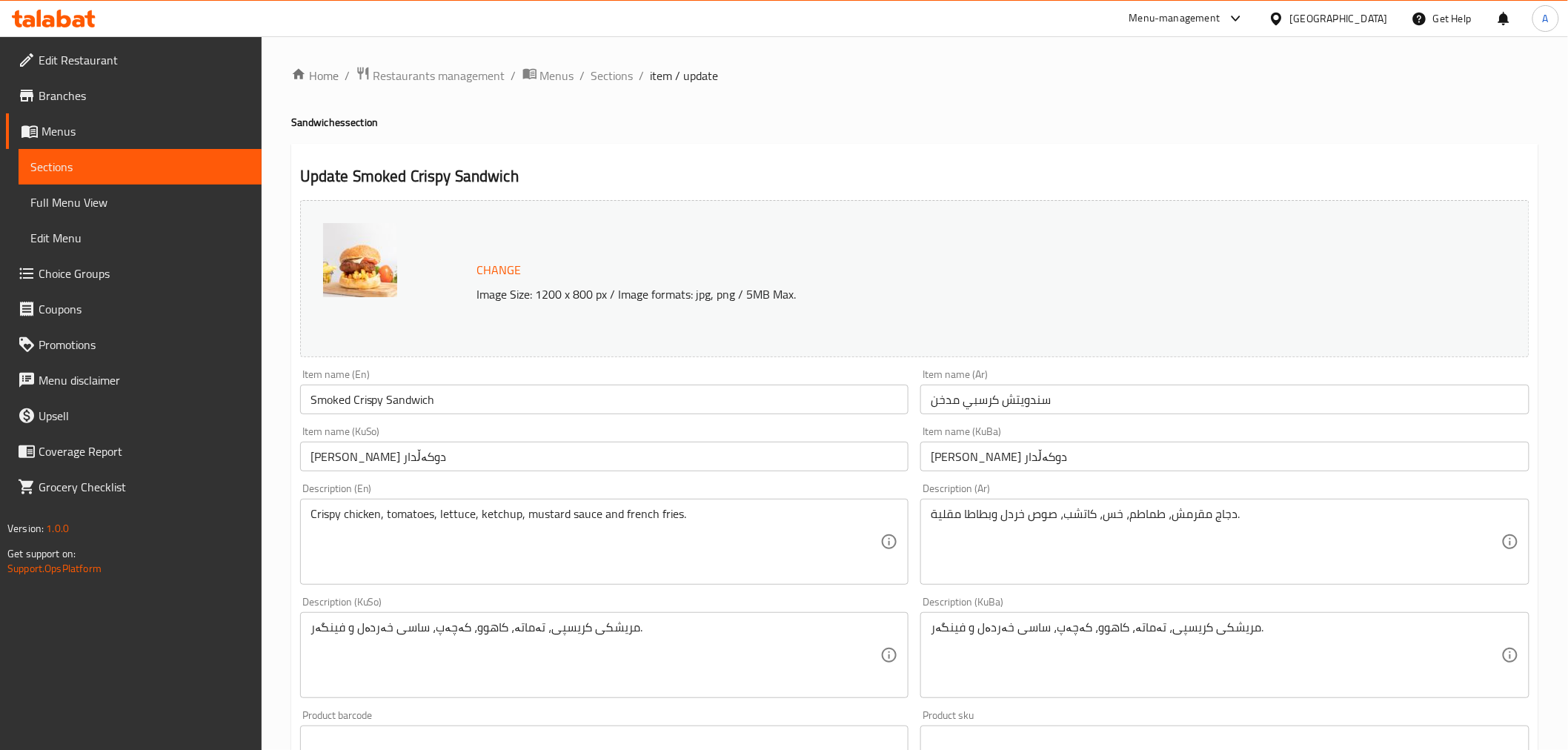
click at [1031, 401] on input "سندويتش كرسبي مدخن" at bounding box center [1224, 399] width 609 height 29
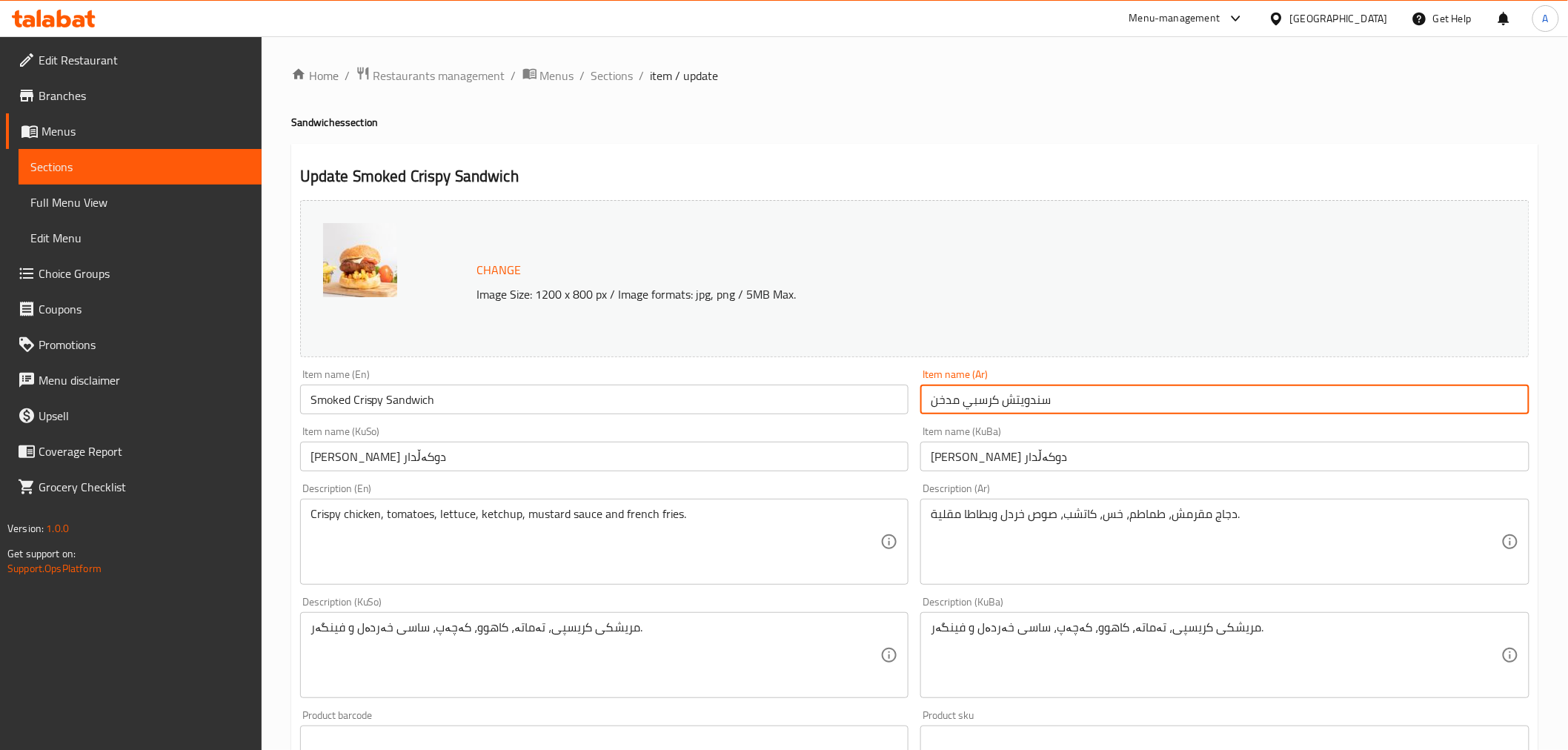
click at [1031, 401] on input "سندويتش كرسبي مدخن" at bounding box center [1224, 399] width 609 height 29
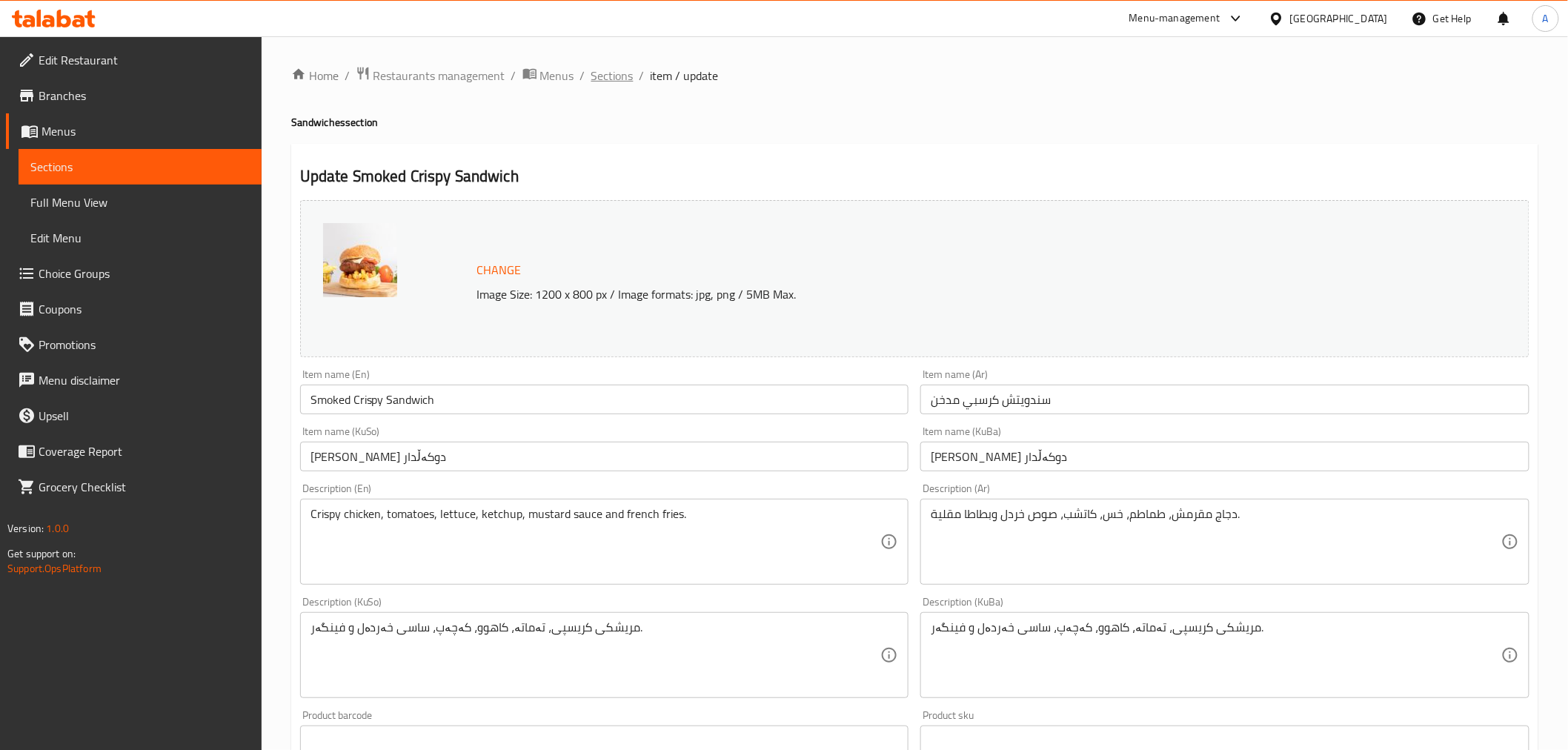
click at [603, 77] on span "Sections" at bounding box center [612, 75] width 42 height 18
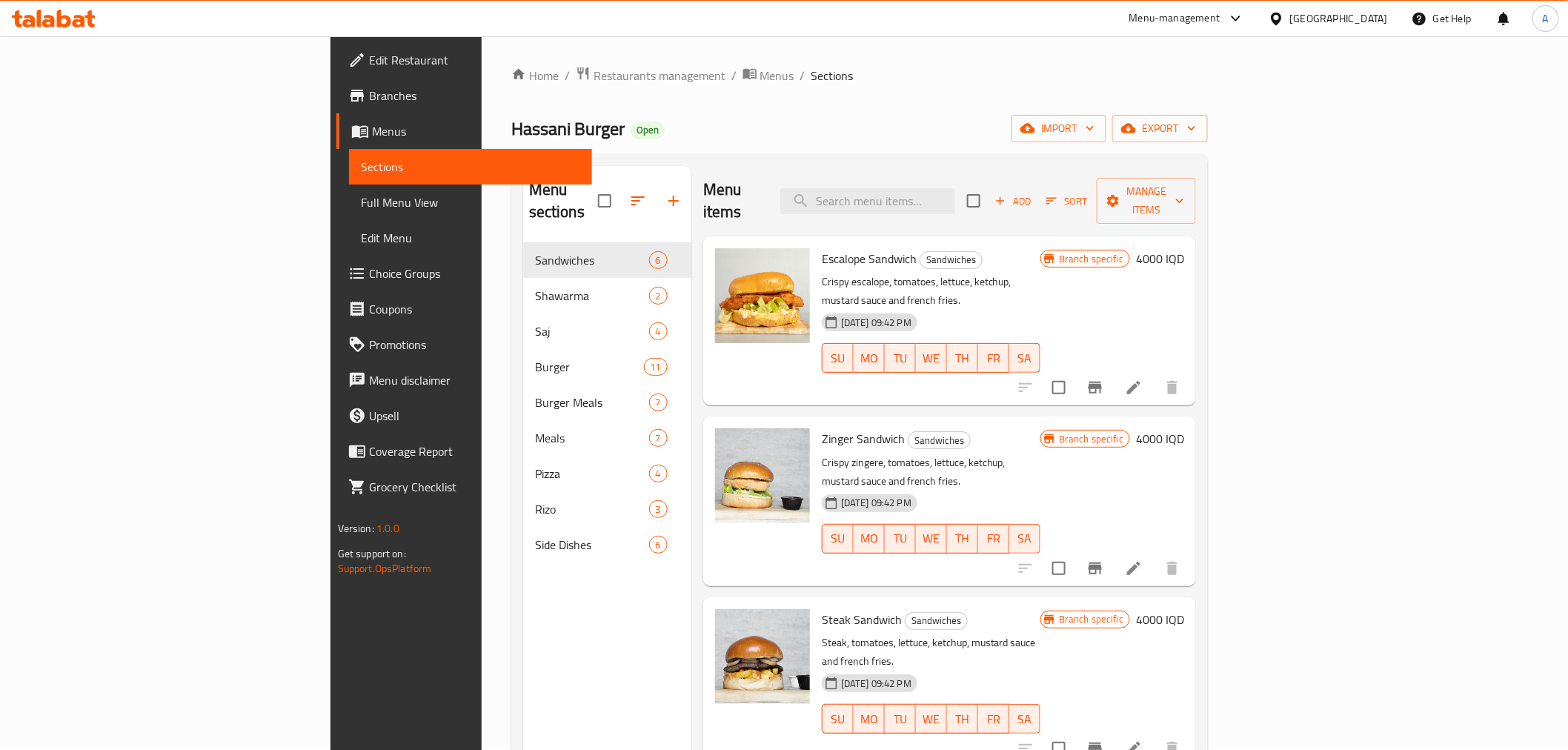
click at [1142, 379] on icon at bounding box center [1133, 387] width 18 height 18
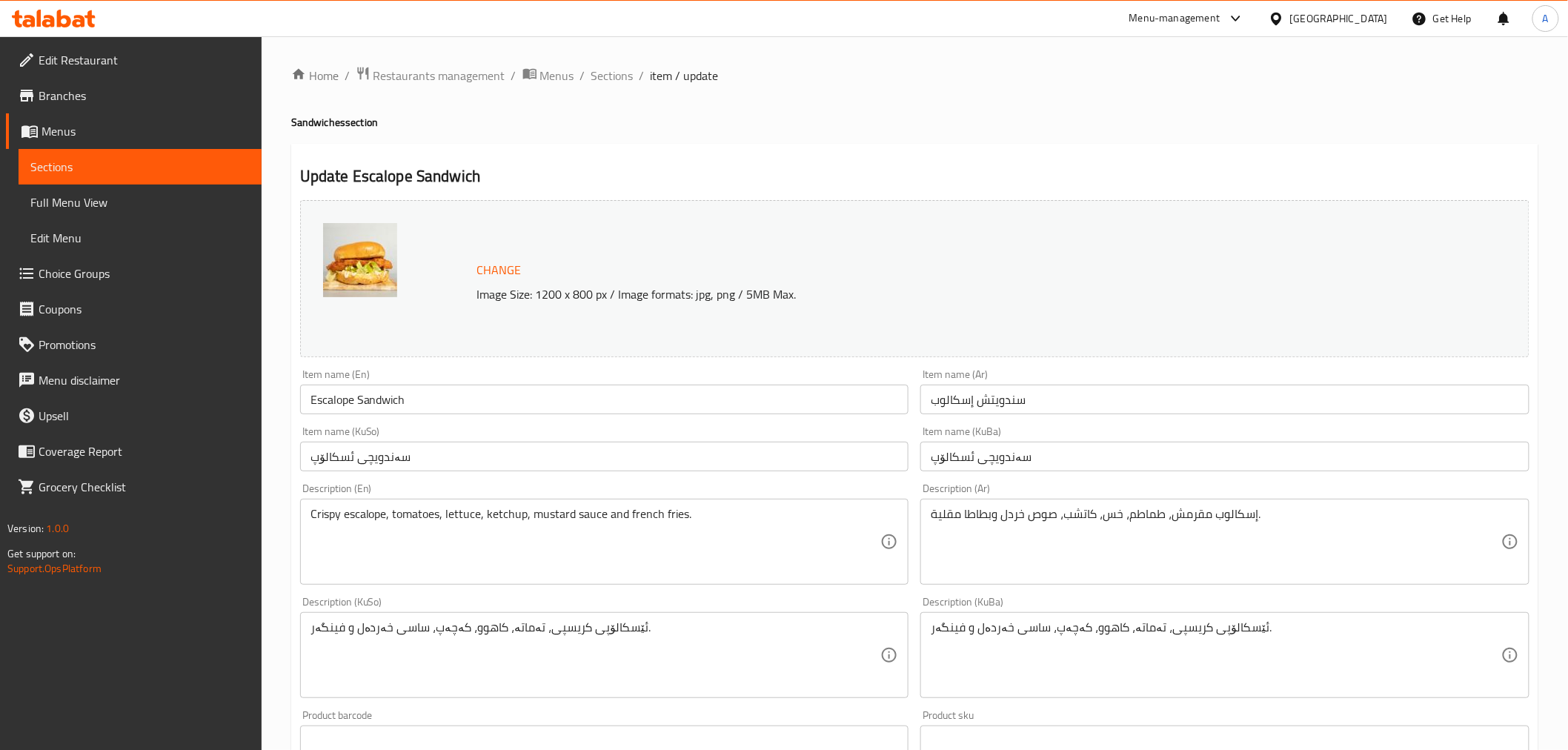
click at [994, 394] on input "سندويتش إسكالوب" at bounding box center [1224, 399] width 609 height 29
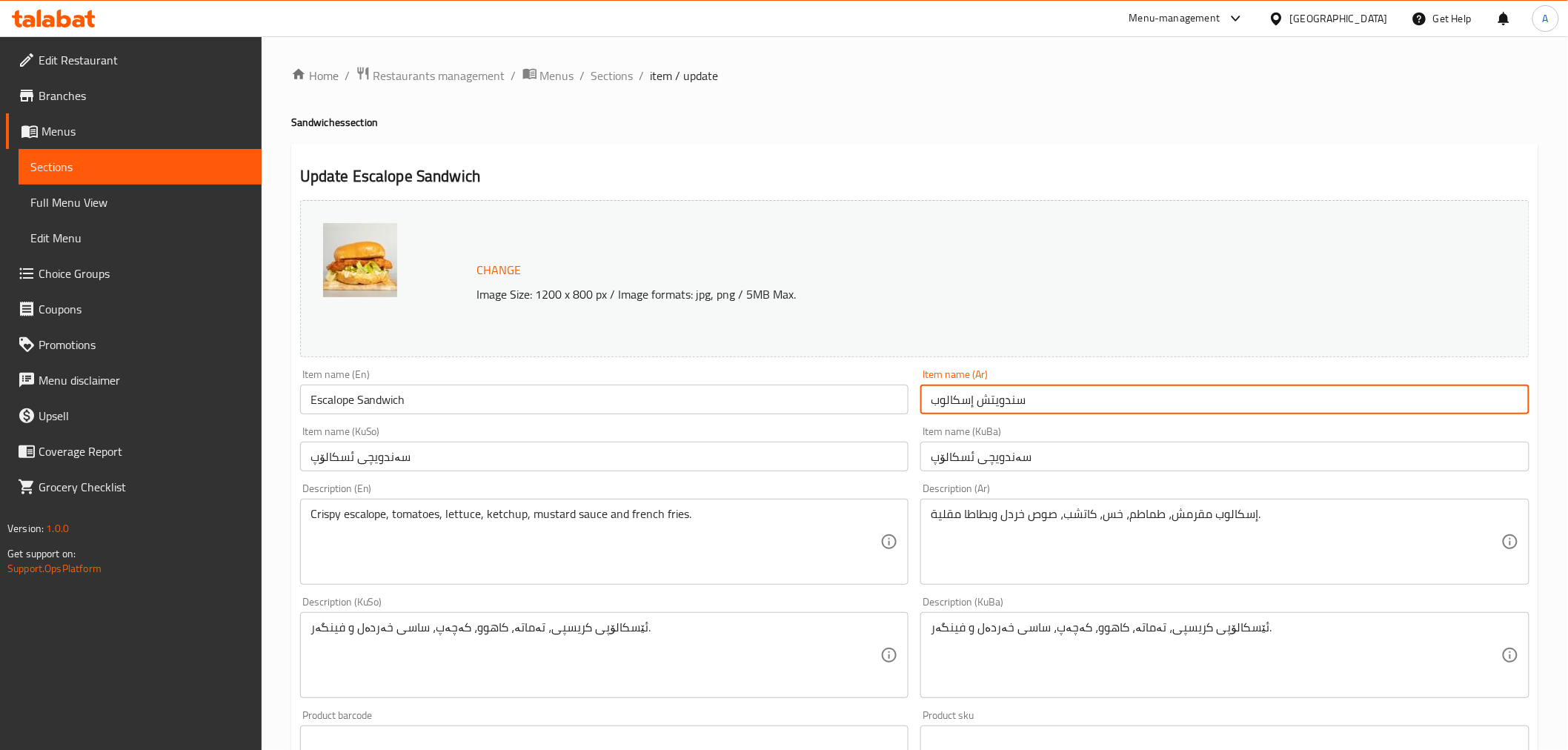
click at [994, 394] on input "سندويتش إسكالوب" at bounding box center [1224, 399] width 609 height 29
click at [983, 402] on input "سندويتش إسكالوب" at bounding box center [1224, 399] width 609 height 29
click at [974, 404] on input "سندويتش إسكالوب" at bounding box center [1224, 399] width 609 height 29
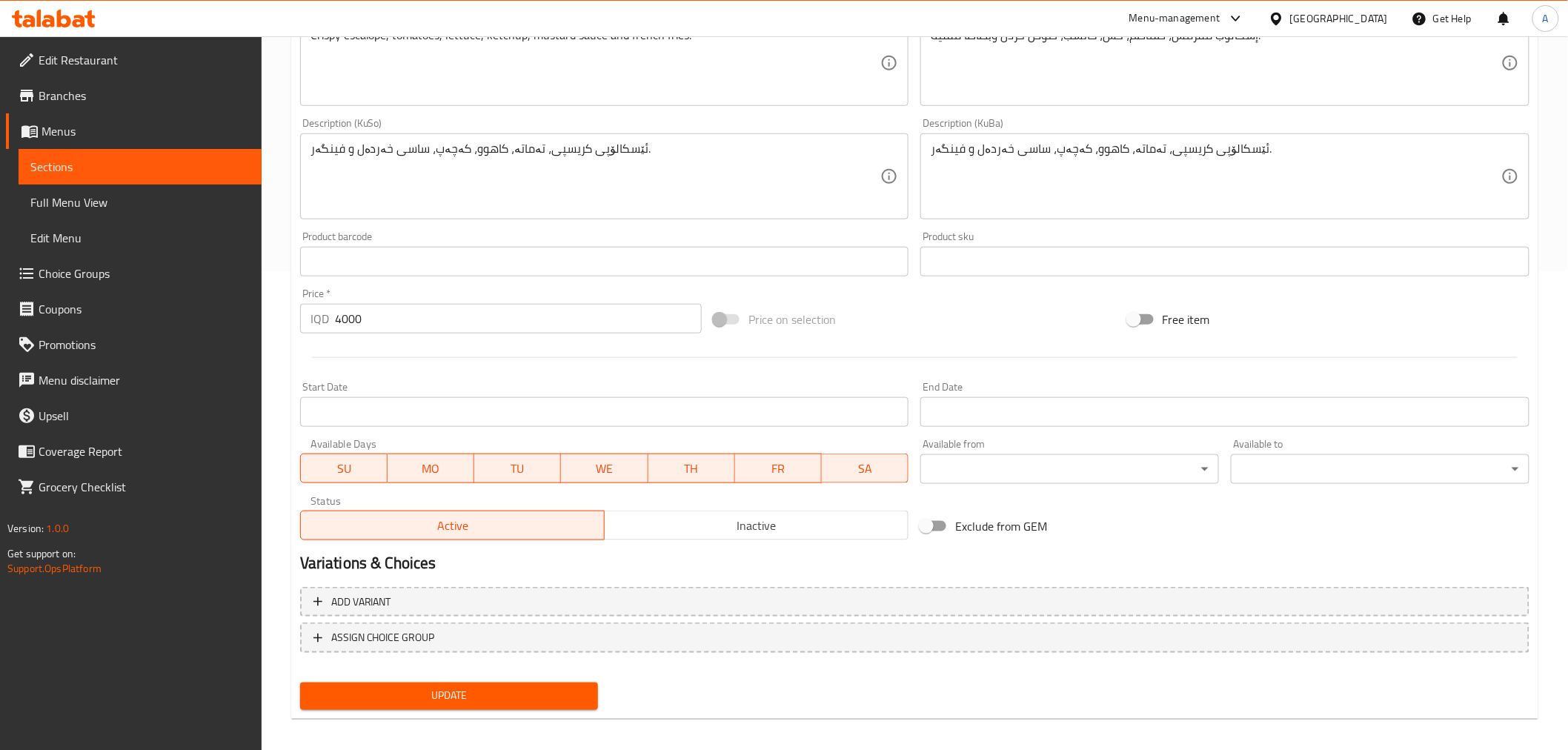
scroll to position [486, 0]
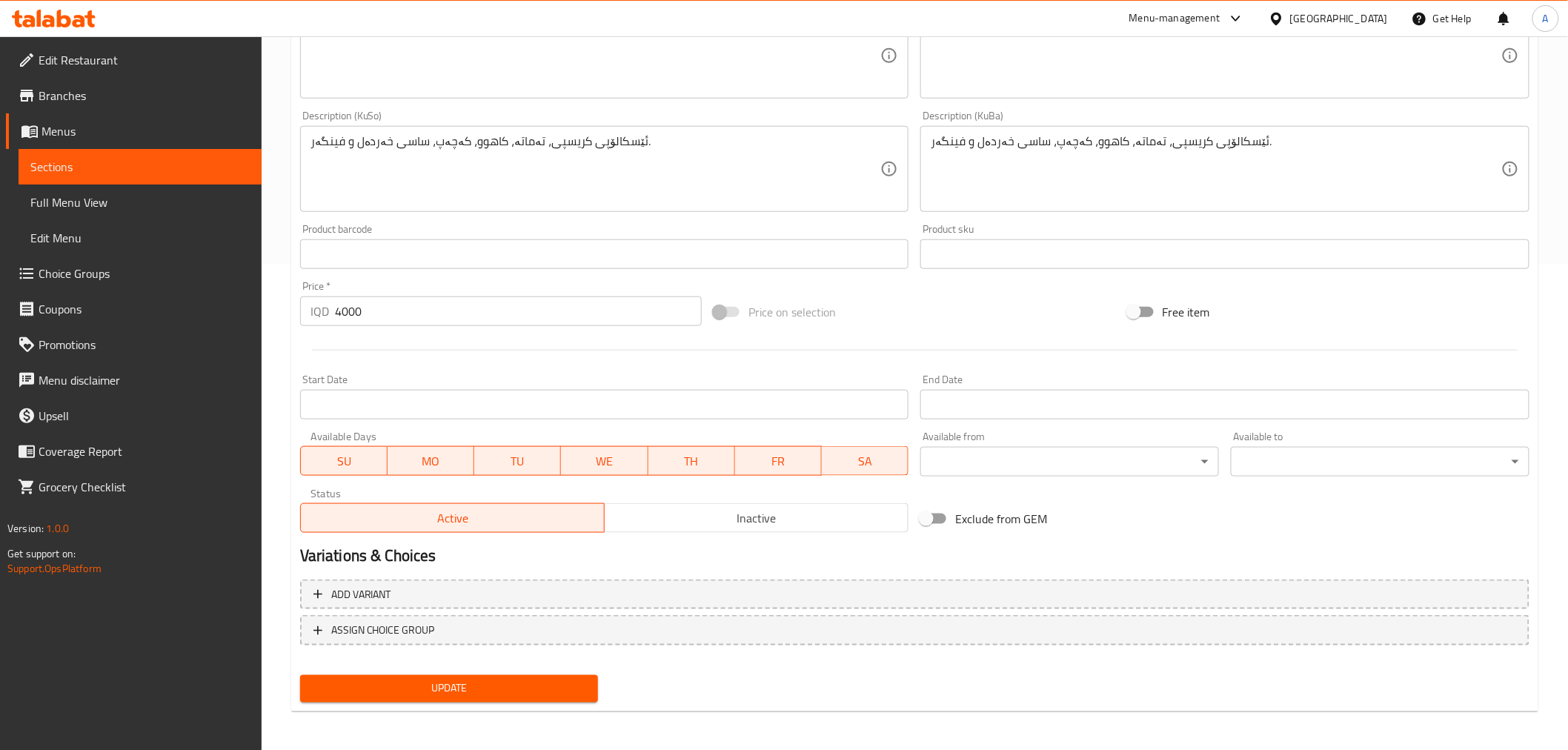
type input "سندويتش سكالوب"
click at [432, 660] on nav at bounding box center [914, 657] width 1229 height 12
click at [432, 679] on span "Update" at bounding box center [449, 689] width 275 height 19
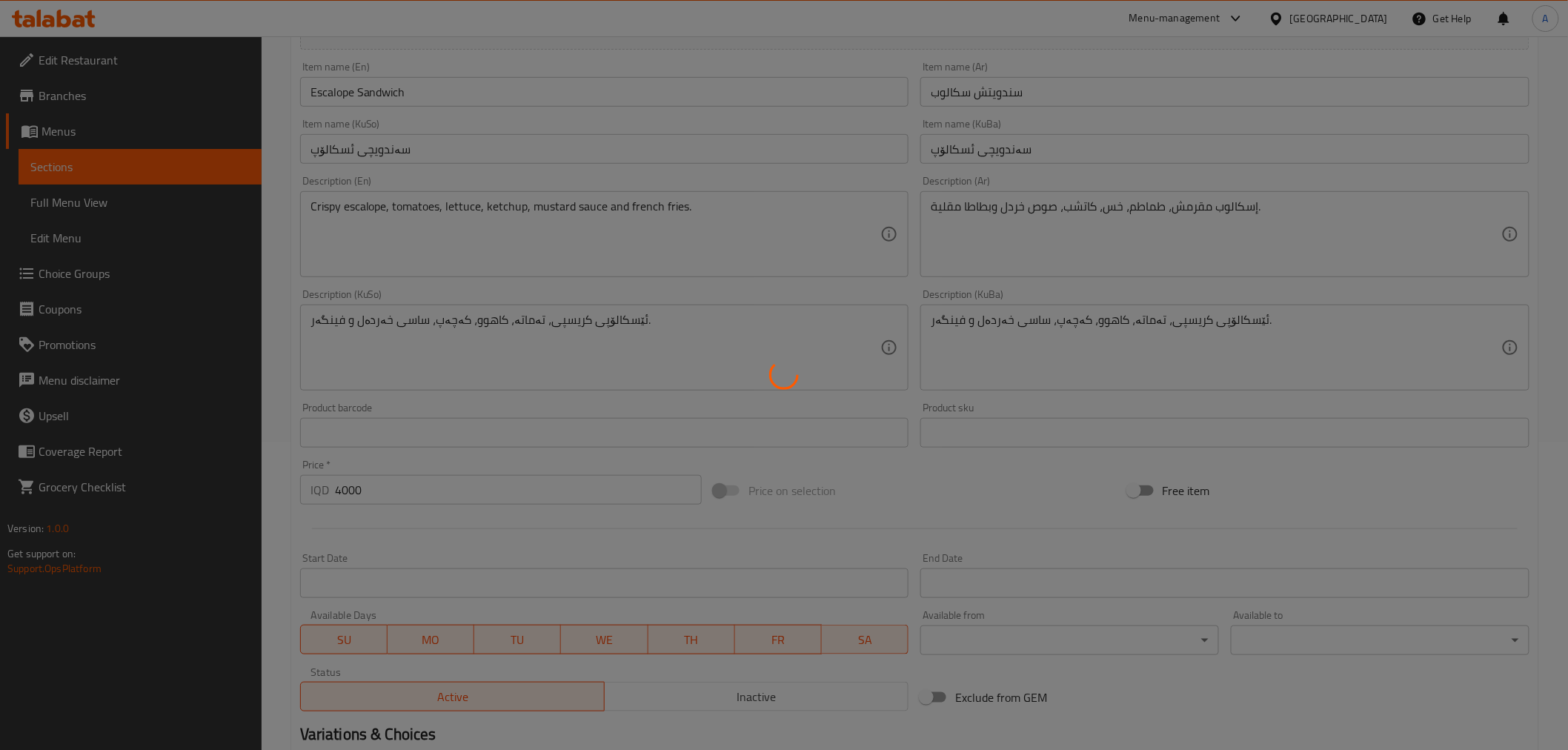
scroll to position [0, 0]
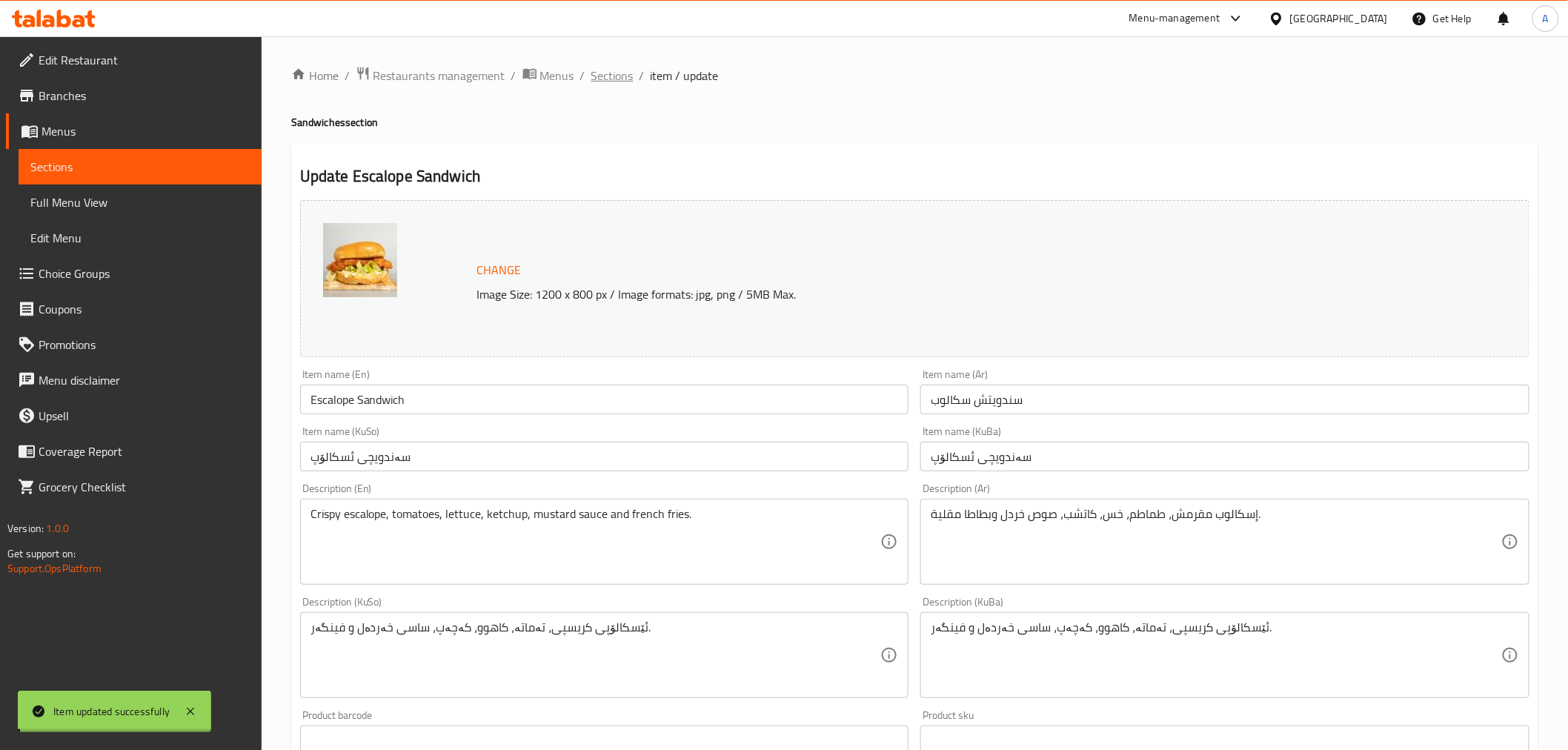
click at [610, 74] on span "Sections" at bounding box center [612, 75] width 42 height 18
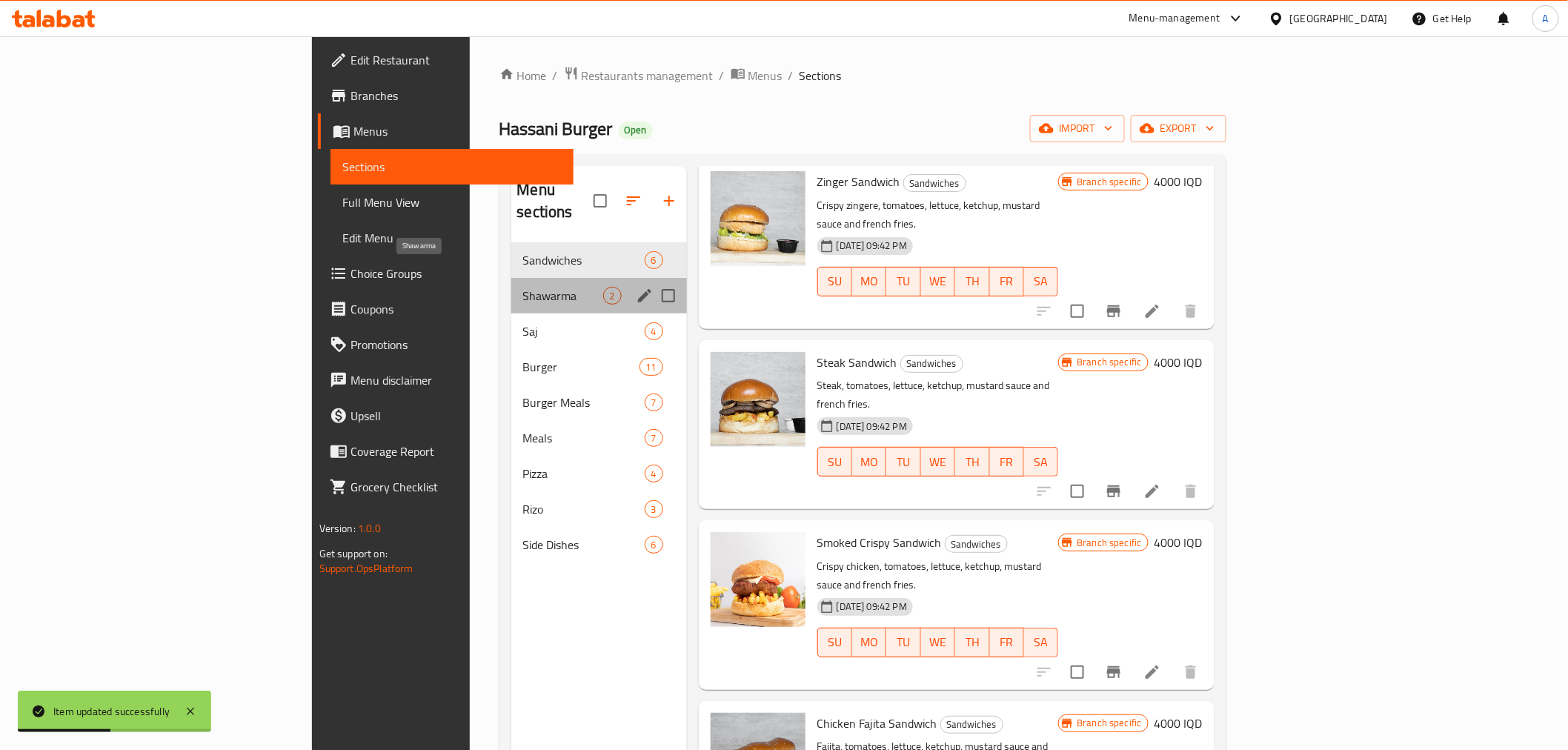
click at [523, 286] on span "Shawarma" at bounding box center [562, 295] width 80 height 18
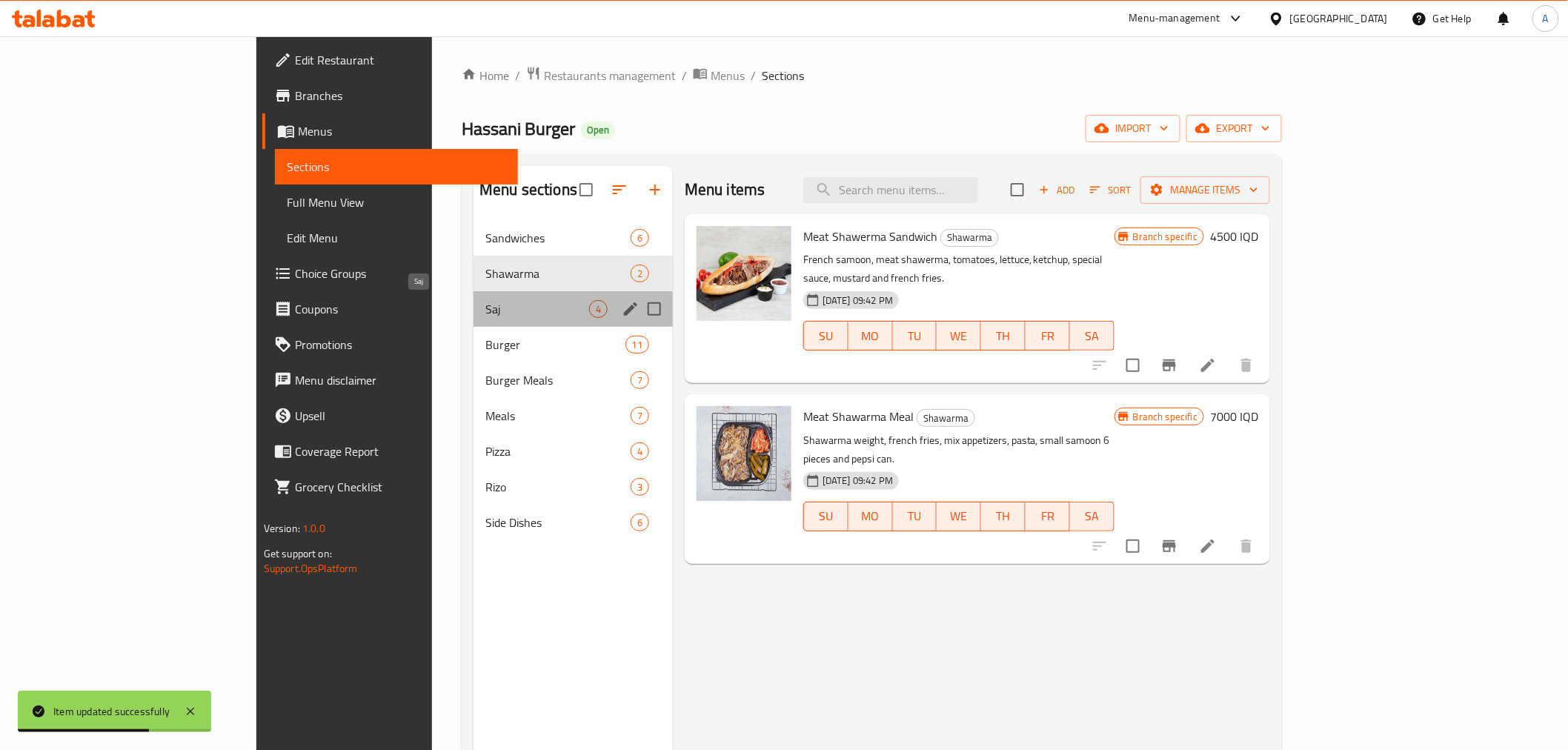
click at [485, 307] on span "Saj" at bounding box center [537, 309] width 104 height 18
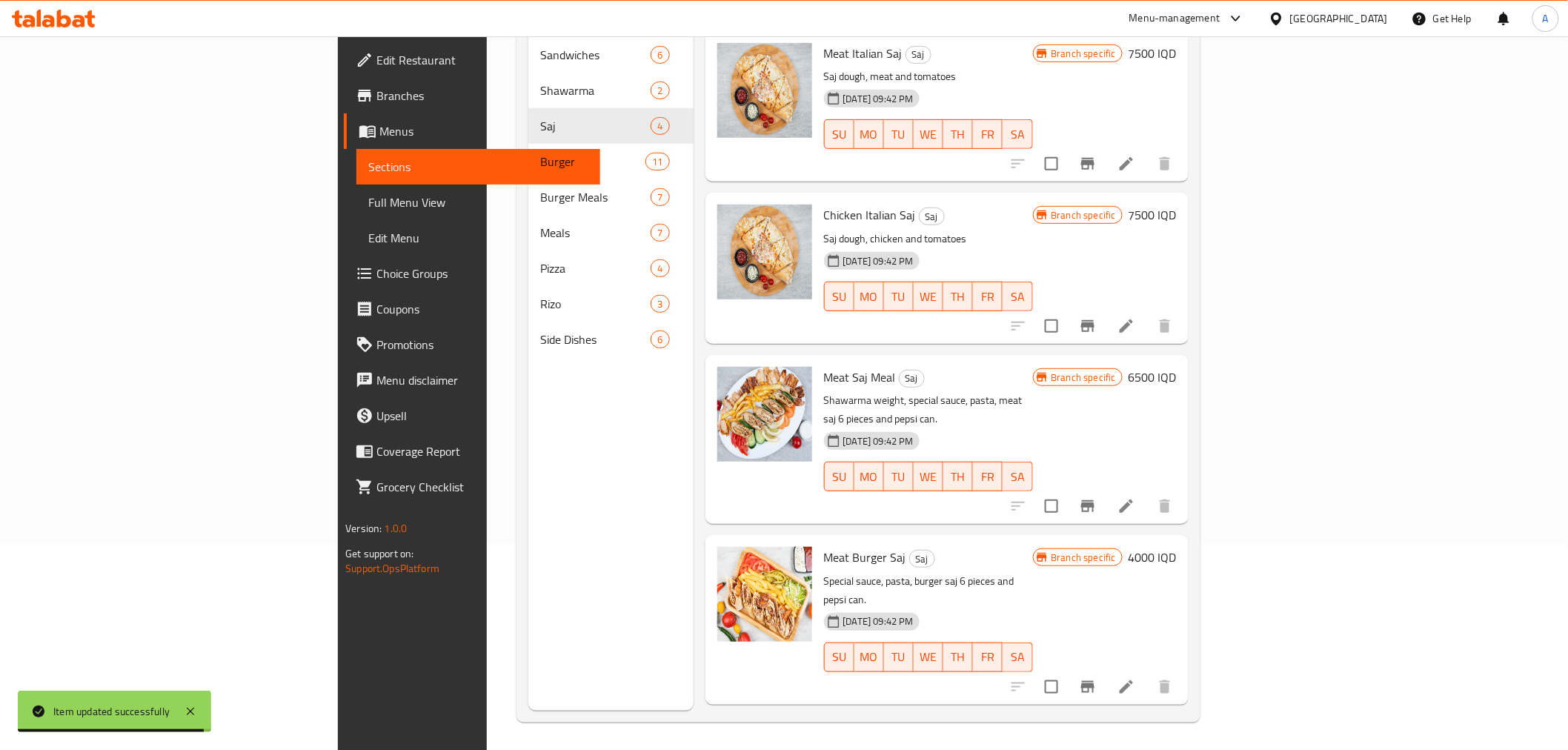
scroll to position [207, 0]
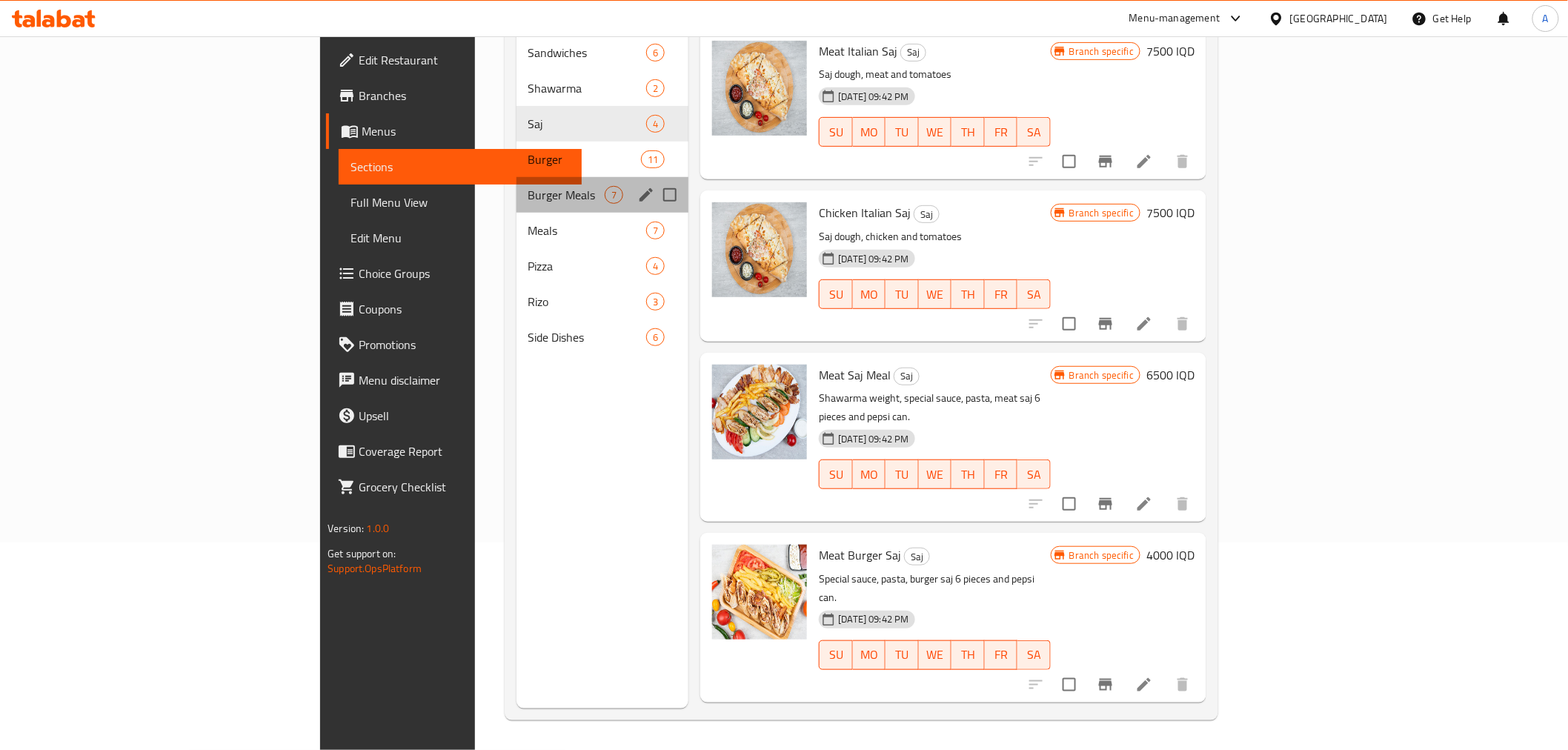
click at [516, 177] on div "Burger Meals 7" at bounding box center [602, 195] width 172 height 36
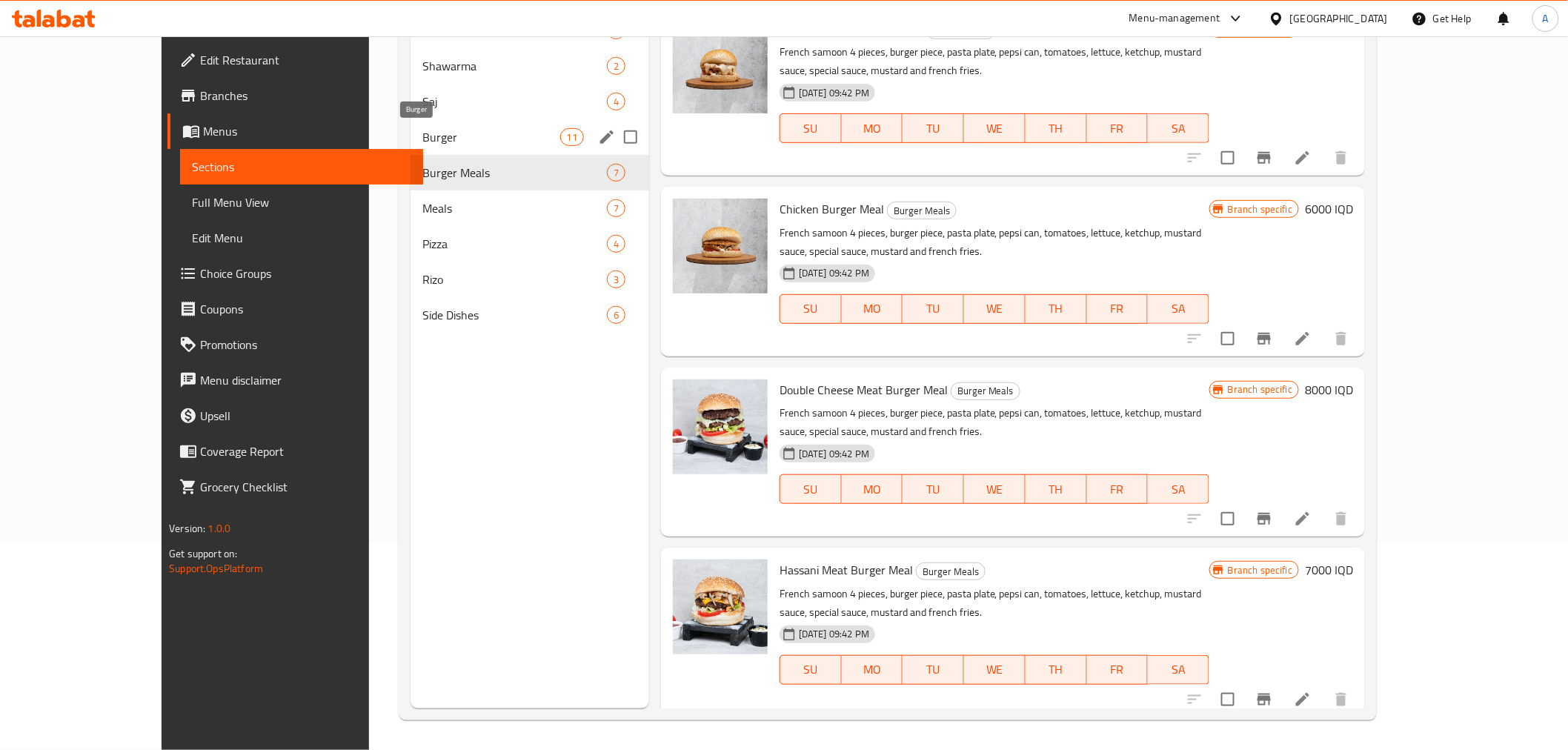
click at [422, 130] on span "Burger" at bounding box center [491, 137] width 137 height 18
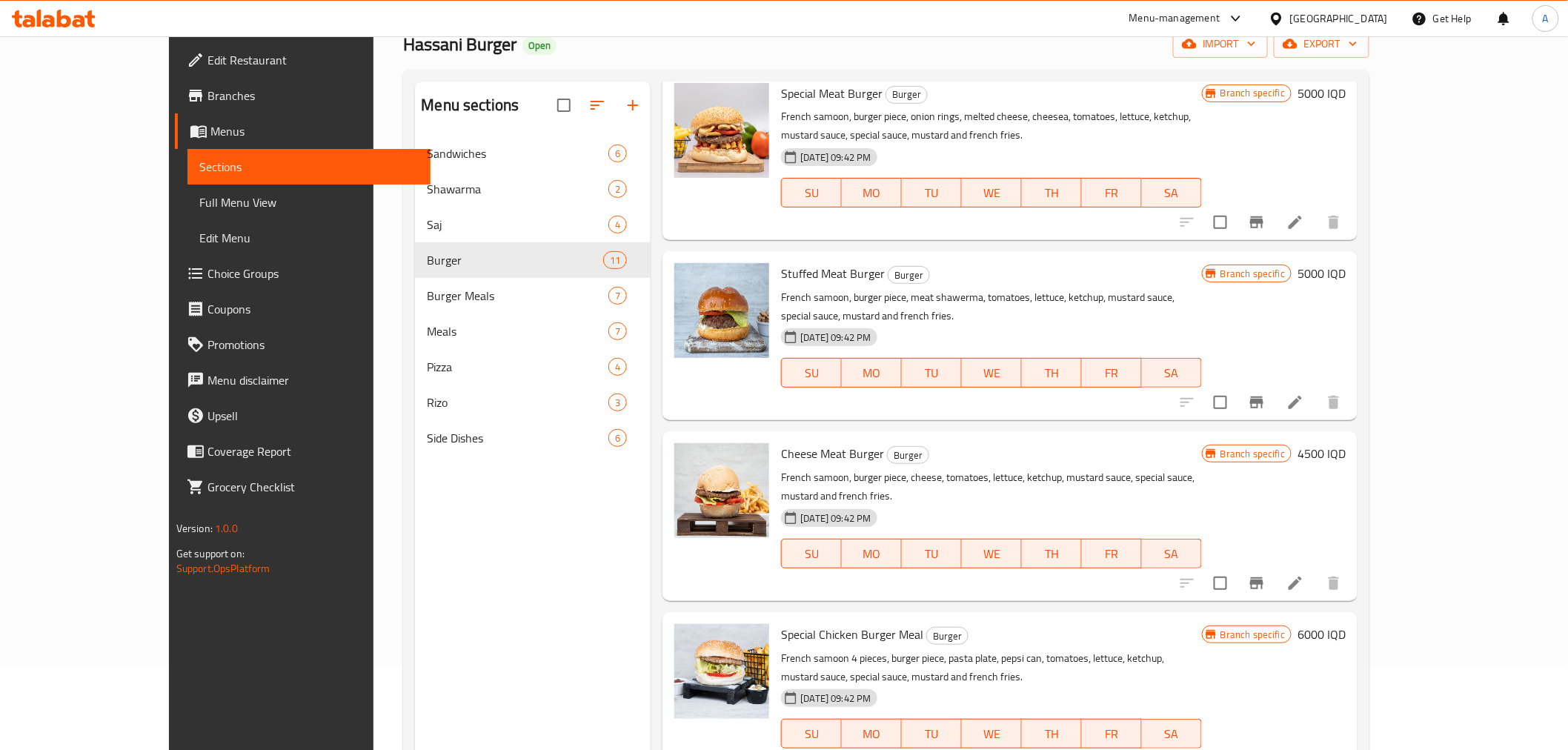
scroll to position [207, 0]
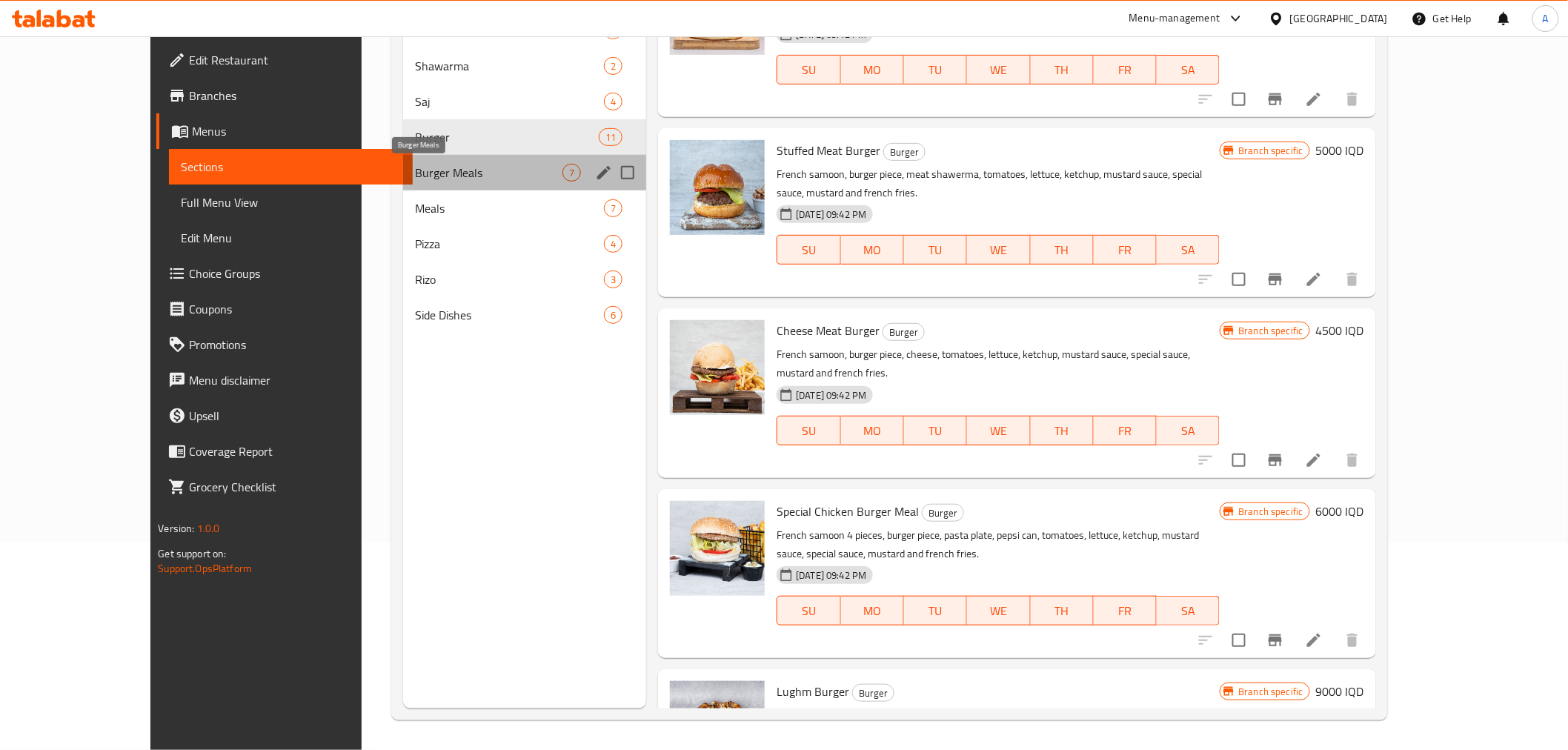
click at [415, 179] on span "Burger Meals" at bounding box center [489, 172] width 148 height 18
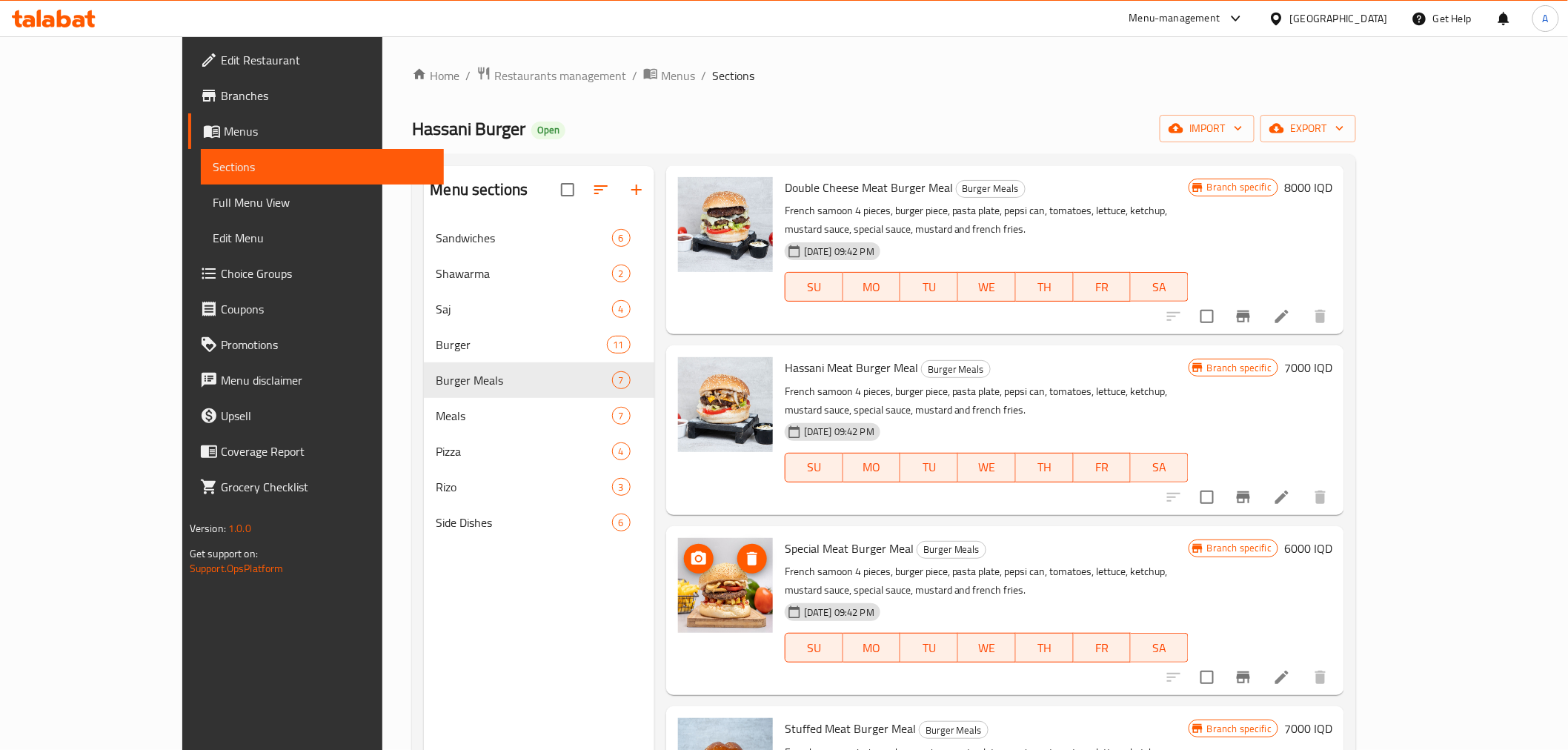
scroll to position [383, 0]
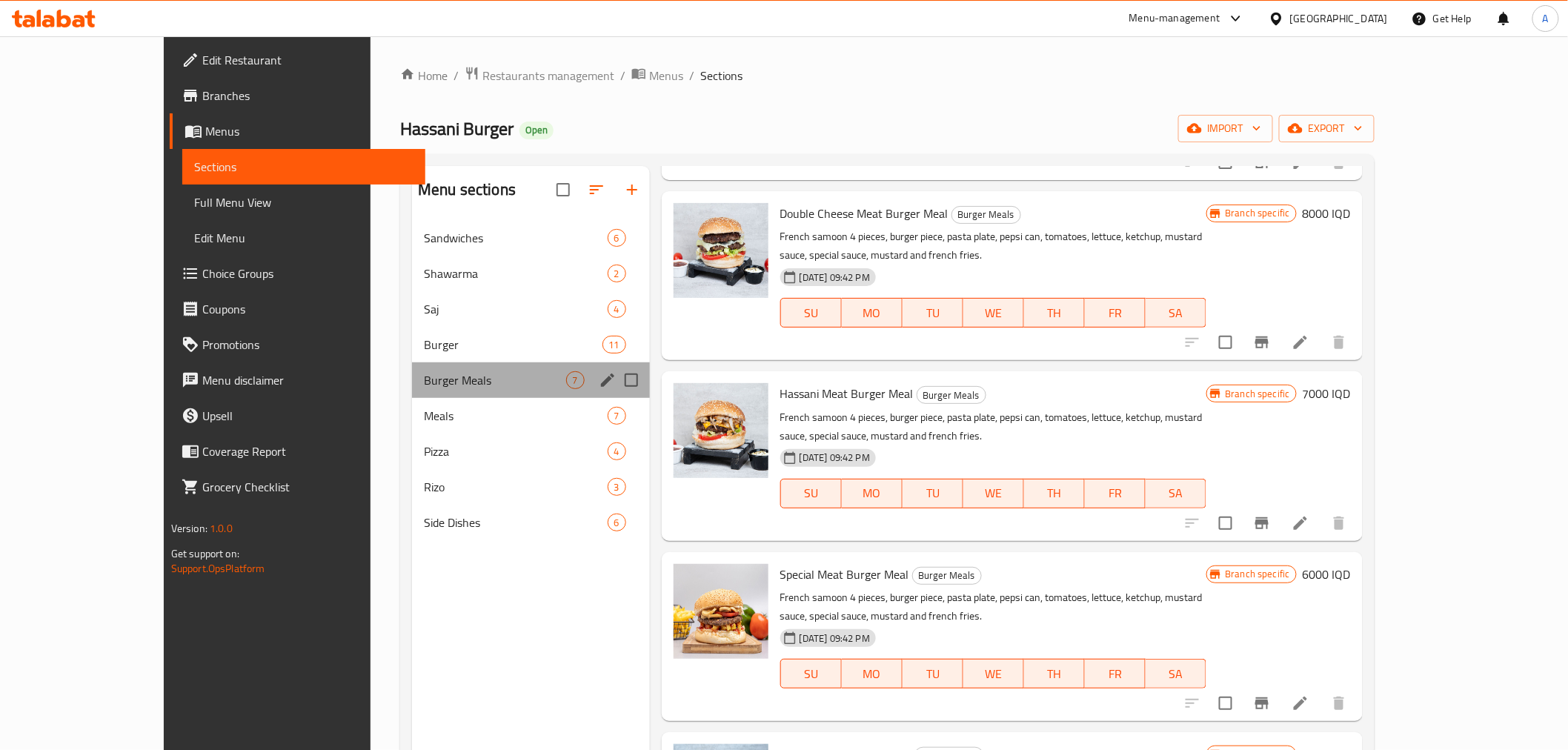
click at [412, 395] on div "Burger Meals 7" at bounding box center [530, 381] width 238 height 36
click at [424, 411] on span "Meals" at bounding box center [494, 416] width 141 height 18
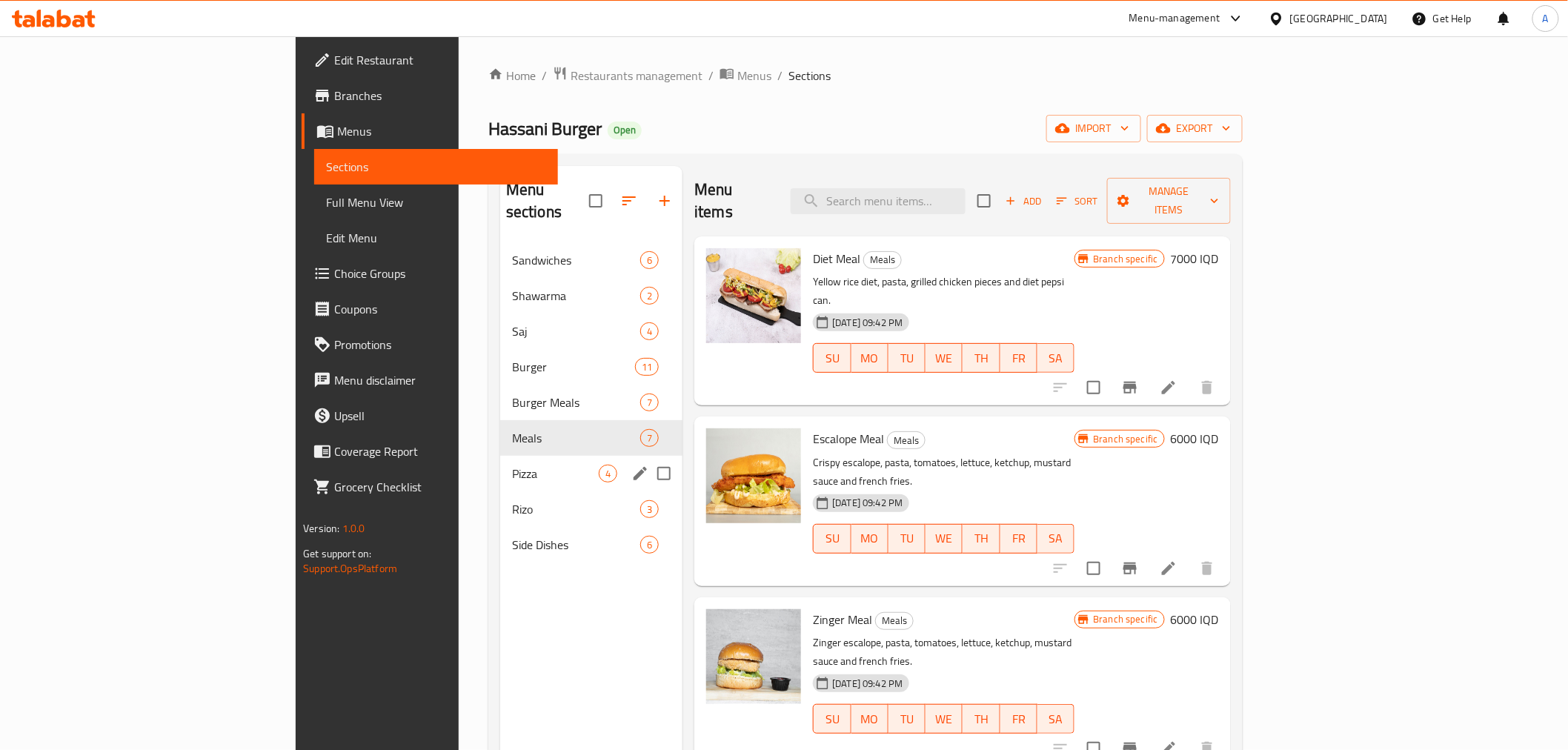
click at [500, 456] on div "Pizza 4" at bounding box center [591, 474] width 183 height 36
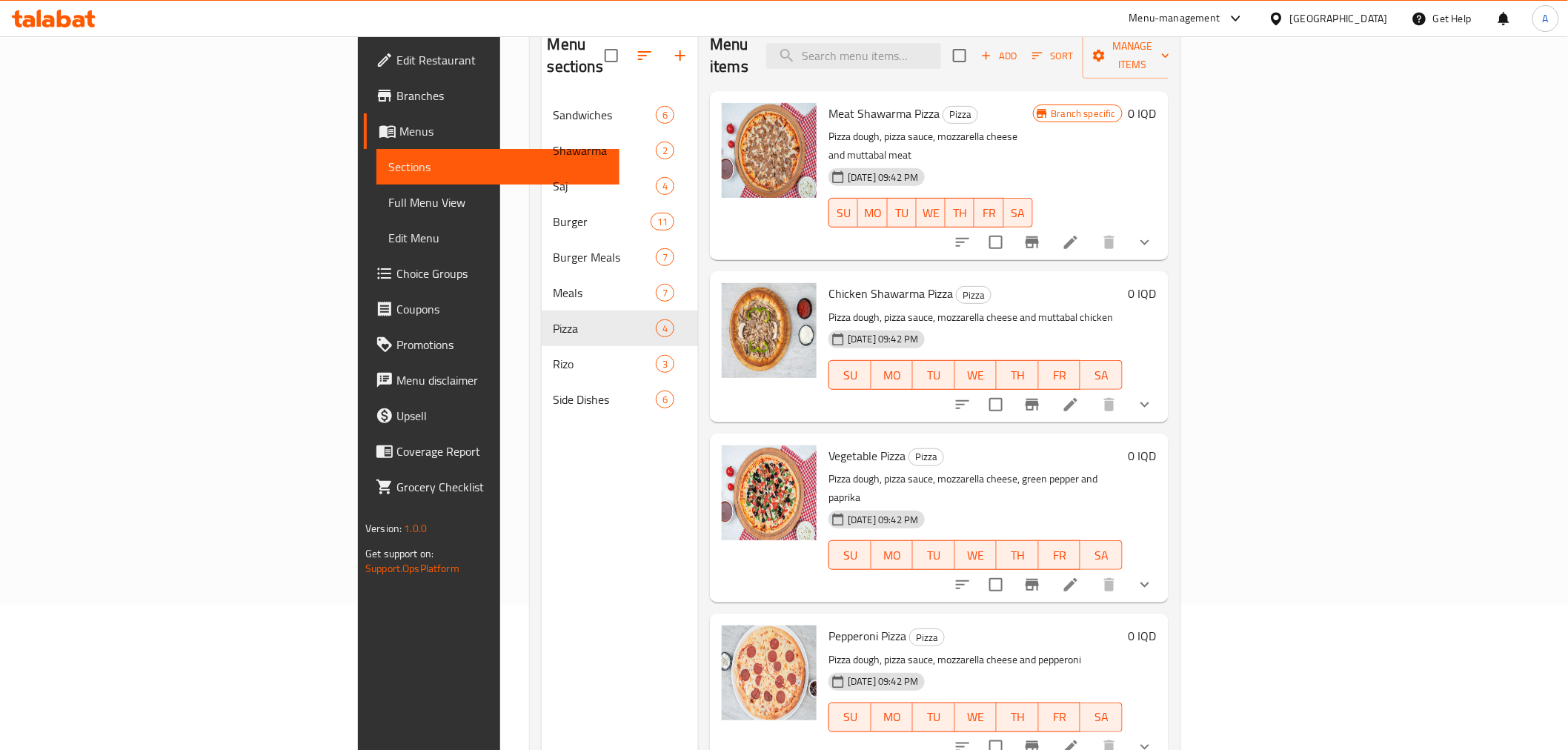
scroll to position [124, 0]
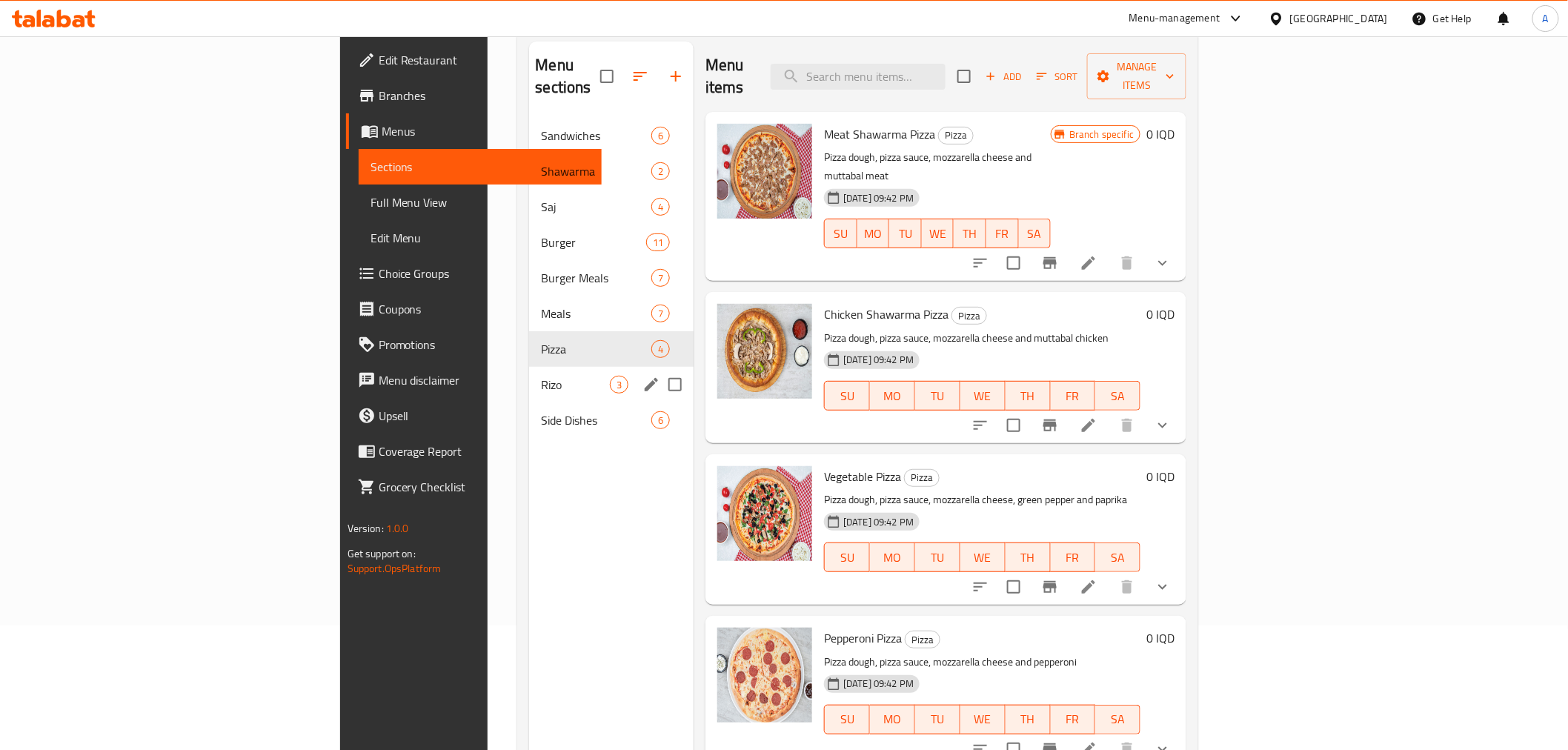
click at [541, 376] on span "Rizo" at bounding box center [574, 384] width 69 height 18
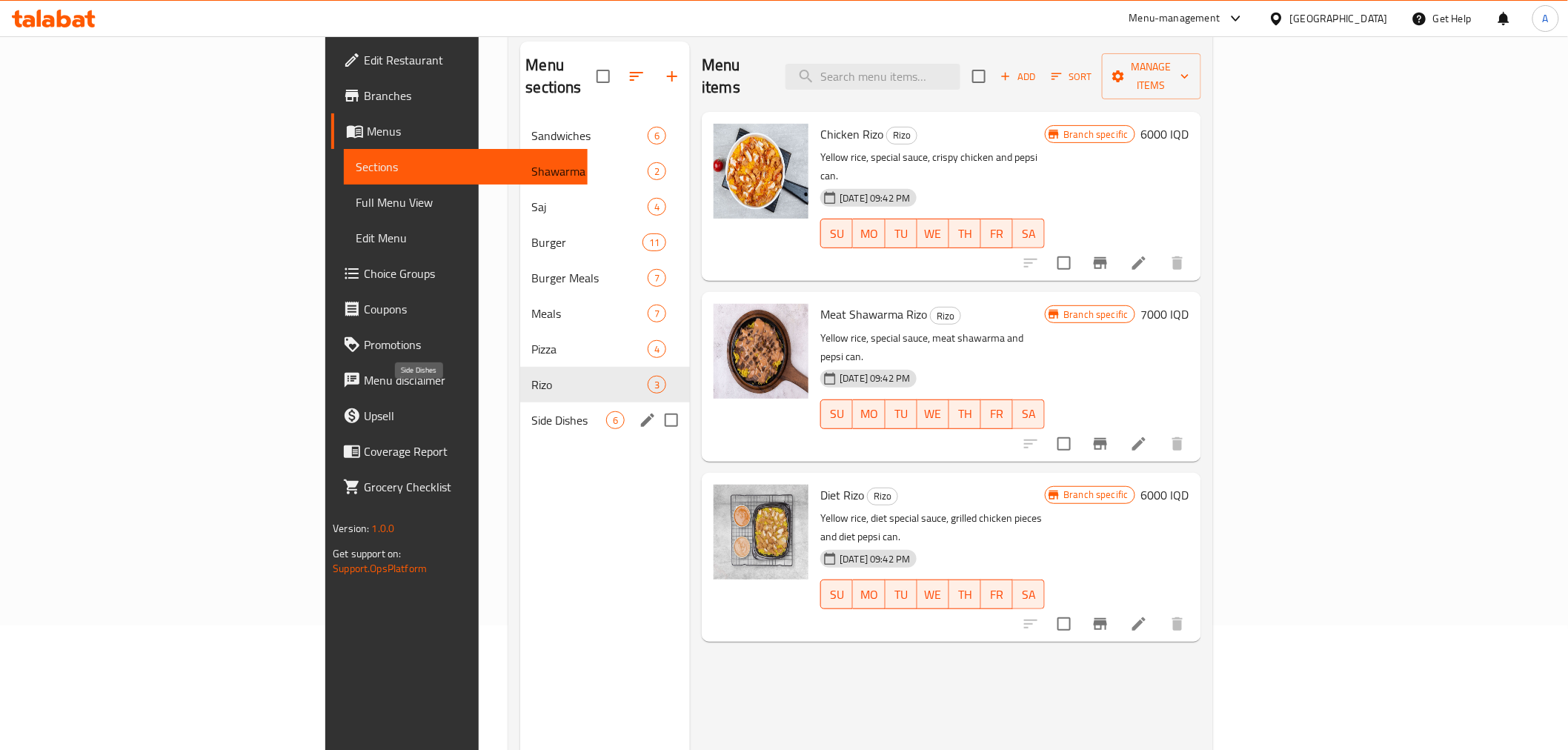
click at [532, 412] on span "Side Dishes" at bounding box center [569, 420] width 74 height 18
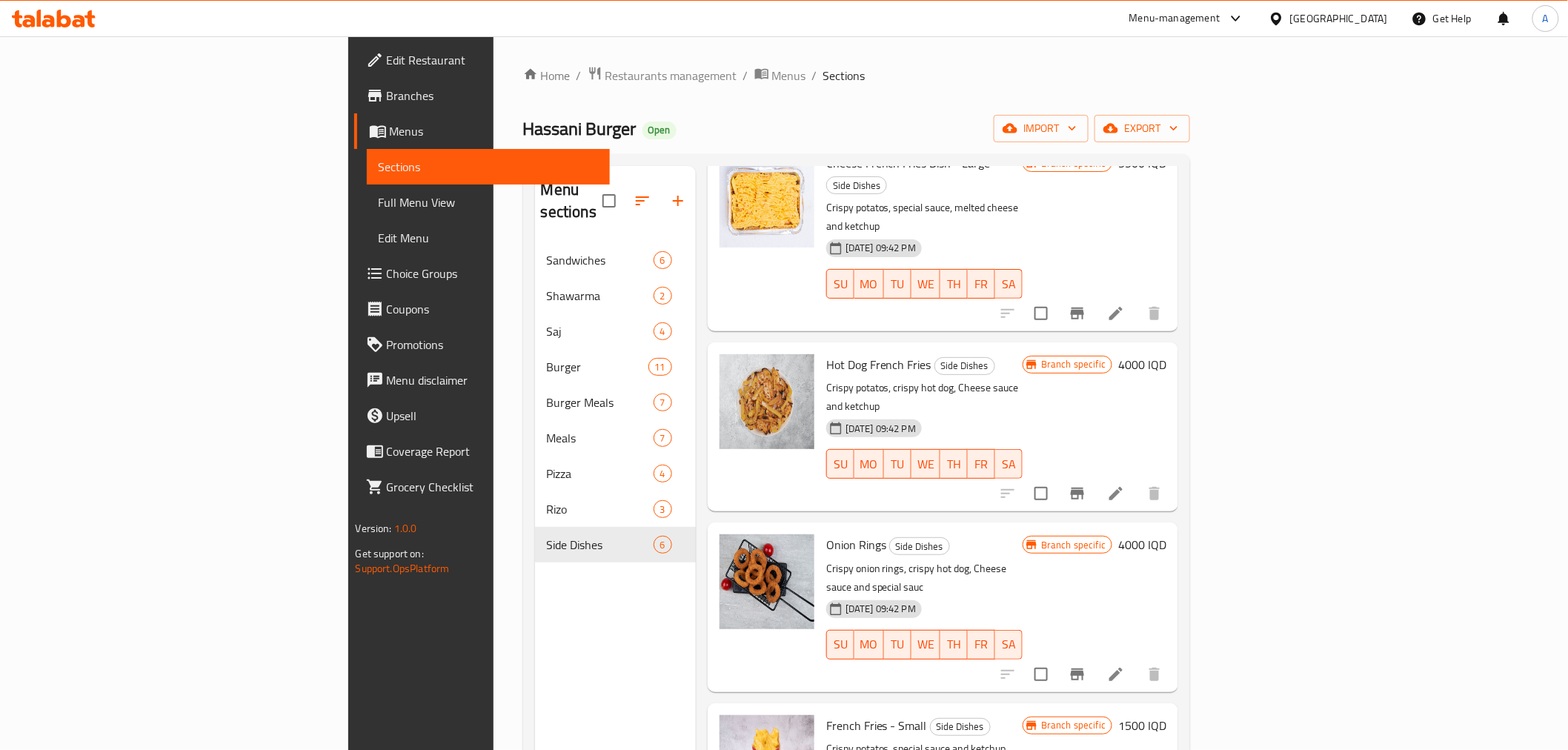
click at [523, 131] on span "Hassani Burger" at bounding box center [579, 128] width 113 height 33
copy span "Hassani Burger"
